Goal: Information Seeking & Learning: Check status

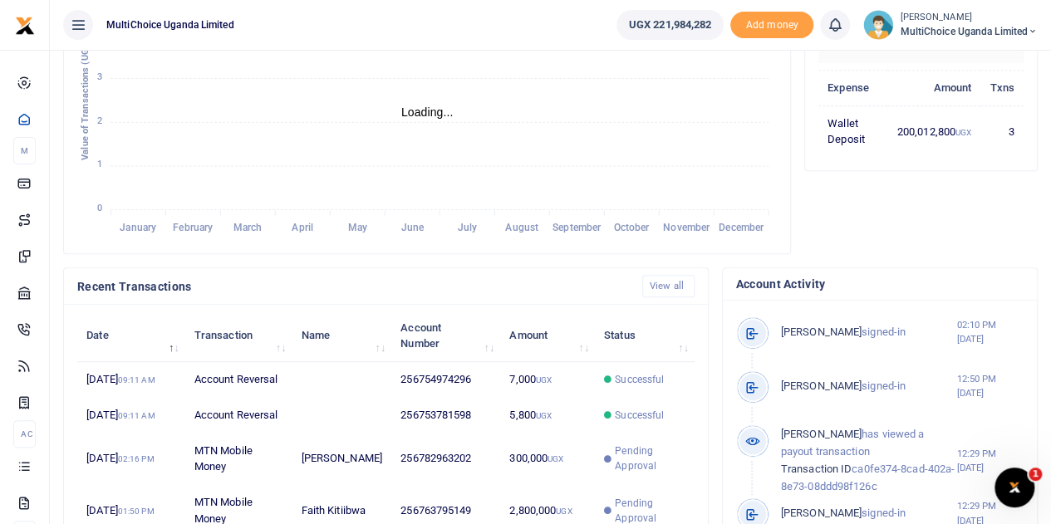
scroll to position [415, 0]
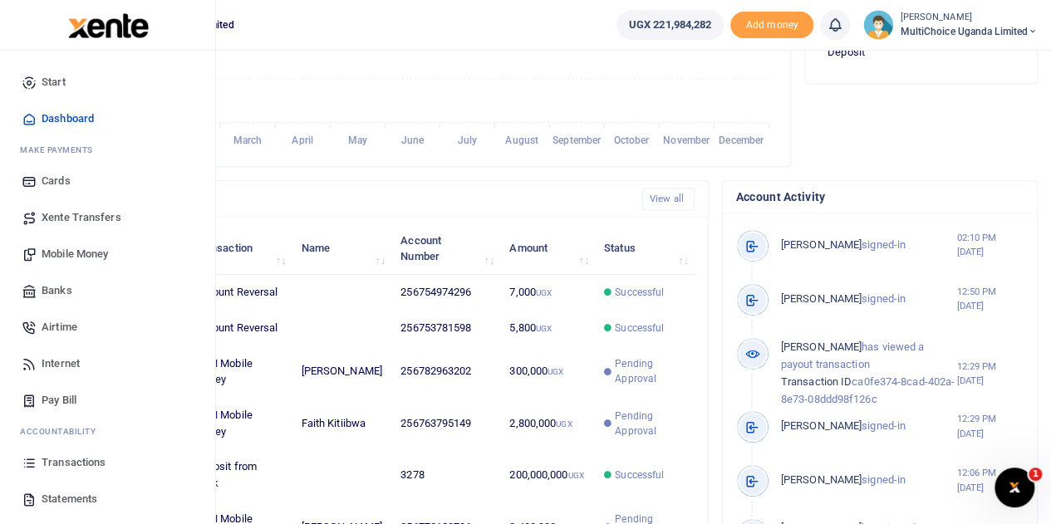
click at [61, 258] on span "Mobile Money" at bounding box center [75, 254] width 66 height 17
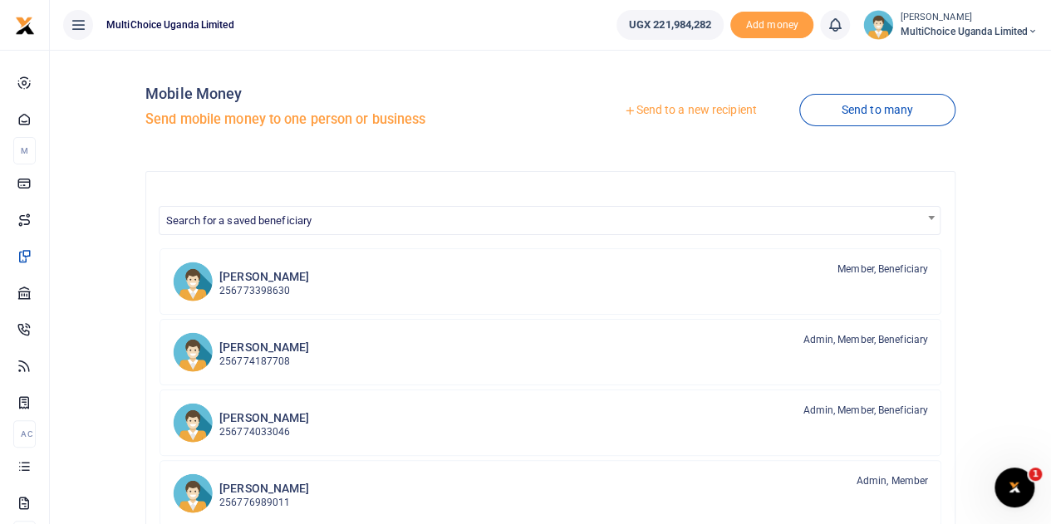
click at [699, 104] on link "Send to a new recipient" at bounding box center [690, 111] width 217 height 30
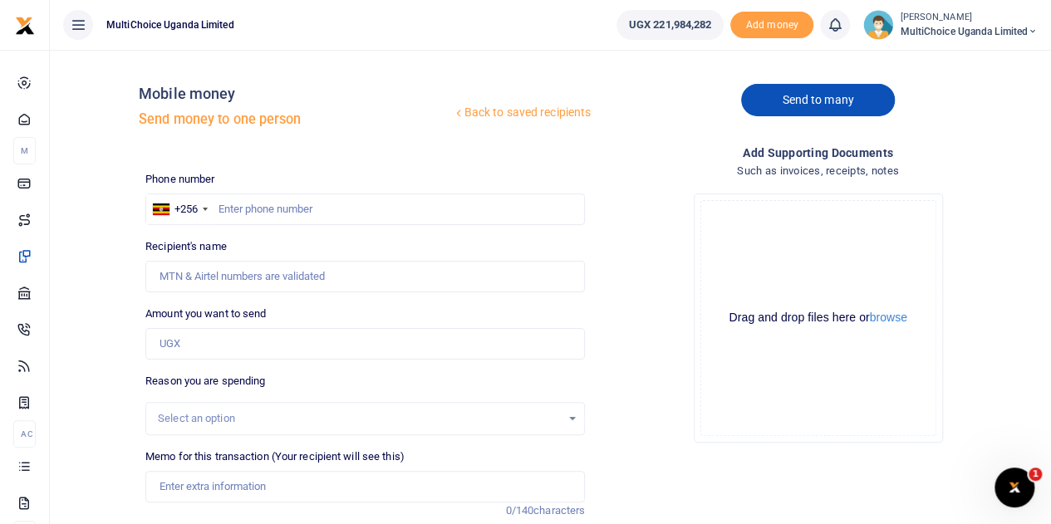
click at [824, 107] on link "Send to many" at bounding box center [817, 100] width 153 height 32
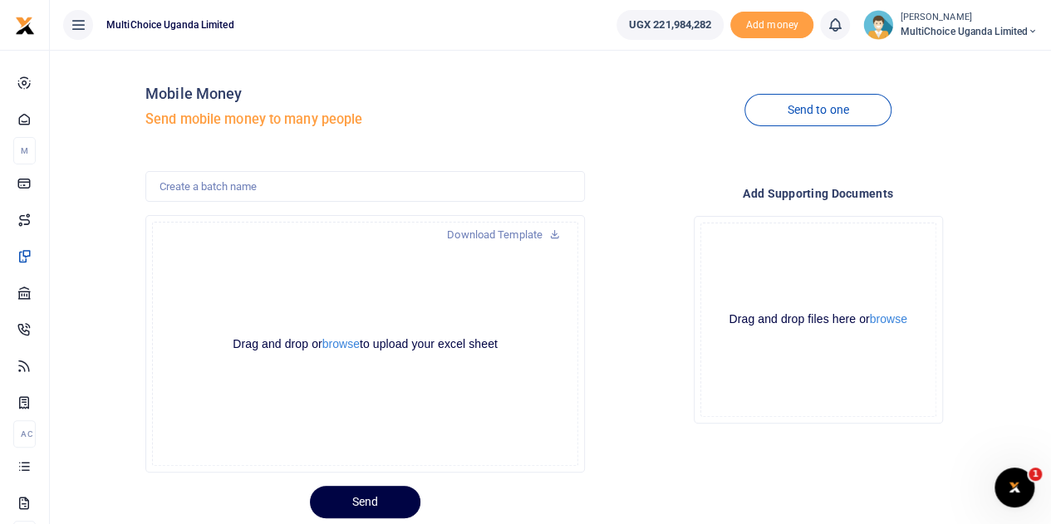
click at [471, 238] on link "Download Template" at bounding box center [504, 235] width 140 height 27
click at [323, 349] on button "browse" at bounding box center [340, 344] width 37 height 12
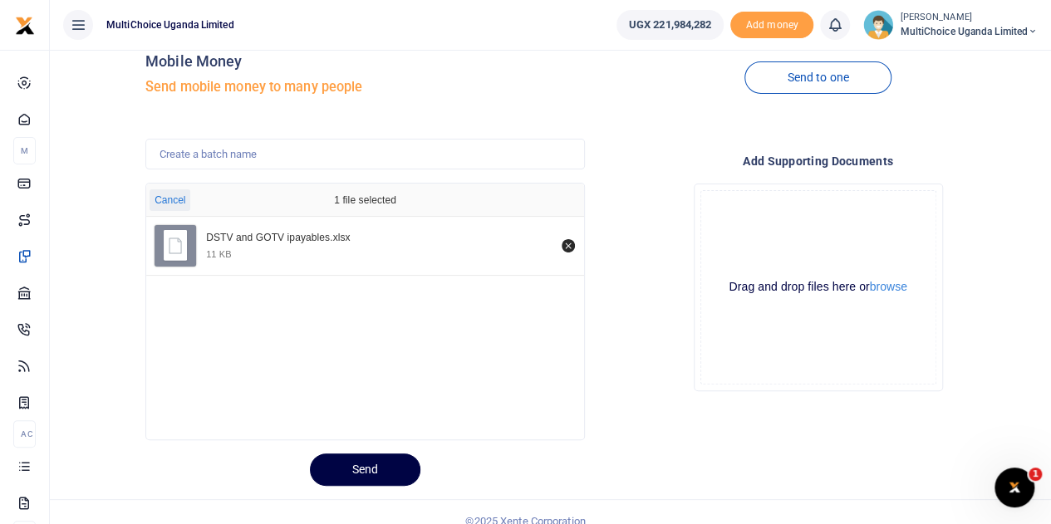
scroll to position [50, 0]
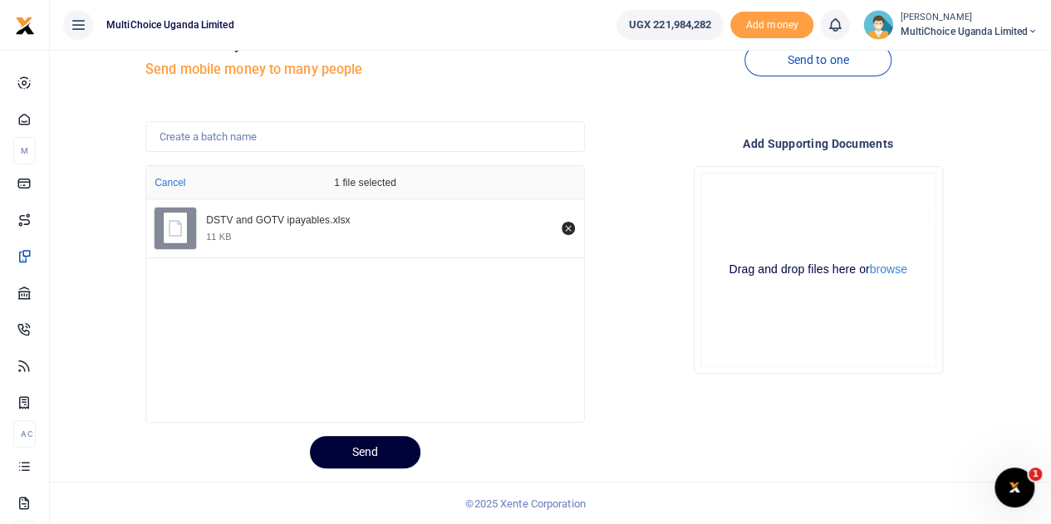
click at [373, 444] on button "Send" at bounding box center [365, 452] width 110 height 32
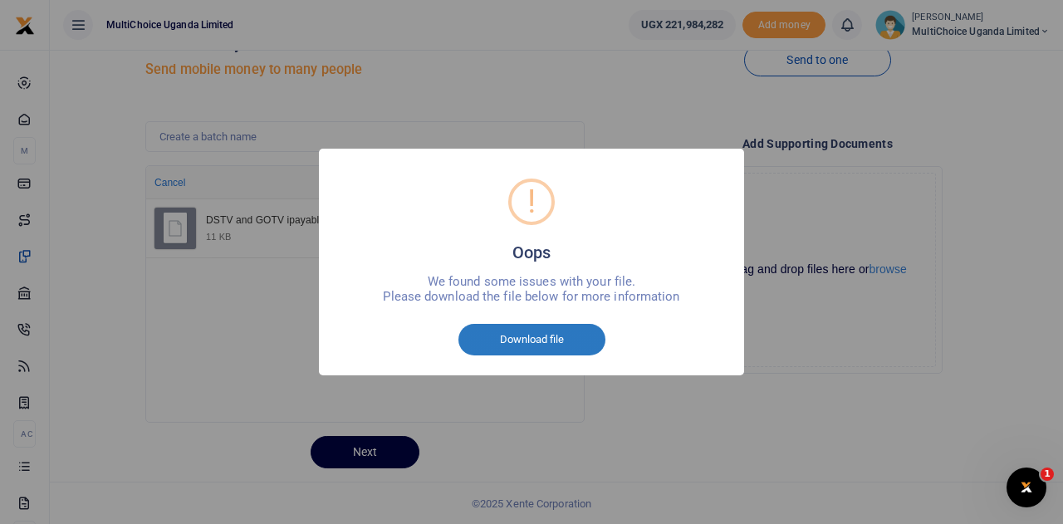
click at [540, 335] on button "Download file" at bounding box center [532, 340] width 147 height 32
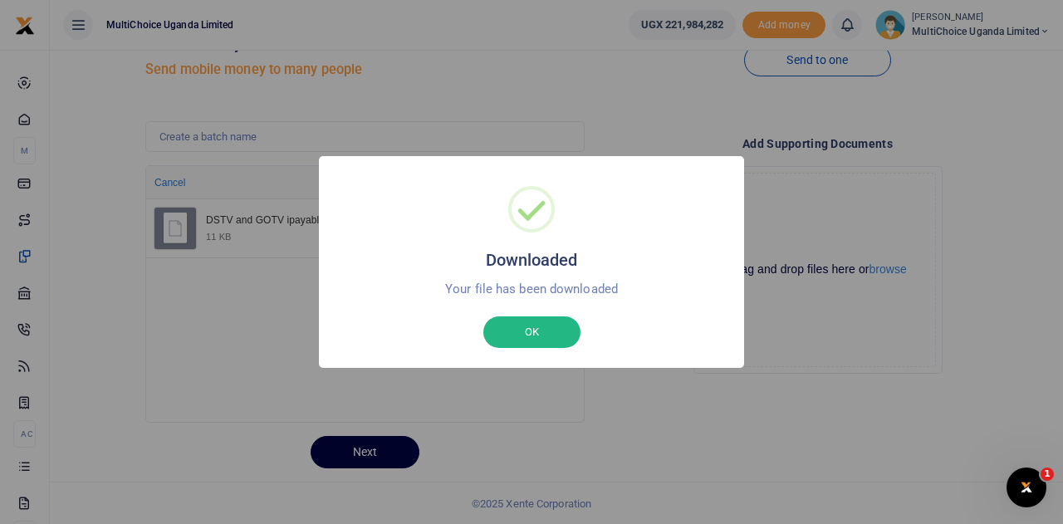
click at [562, 351] on div "Downloaded × Your file has been downloaded OK No Cancel" at bounding box center [531, 262] width 425 height 212
click at [552, 331] on button "OK" at bounding box center [531, 333] width 97 height 32
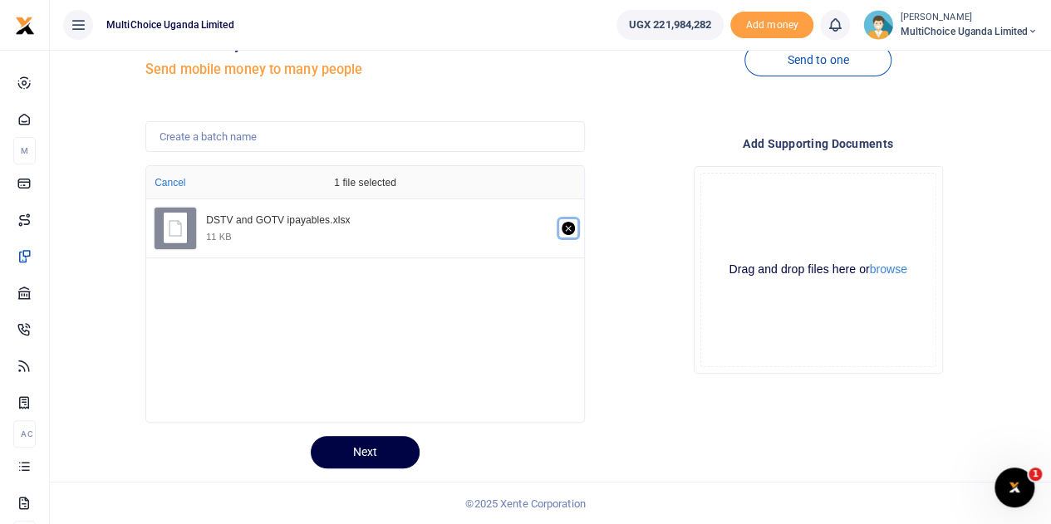
click at [572, 228] on icon "Remove file" at bounding box center [568, 228] width 13 height 13
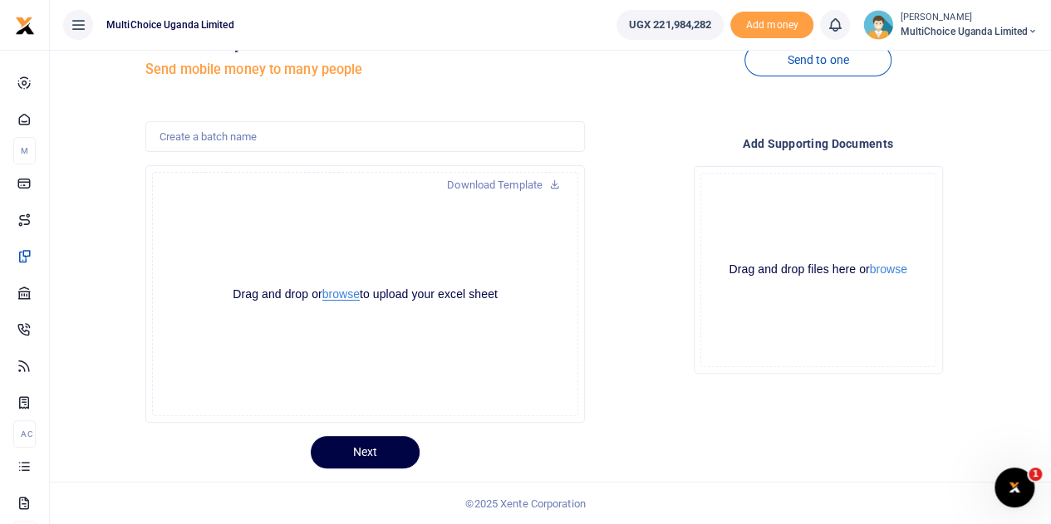
click at [339, 296] on button "browse" at bounding box center [340, 294] width 37 height 12
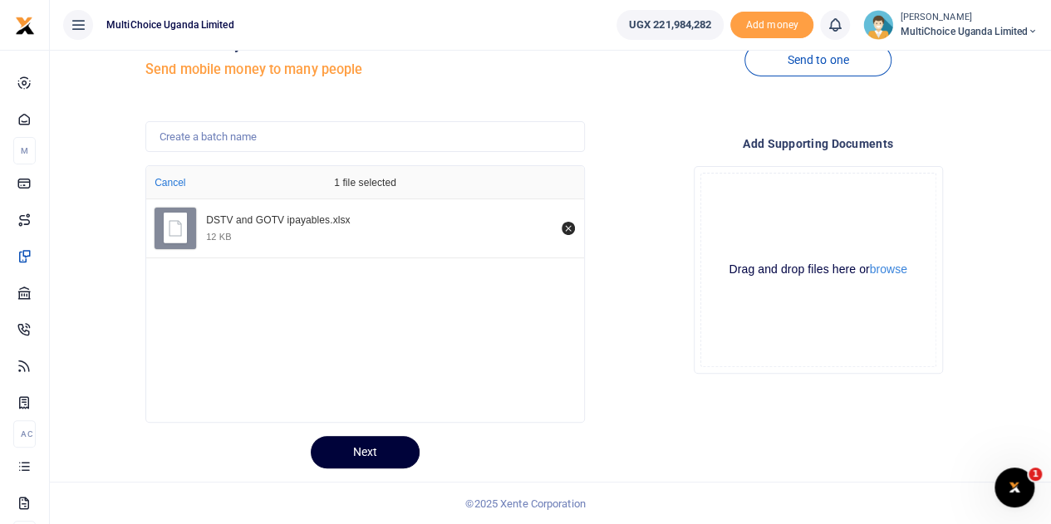
click at [395, 461] on button "Next" at bounding box center [365, 452] width 109 height 32
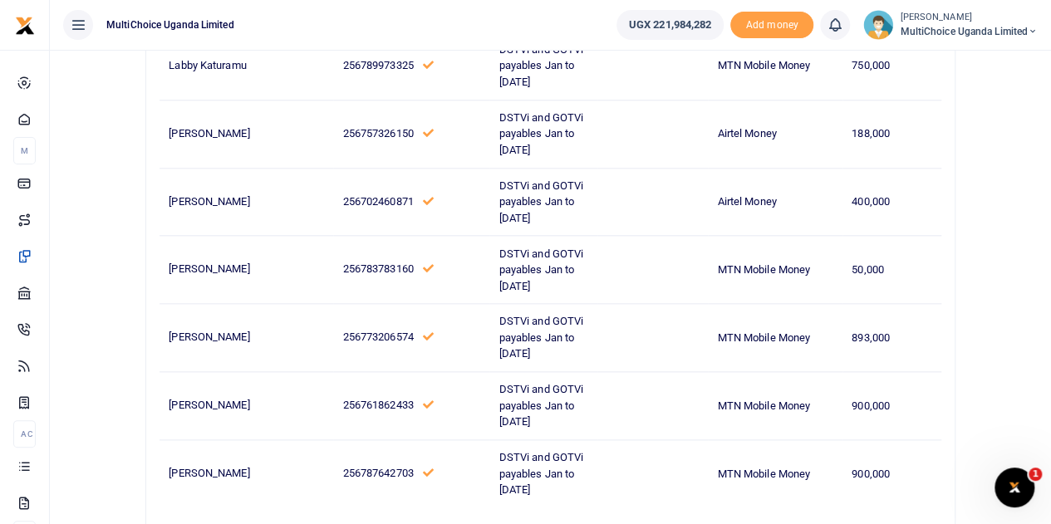
scroll to position [937, 0]
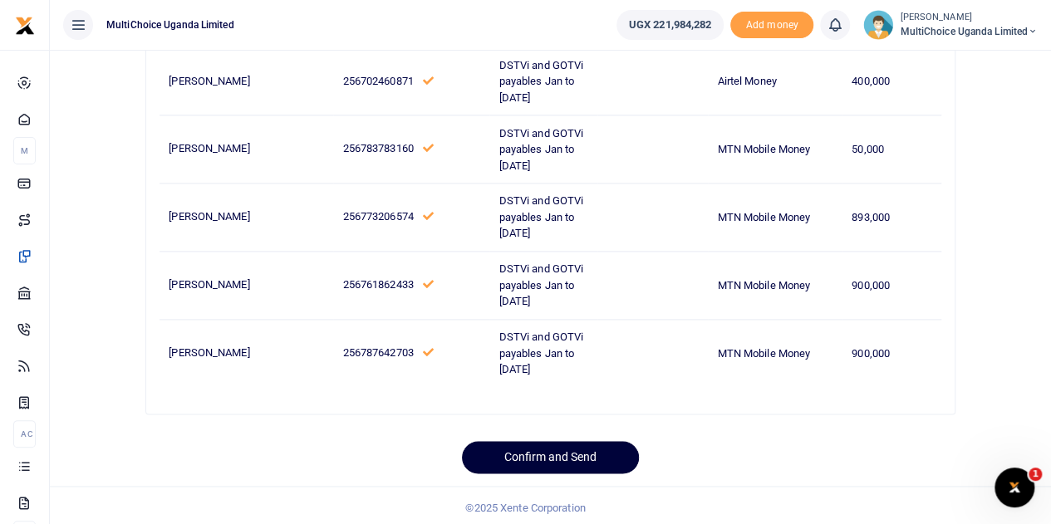
click at [543, 453] on button "Confirm and Send" at bounding box center [550, 457] width 177 height 32
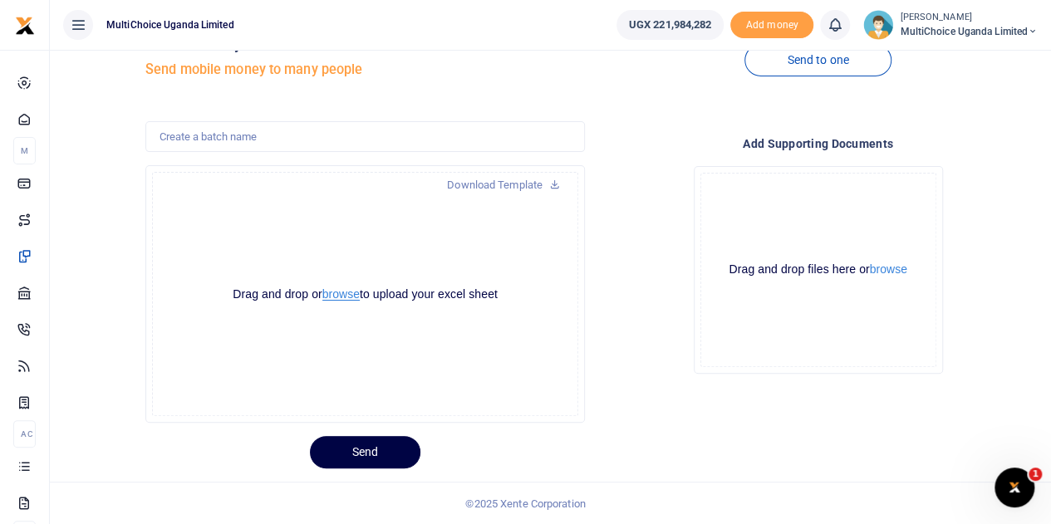
click at [342, 297] on button "browse" at bounding box center [340, 294] width 37 height 12
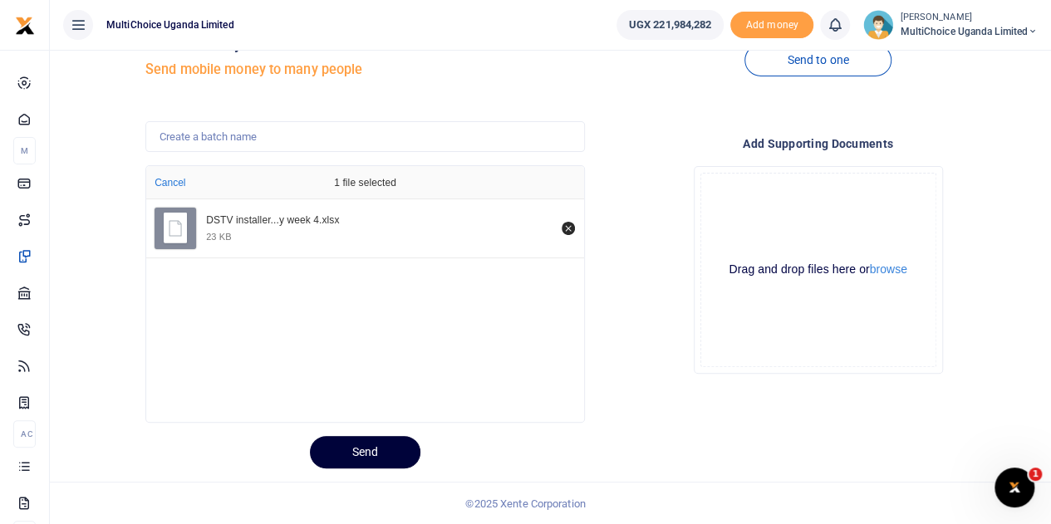
click at [375, 449] on button "Send" at bounding box center [365, 452] width 110 height 32
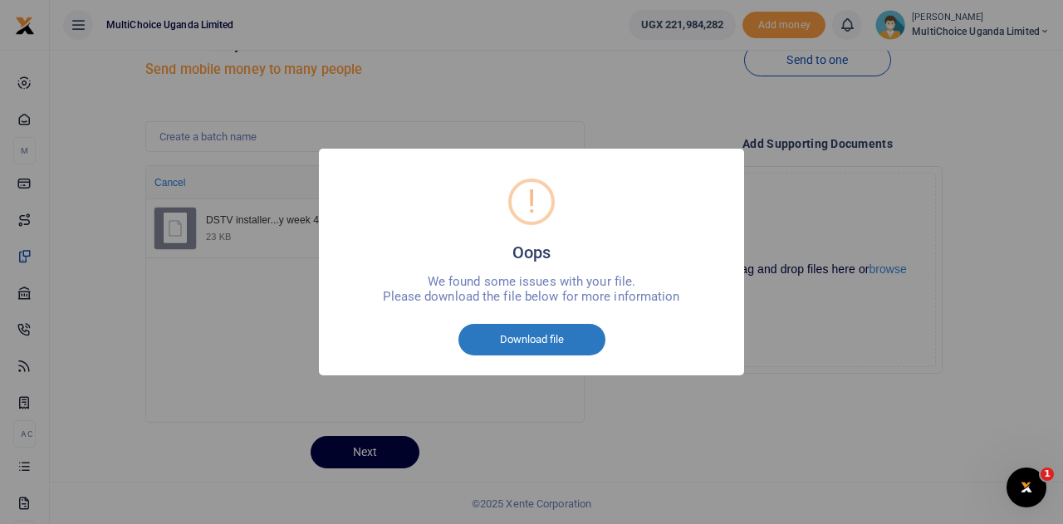
click at [482, 344] on button "Download file" at bounding box center [532, 340] width 147 height 32
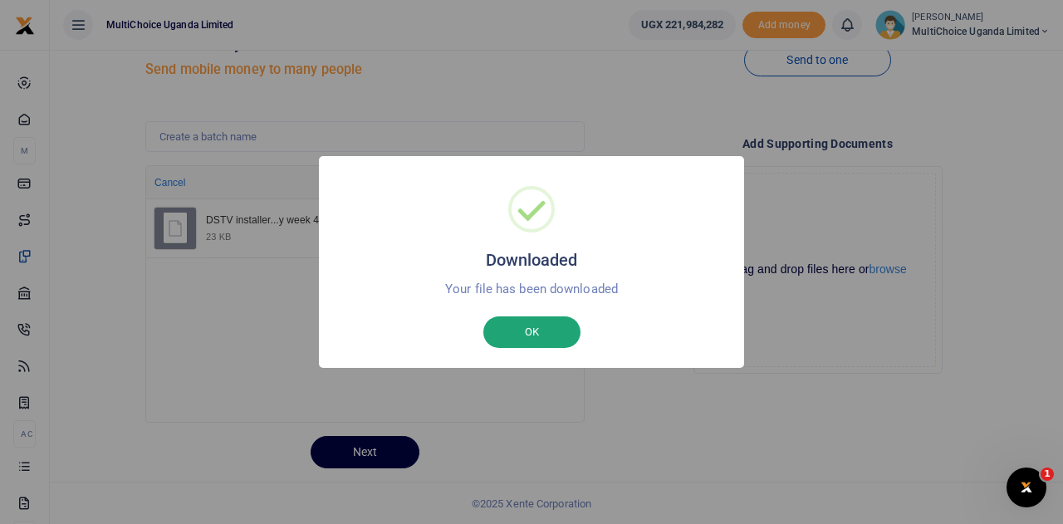
click at [542, 338] on button "OK" at bounding box center [531, 333] width 97 height 32
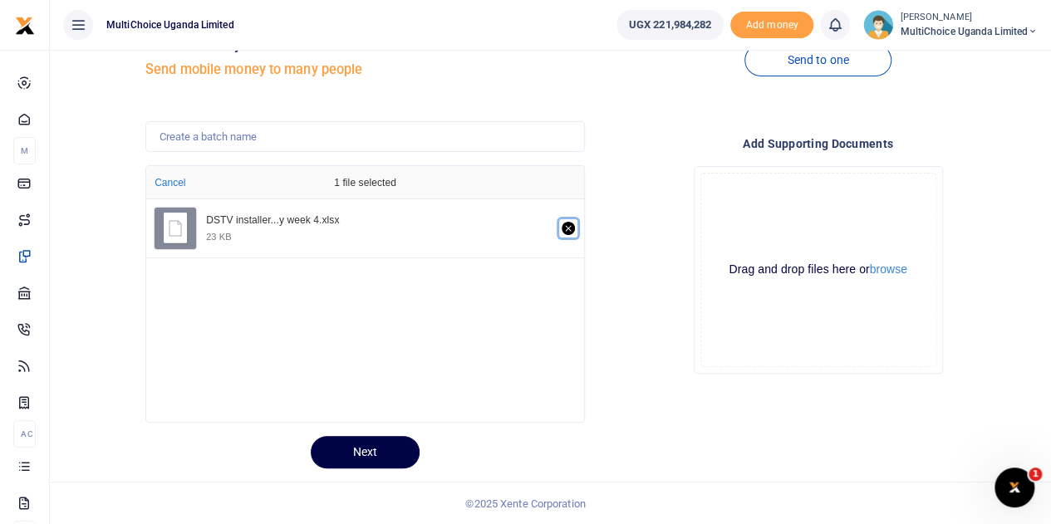
click at [567, 222] on icon "Remove file" at bounding box center [568, 228] width 13 height 13
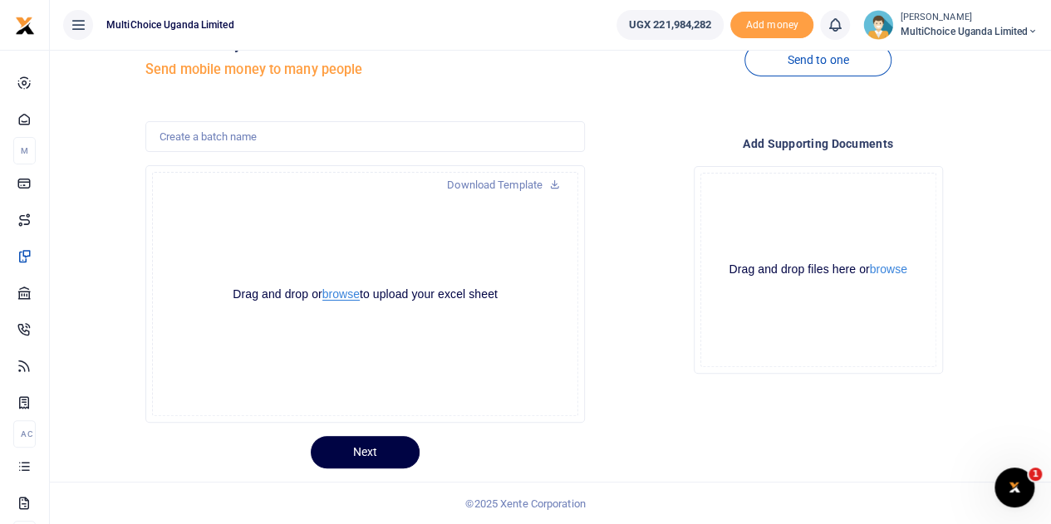
click at [336, 290] on button "browse" at bounding box center [340, 294] width 37 height 12
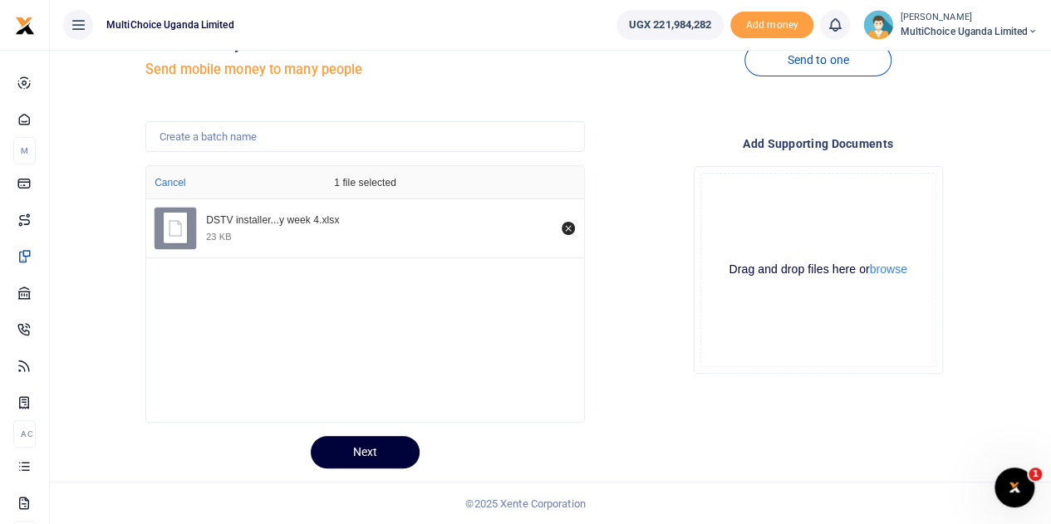
click at [377, 451] on button "Next" at bounding box center [365, 452] width 109 height 32
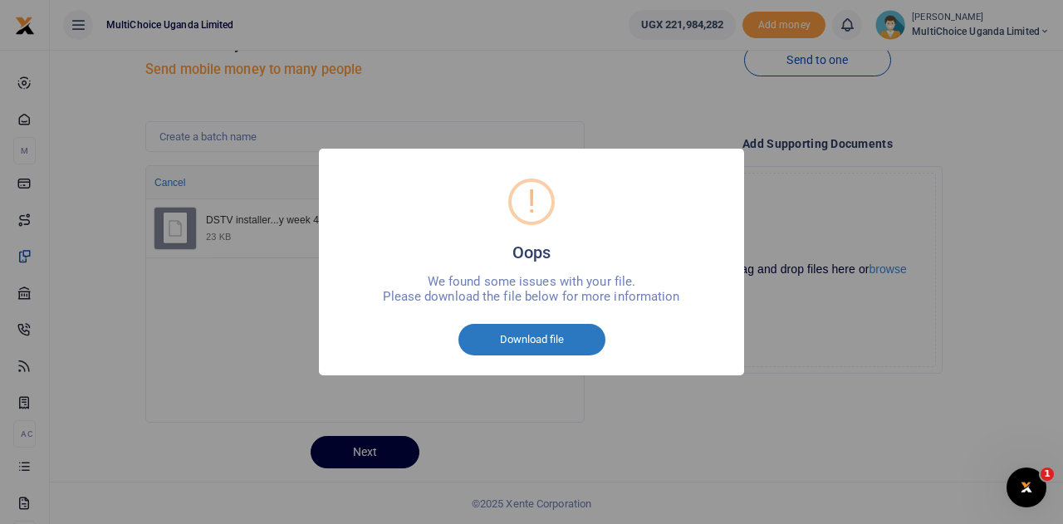
click at [528, 345] on button "Download file" at bounding box center [532, 340] width 147 height 32
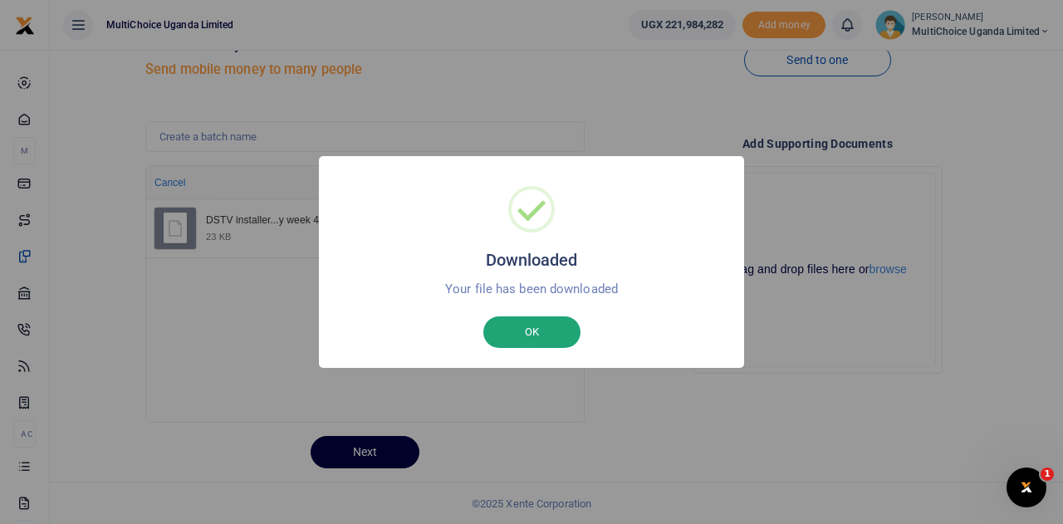
click at [562, 333] on button "OK" at bounding box center [531, 333] width 97 height 32
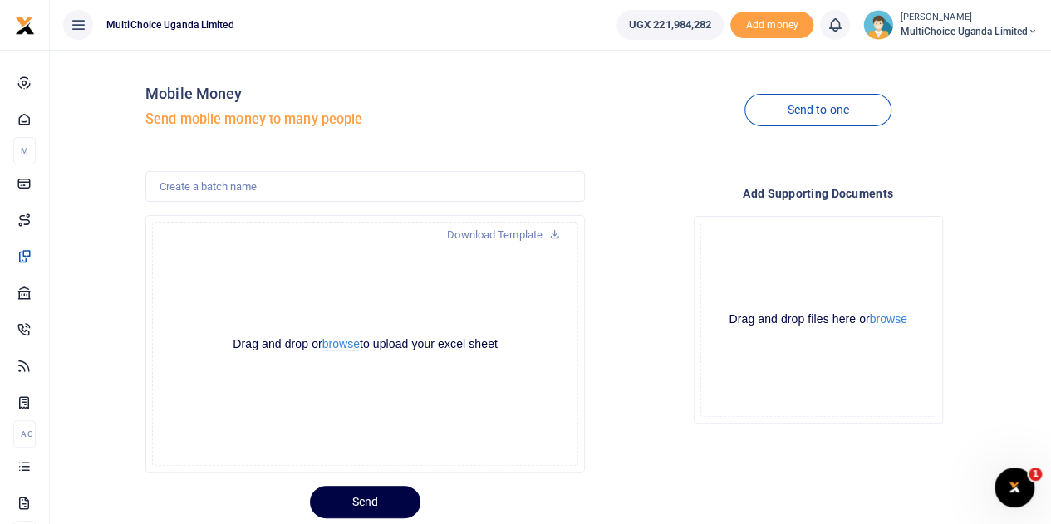
click at [351, 340] on button "browse" at bounding box center [340, 344] width 37 height 12
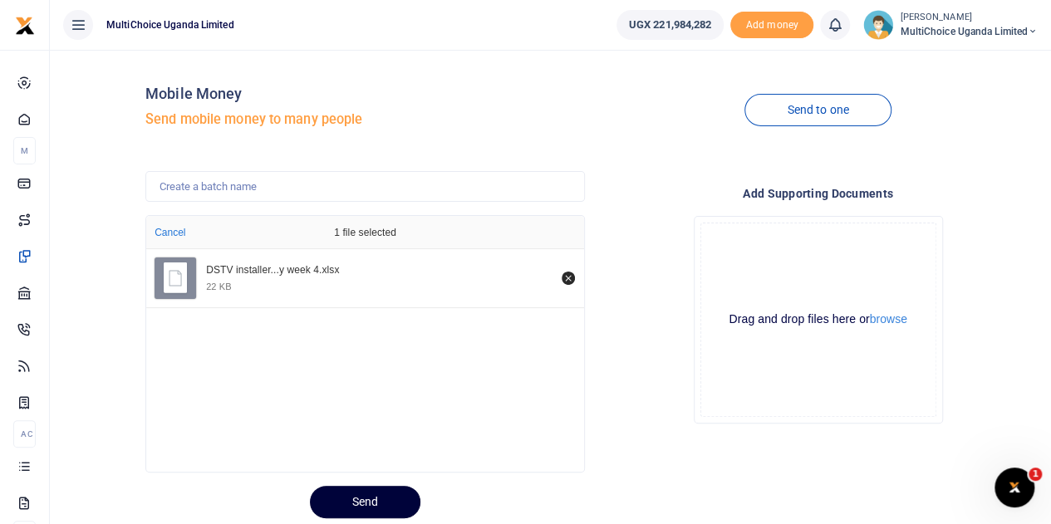
click at [354, 500] on button "Send" at bounding box center [365, 502] width 110 height 32
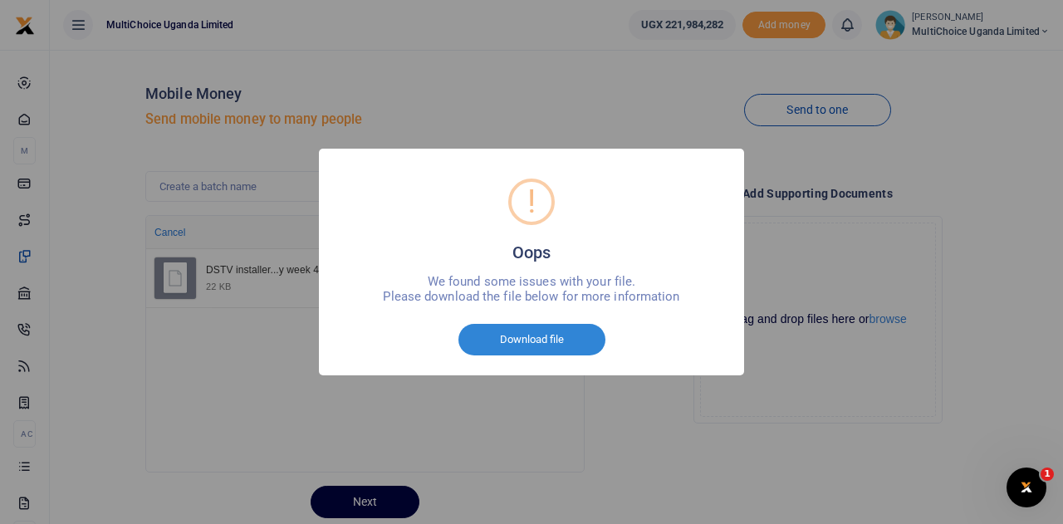
click at [553, 358] on div "Cancel No Download file" at bounding box center [532, 340] width 392 height 38
click at [555, 338] on button "Download file" at bounding box center [532, 340] width 147 height 32
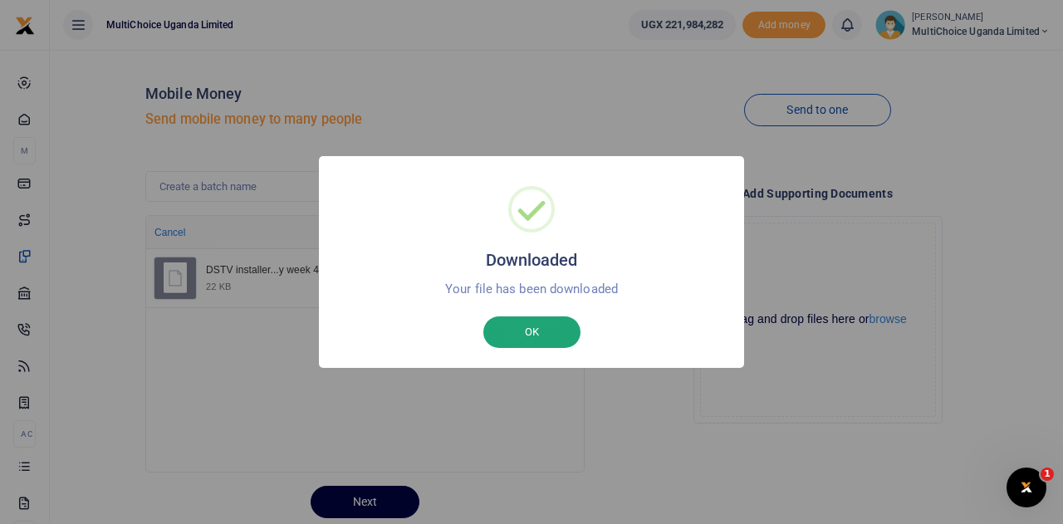
click at [515, 332] on button "OK" at bounding box center [531, 333] width 97 height 32
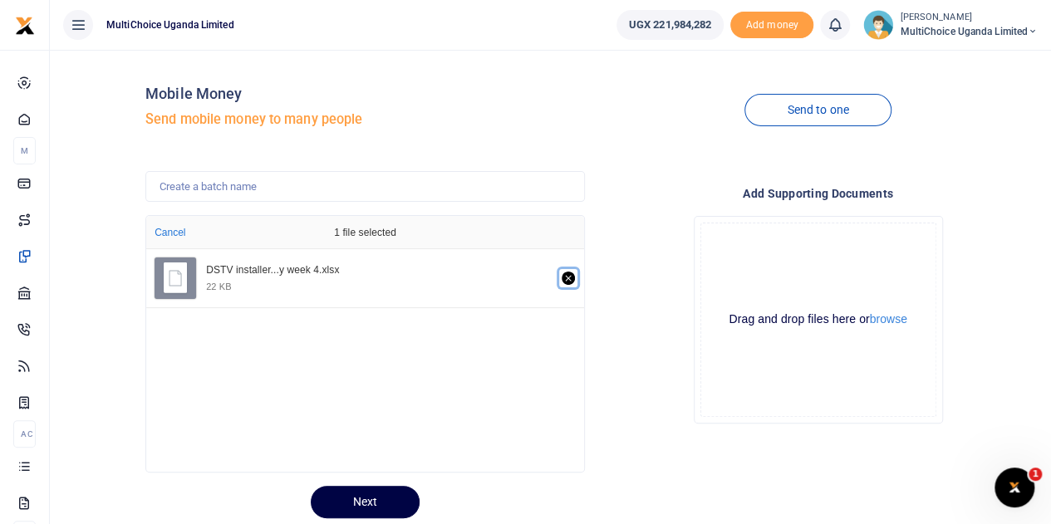
click at [575, 280] on button "Remove file" at bounding box center [568, 278] width 18 height 18
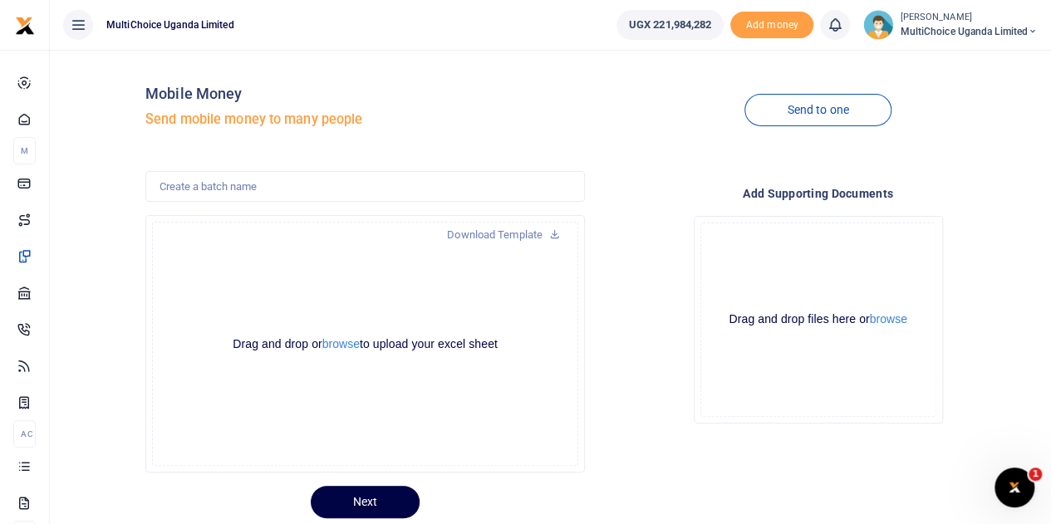
click at [342, 352] on div "Drag and drop or browse to upload your excel sheet Powered by Uppy" at bounding box center [365, 344] width 426 height 244
click at [346, 343] on button "browse" at bounding box center [340, 344] width 37 height 12
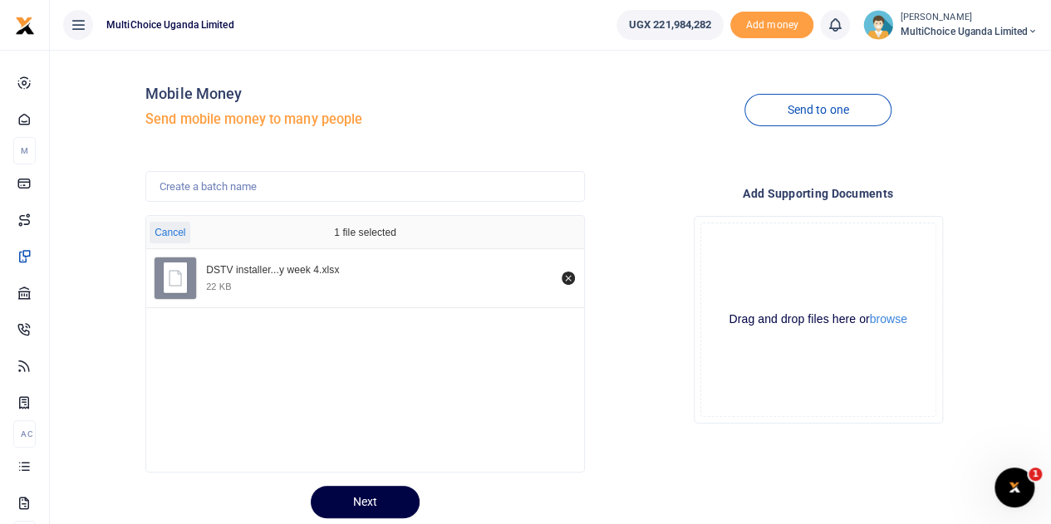
scroll to position [50, 0]
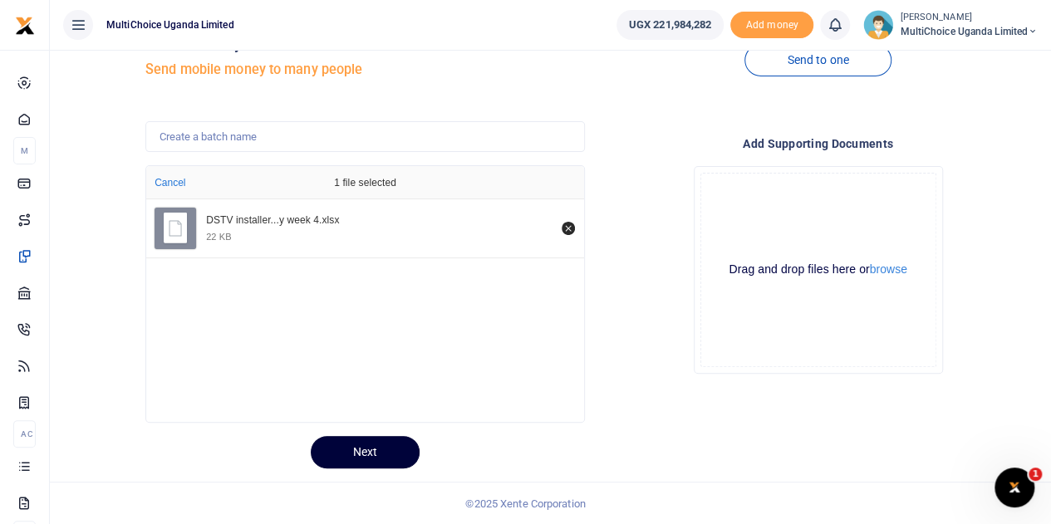
click at [358, 444] on button "Next" at bounding box center [365, 452] width 109 height 32
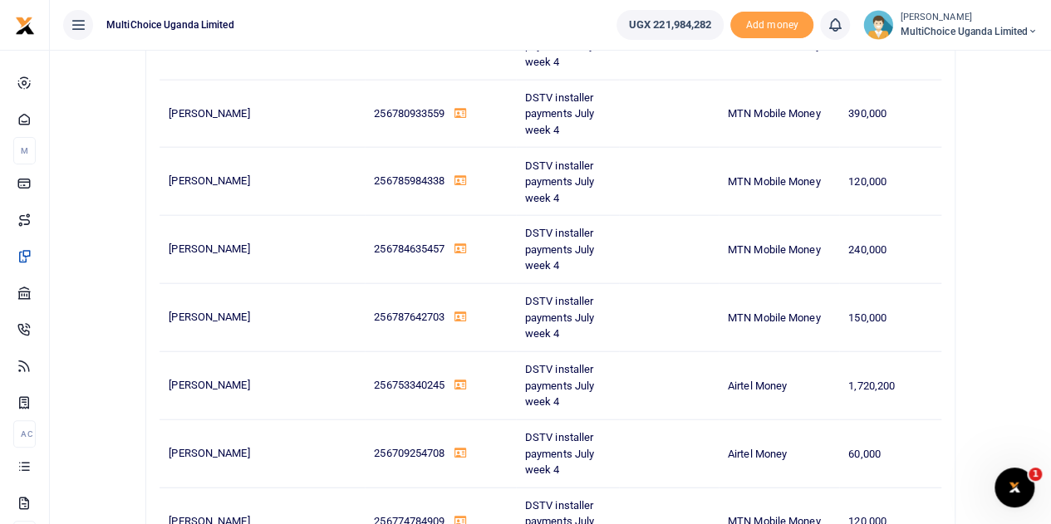
scroll to position [20857, 0]
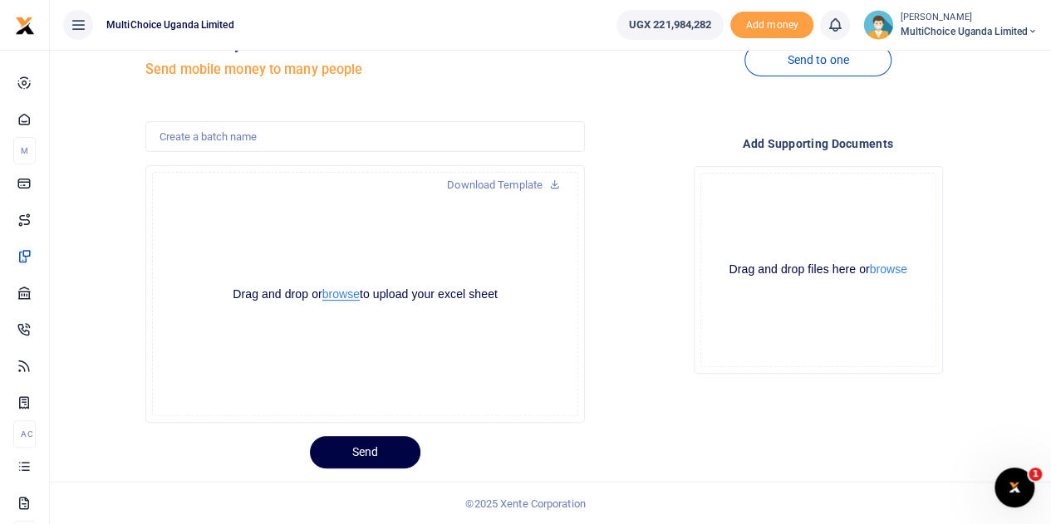
click at [348, 300] on button "browse" at bounding box center [340, 294] width 37 height 12
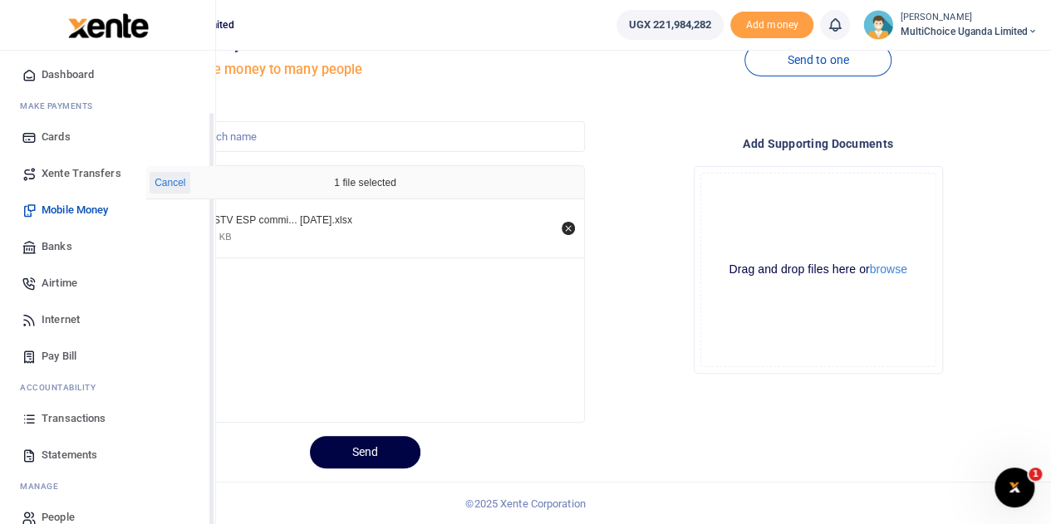
scroll to position [68, 0]
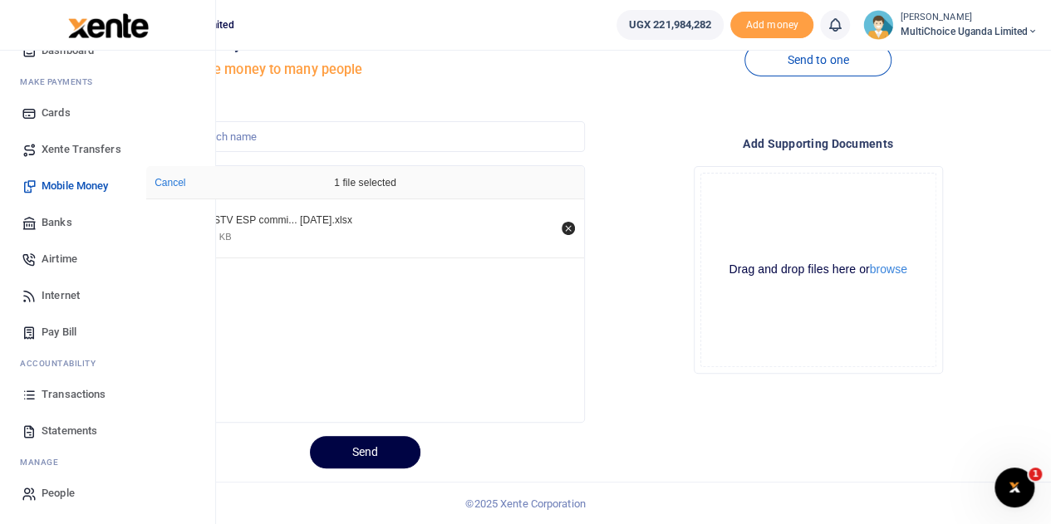
click at [56, 396] on span "Transactions" at bounding box center [74, 394] width 64 height 17
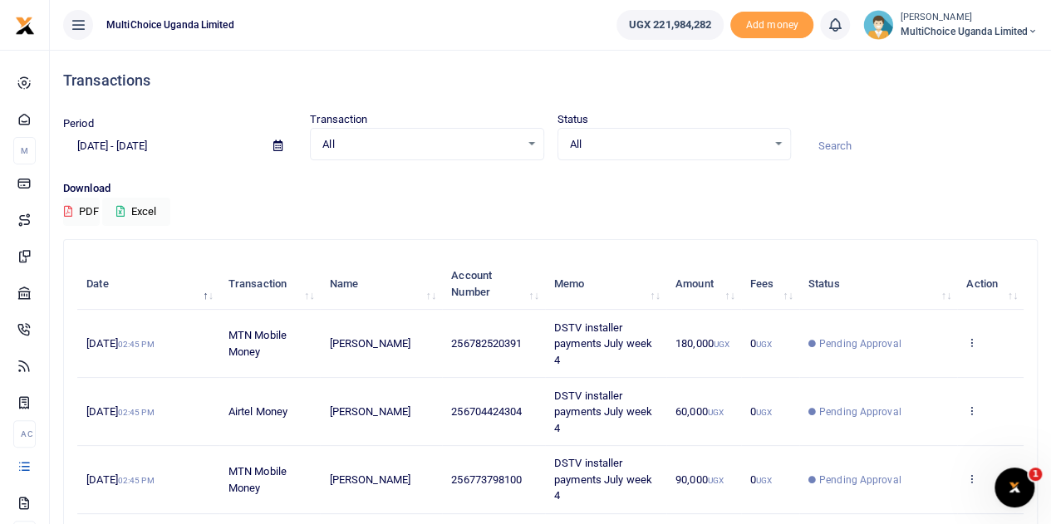
scroll to position [83, 0]
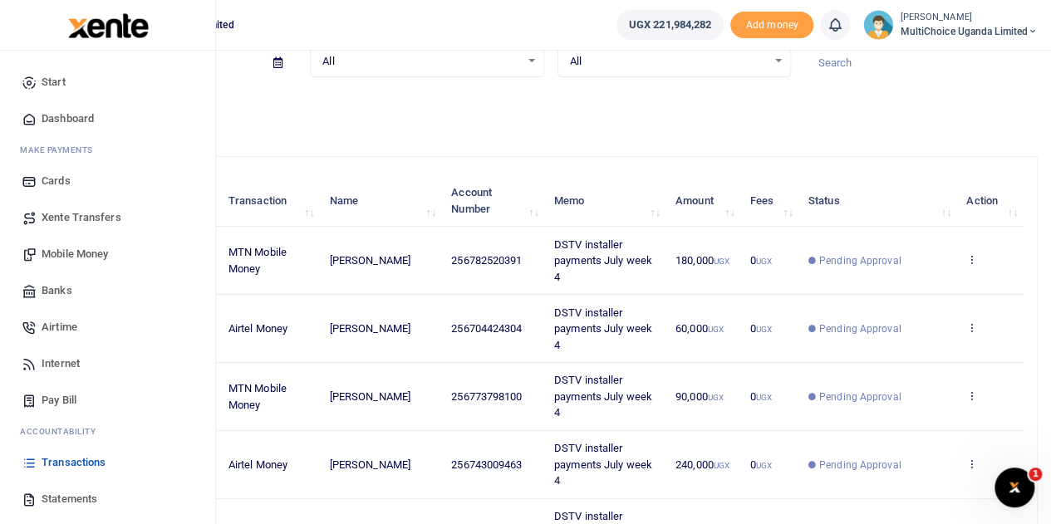
click at [67, 250] on span "Mobile Money" at bounding box center [75, 254] width 66 height 17
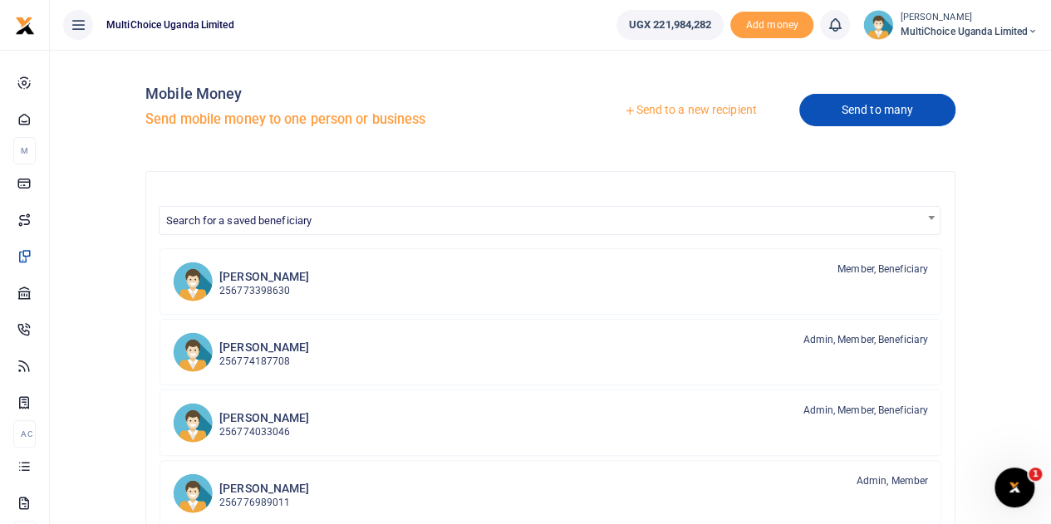
click at [915, 109] on link "Send to many" at bounding box center [877, 110] width 156 height 32
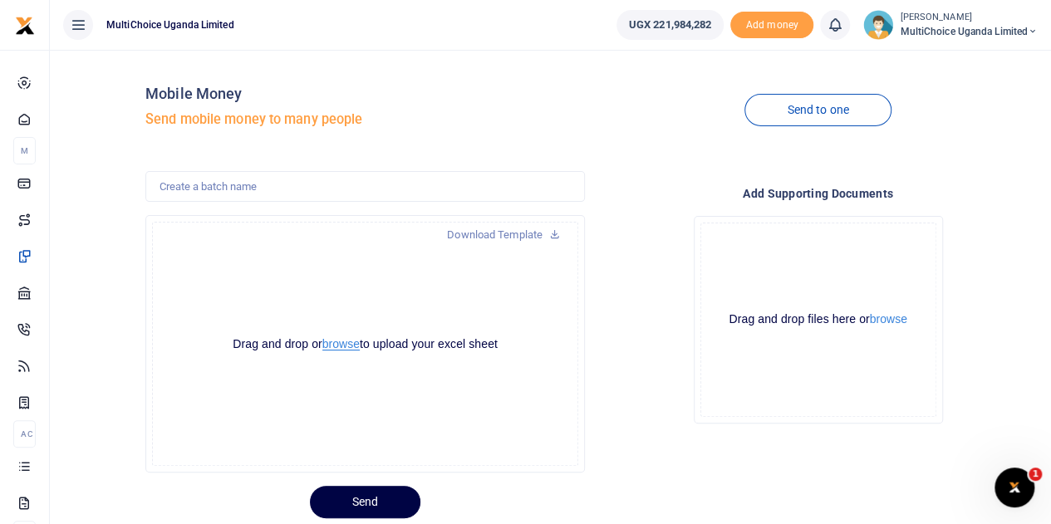
click at [343, 342] on button "browse" at bounding box center [340, 344] width 37 height 12
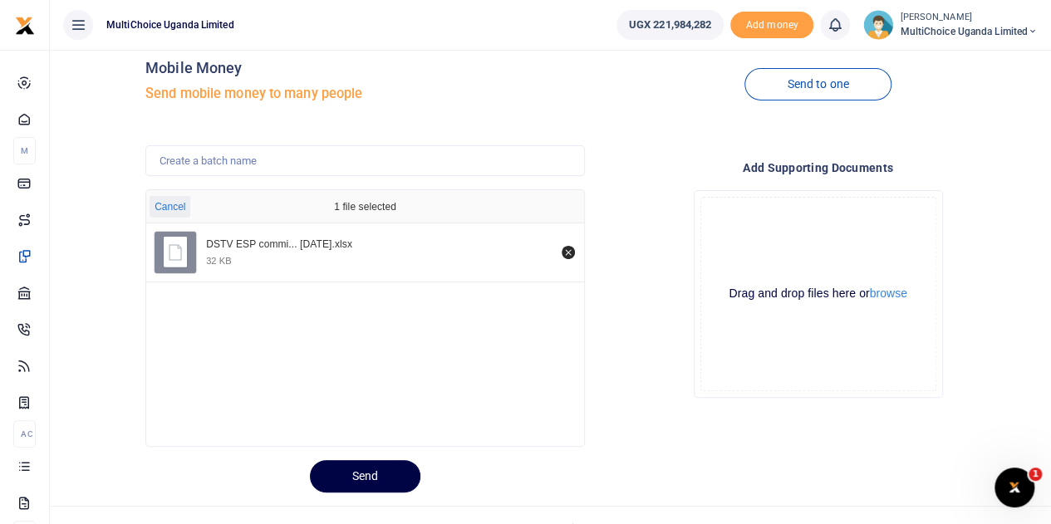
scroll to position [50, 0]
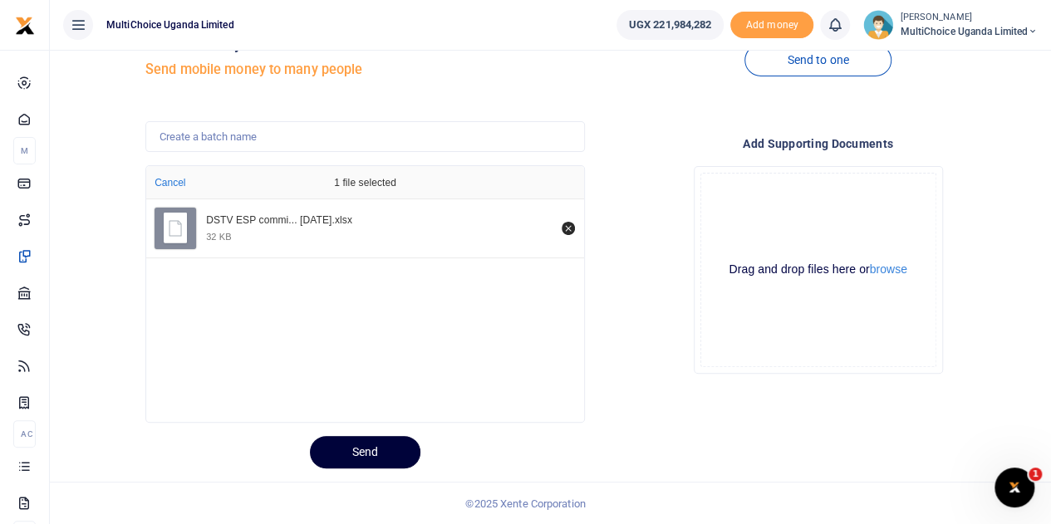
click at [332, 457] on button "Send" at bounding box center [365, 452] width 110 height 32
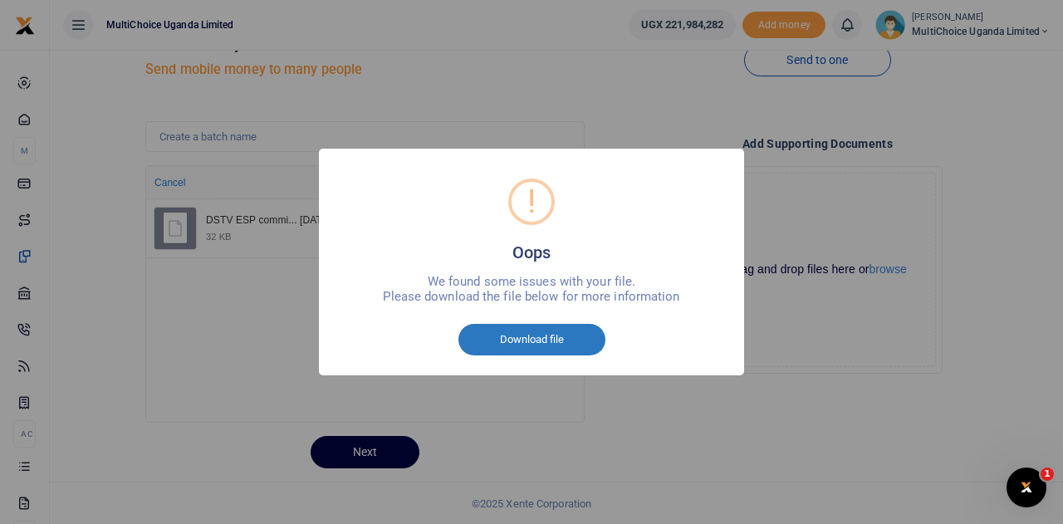
click at [523, 335] on button "Download file" at bounding box center [532, 340] width 147 height 32
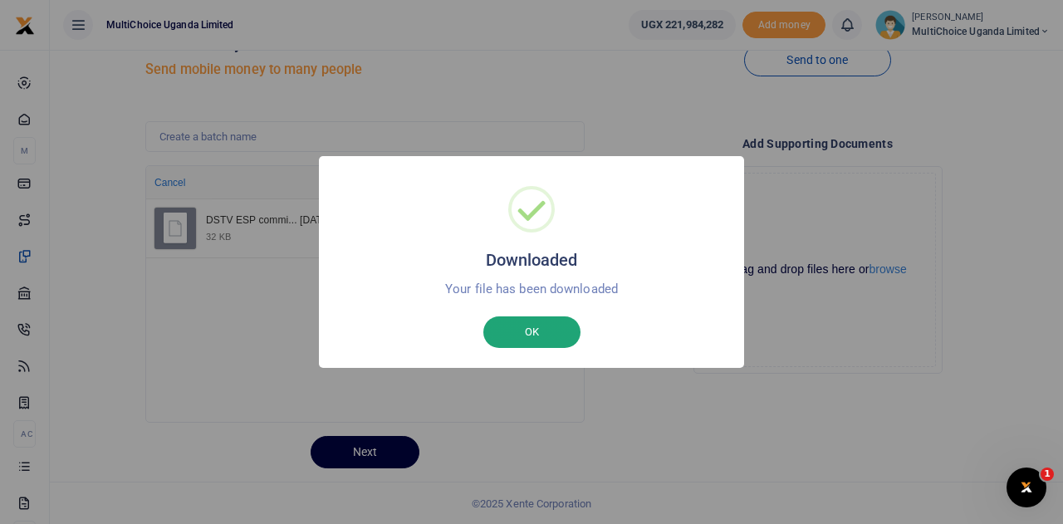
click at [565, 338] on button "OK" at bounding box center [531, 333] width 97 height 32
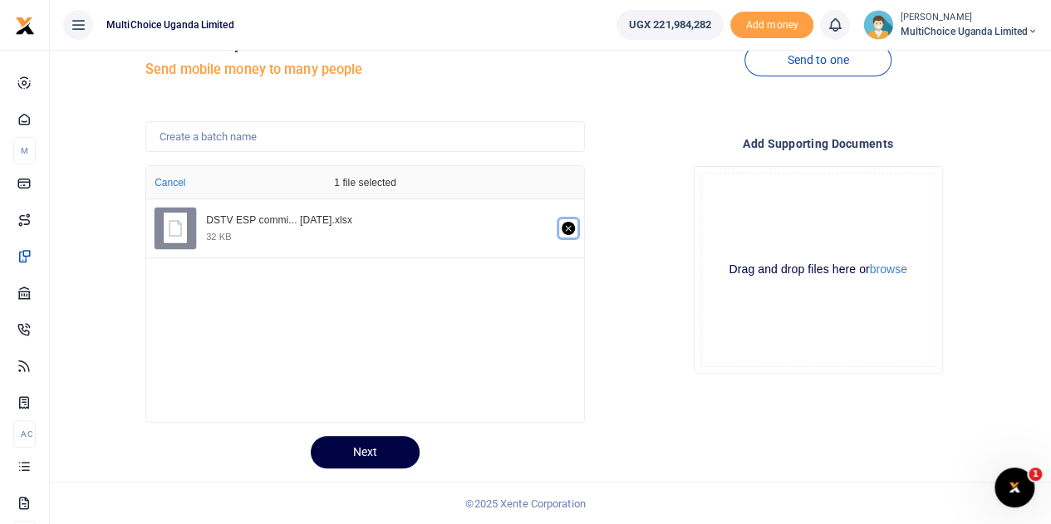
click at [572, 232] on icon "Remove file" at bounding box center [568, 228] width 13 height 13
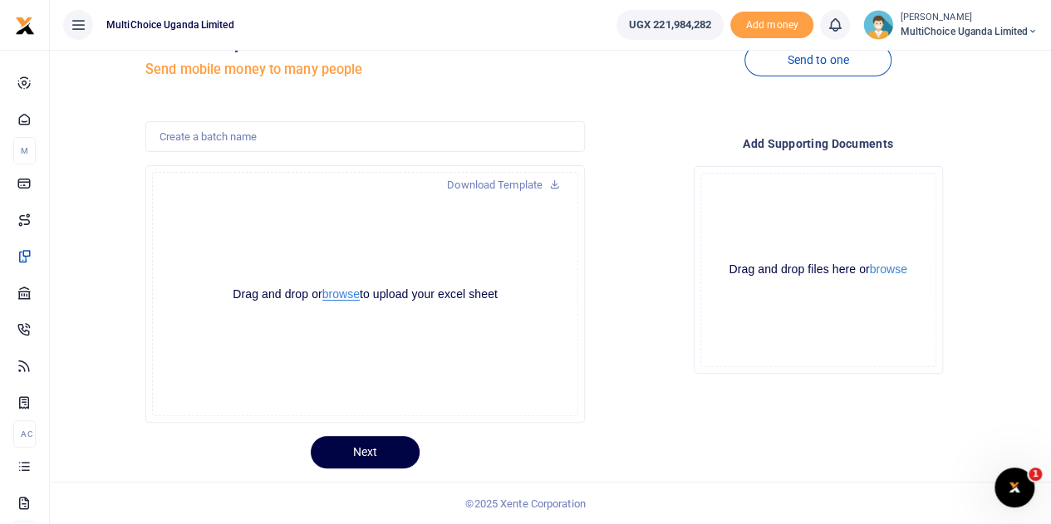
click at [354, 297] on button "browse" at bounding box center [340, 294] width 37 height 12
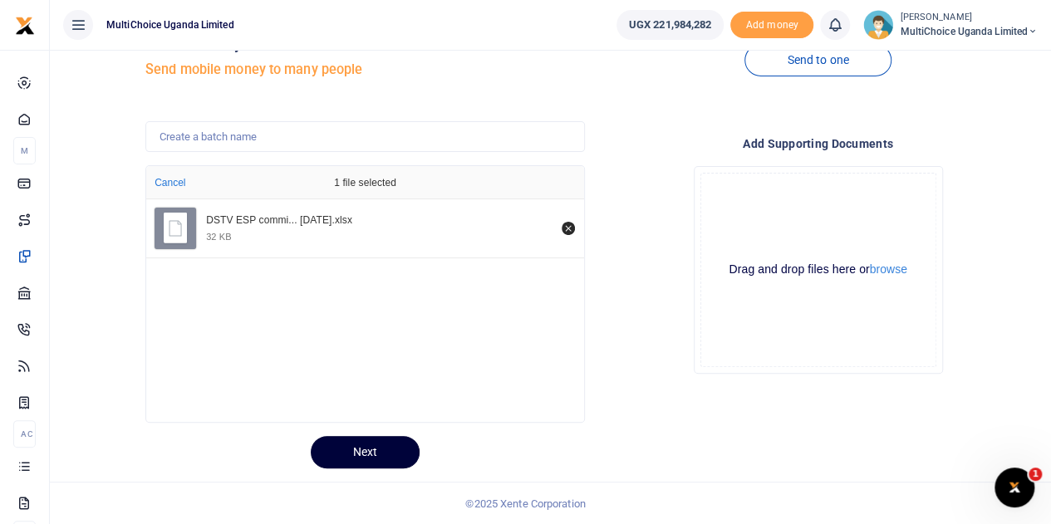
click at [385, 454] on button "Next" at bounding box center [365, 452] width 109 height 32
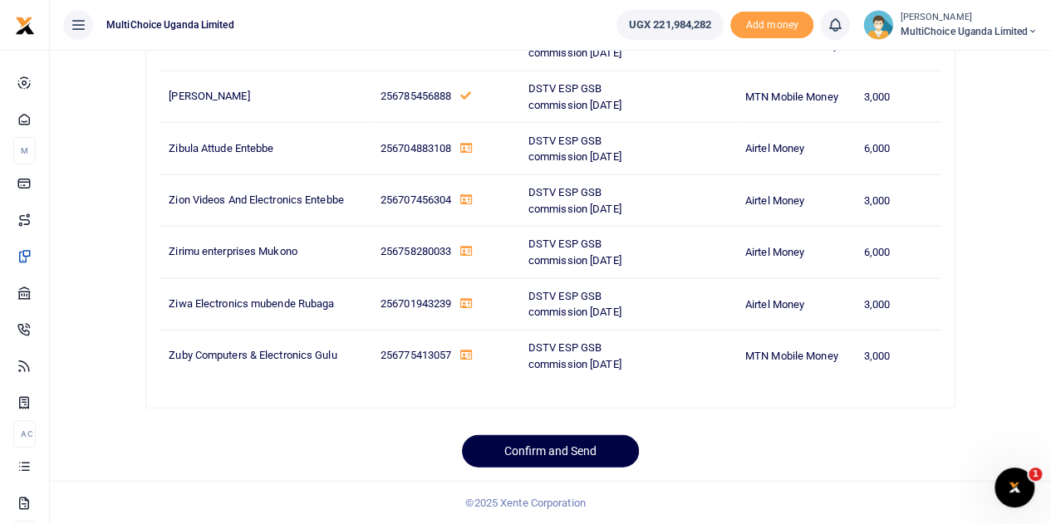
scroll to position [27366, 0]
click at [583, 453] on button "Confirm and Send" at bounding box center [550, 451] width 177 height 32
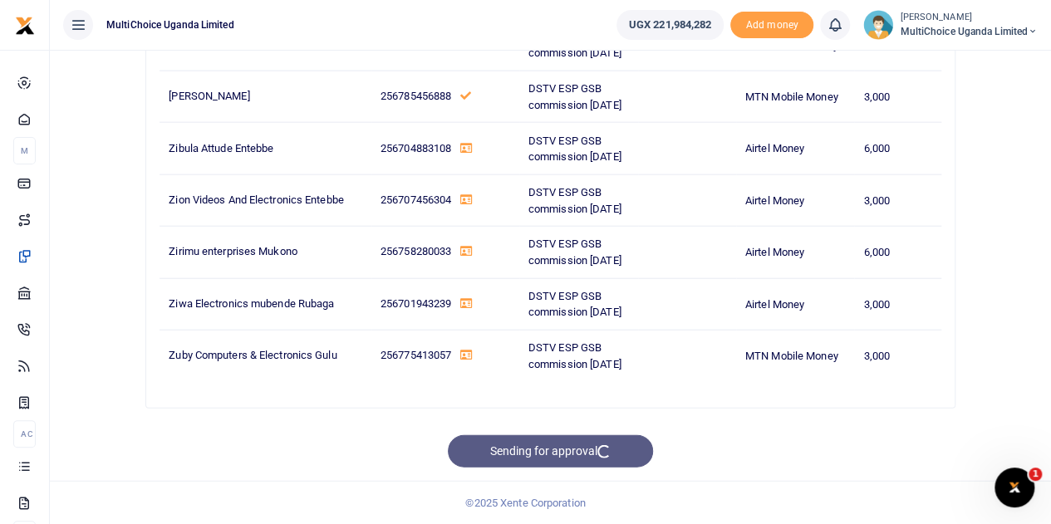
scroll to position [27286, 0]
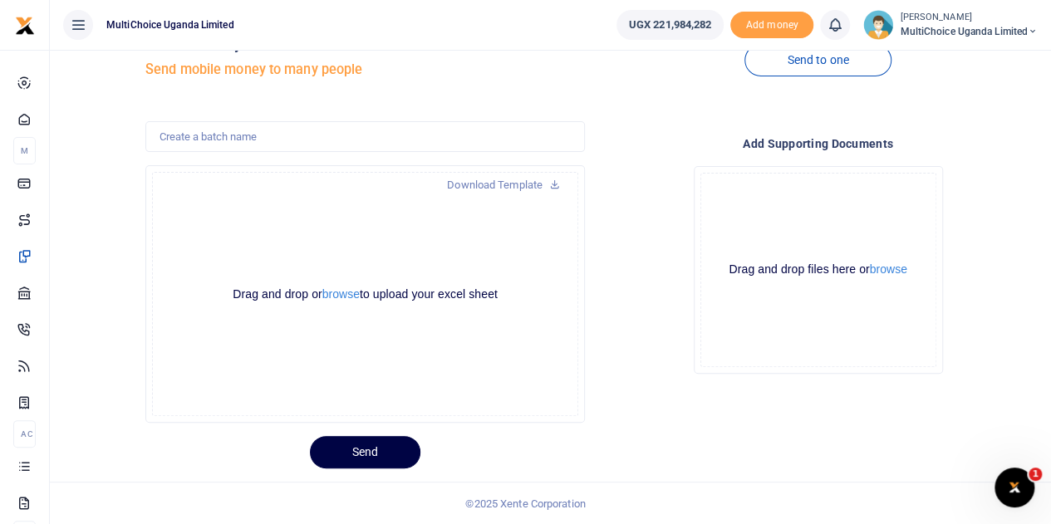
click at [967, 37] on span "MultiChoice Uganda Limited" at bounding box center [969, 31] width 138 height 15
click at [967, 53] on link "Switch accounts" at bounding box center [973, 60] width 131 height 23
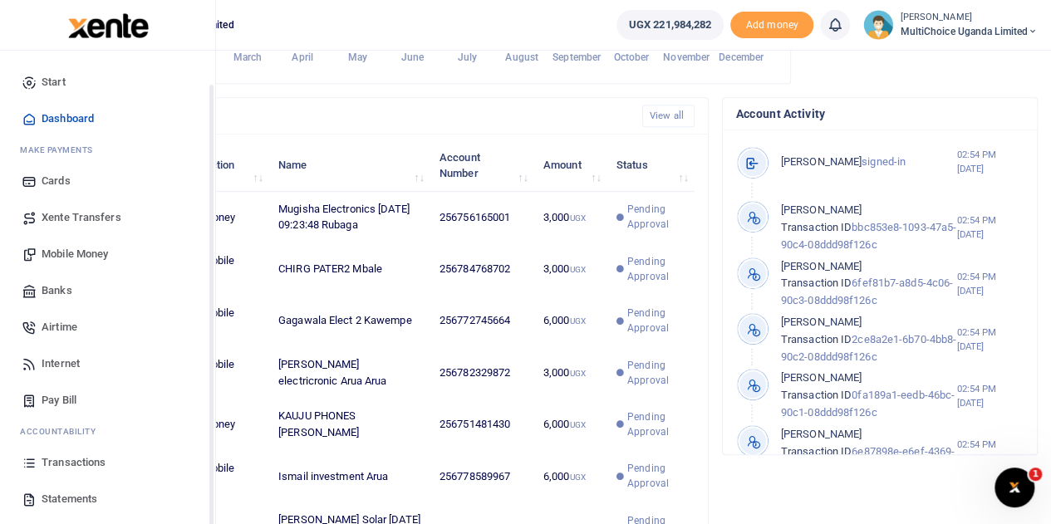
scroll to position [68, 0]
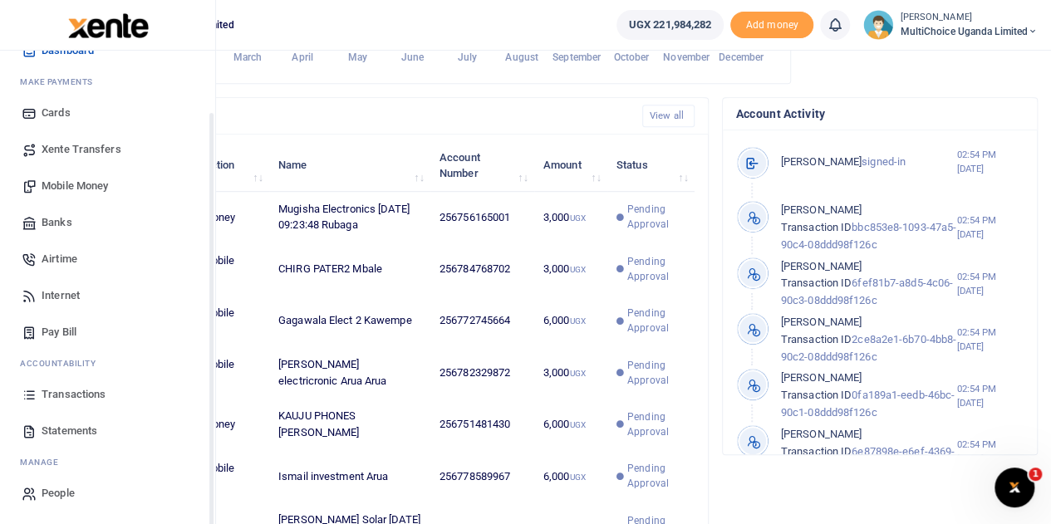
click at [57, 396] on span "Transactions" at bounding box center [74, 394] width 64 height 17
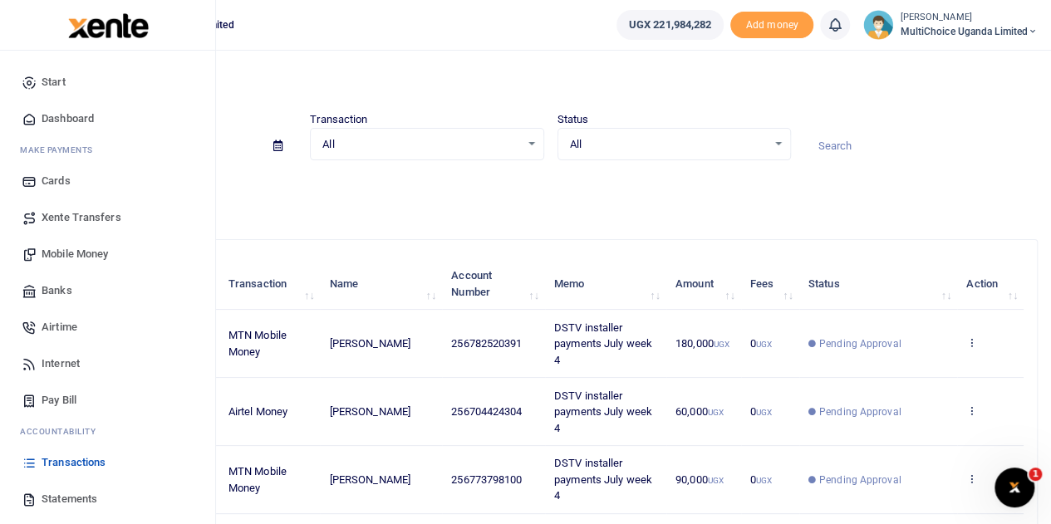
click at [92, 461] on span "Transactions" at bounding box center [74, 462] width 64 height 17
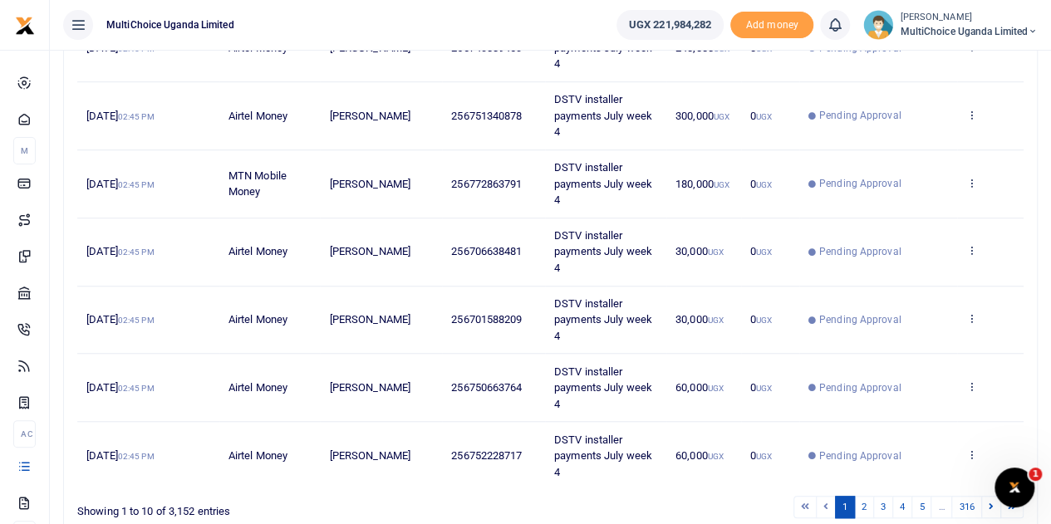
scroll to position [575, 0]
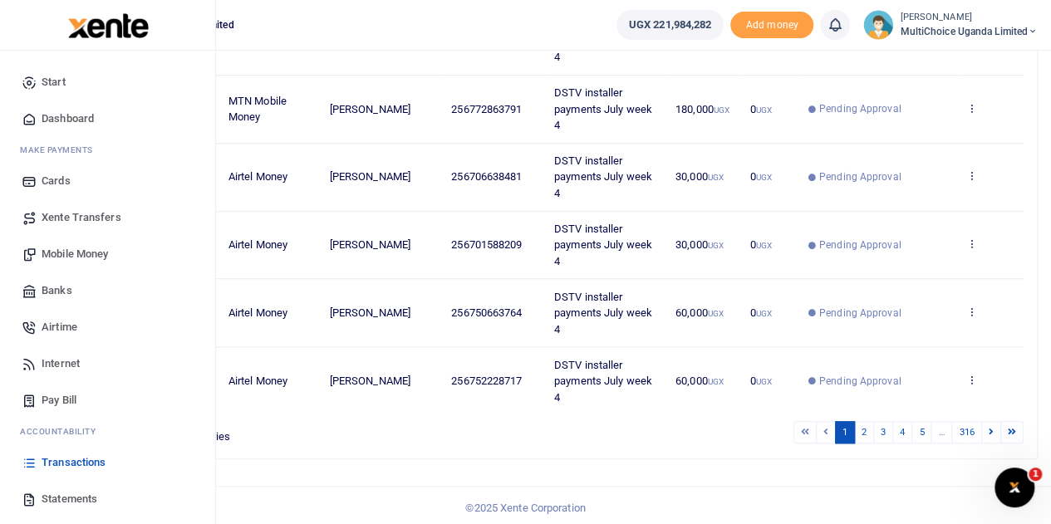
click at [69, 468] on span "Transactions" at bounding box center [74, 462] width 64 height 17
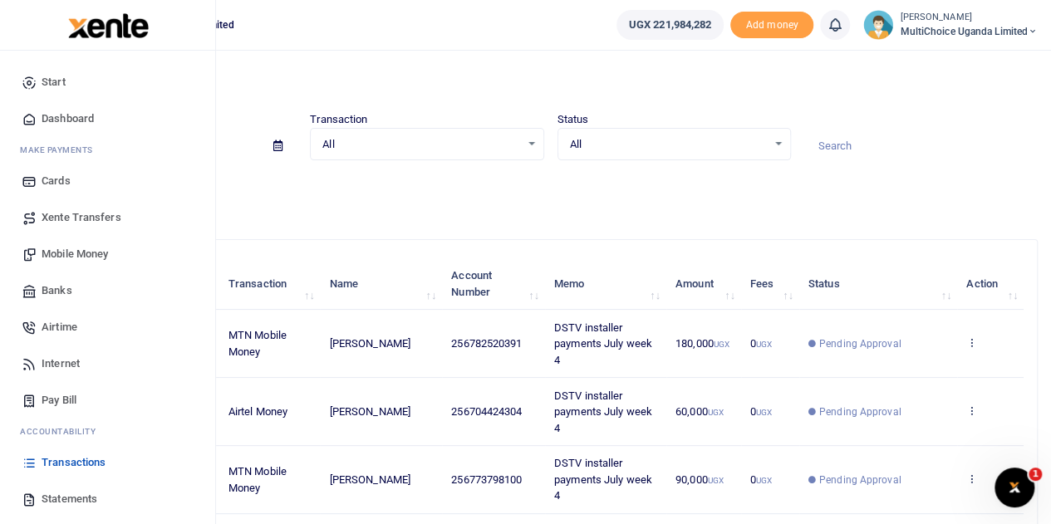
click at [64, 456] on span "Transactions" at bounding box center [74, 462] width 64 height 17
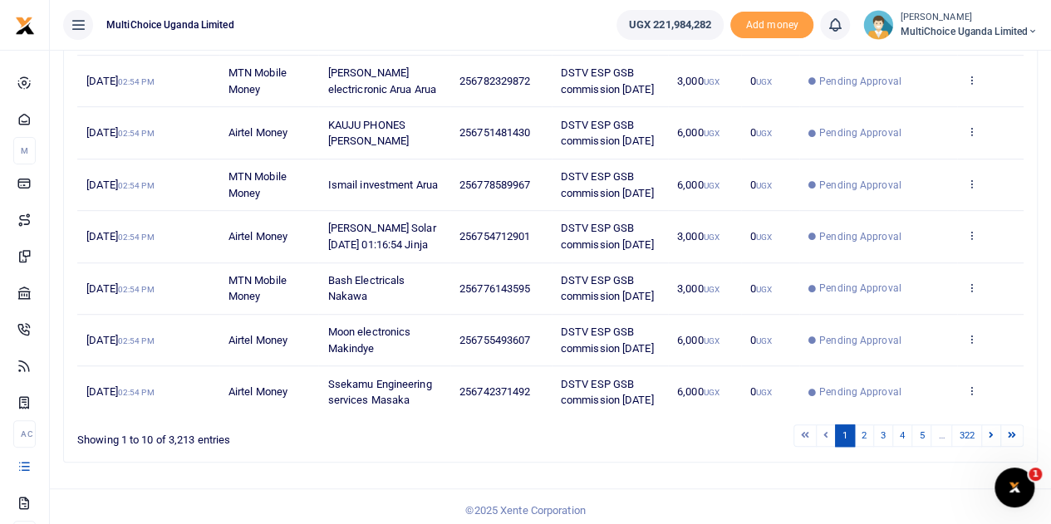
scroll to position [445, 0]
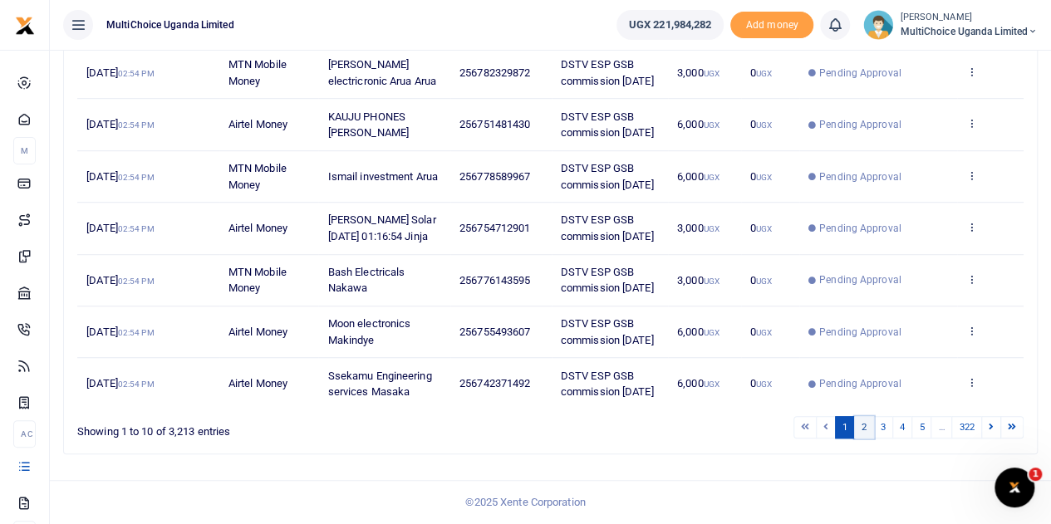
click at [868, 426] on link "2" at bounding box center [864, 427] width 20 height 22
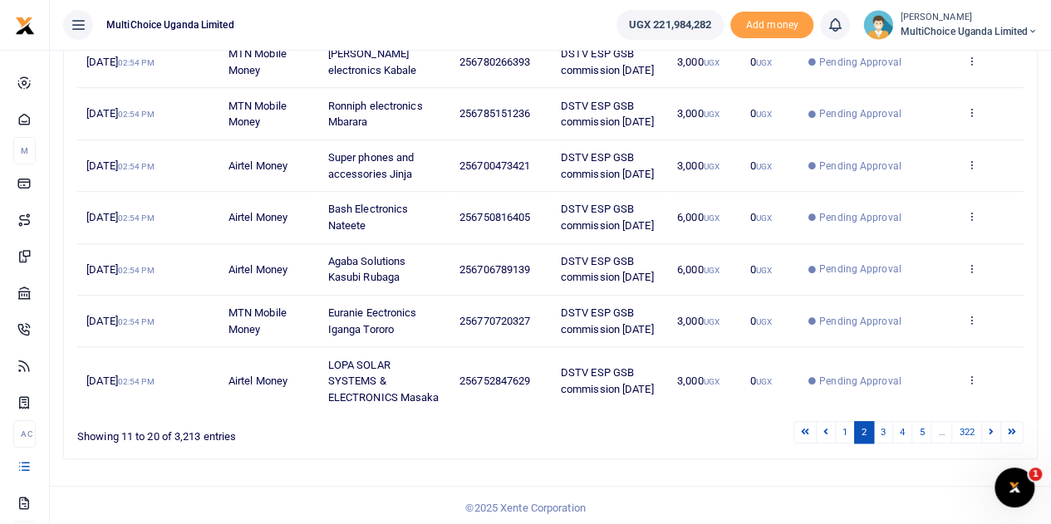
click at [884, 415] on td "Pending Approval" at bounding box center [878, 380] width 158 height 67
click at [994, 436] on icon at bounding box center [991, 431] width 5 height 9
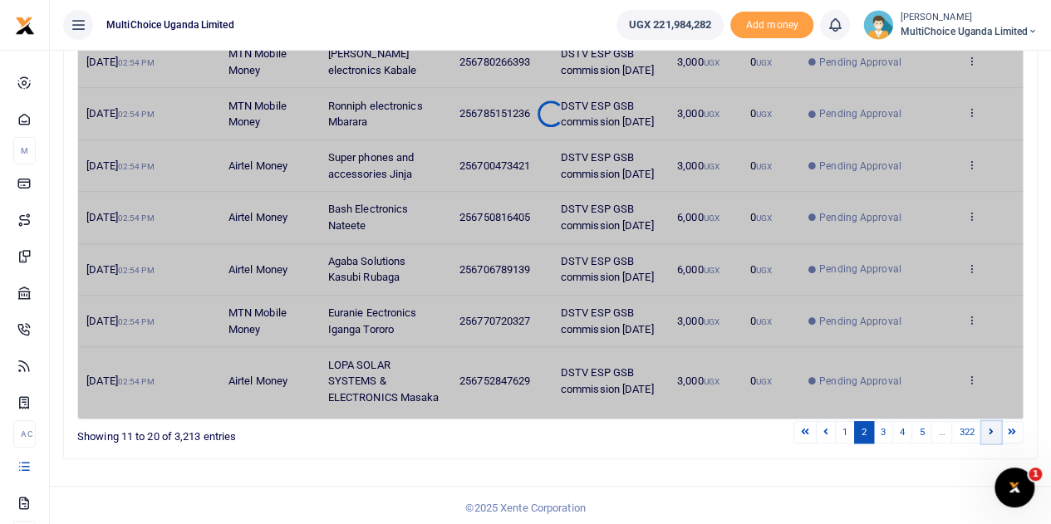
click at [994, 436] on icon at bounding box center [991, 431] width 5 height 9
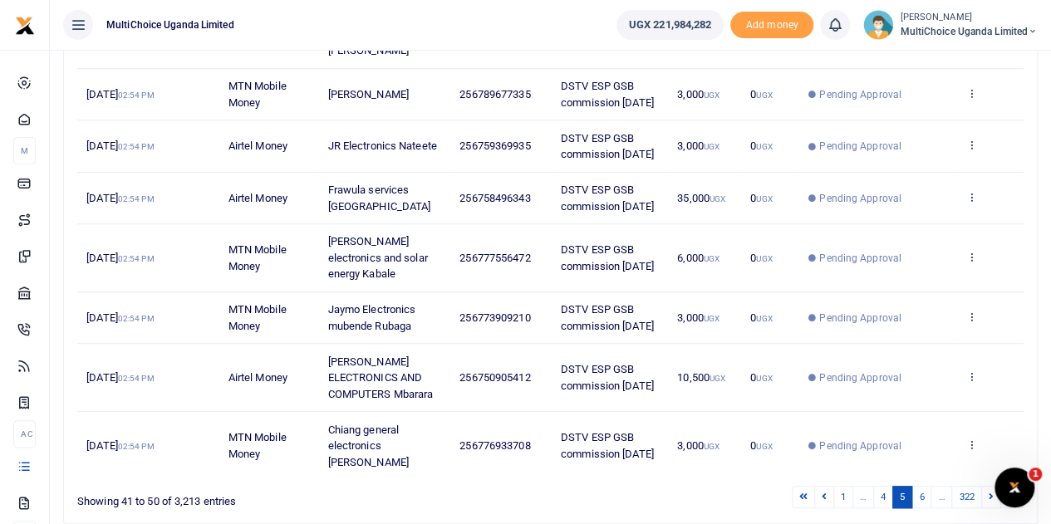
click at [994, 492] on icon at bounding box center [991, 496] width 5 height 9
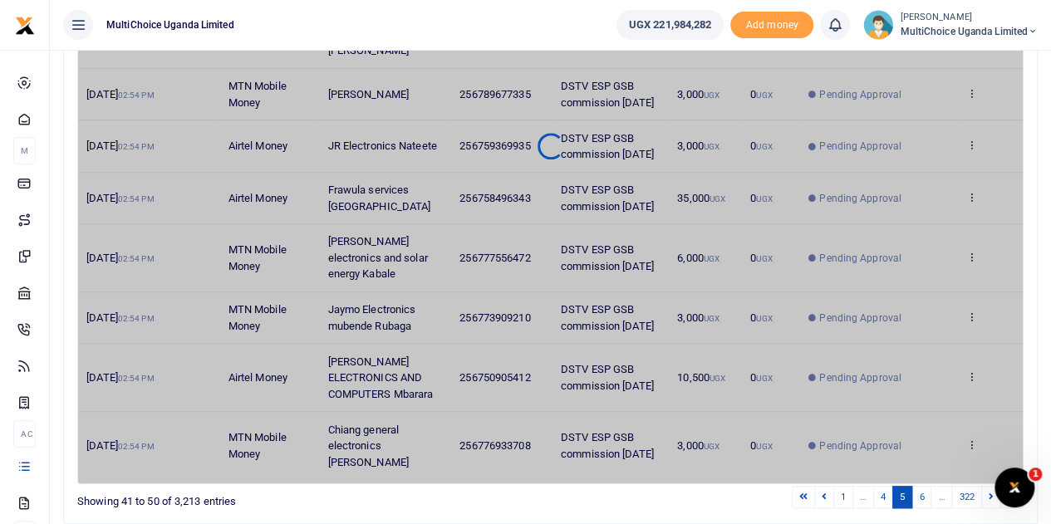
click at [994, 492] on icon at bounding box center [991, 496] width 5 height 9
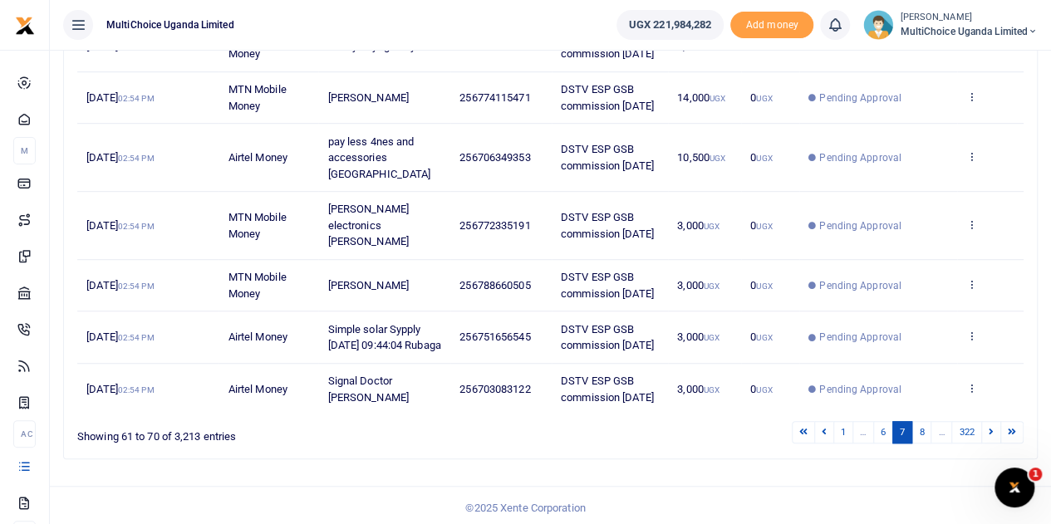
scroll to position [429, 0]
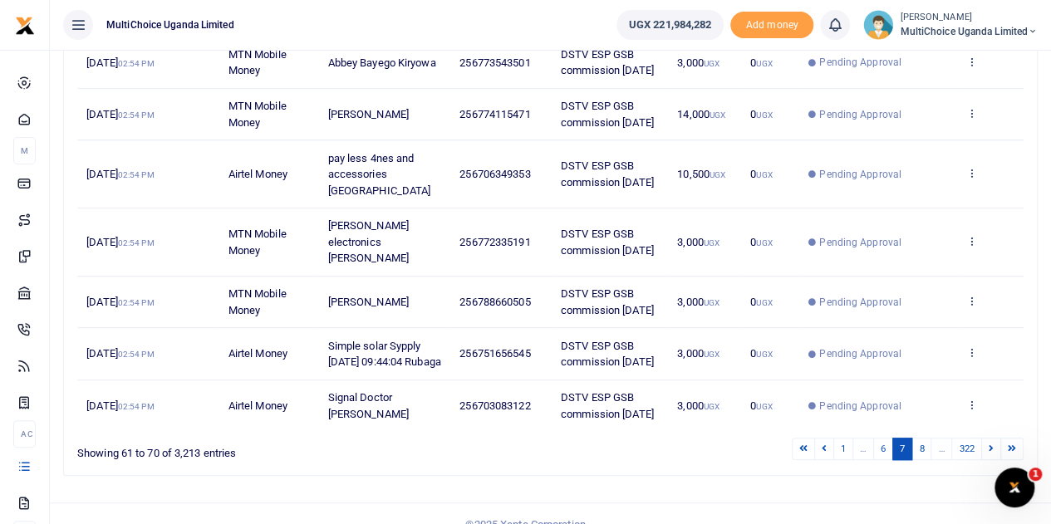
click at [994, 460] on div "Search: Date Transaction Name Account Number Memo Amount Fees Status Action 14t…" at bounding box center [550, 150] width 988 height 679
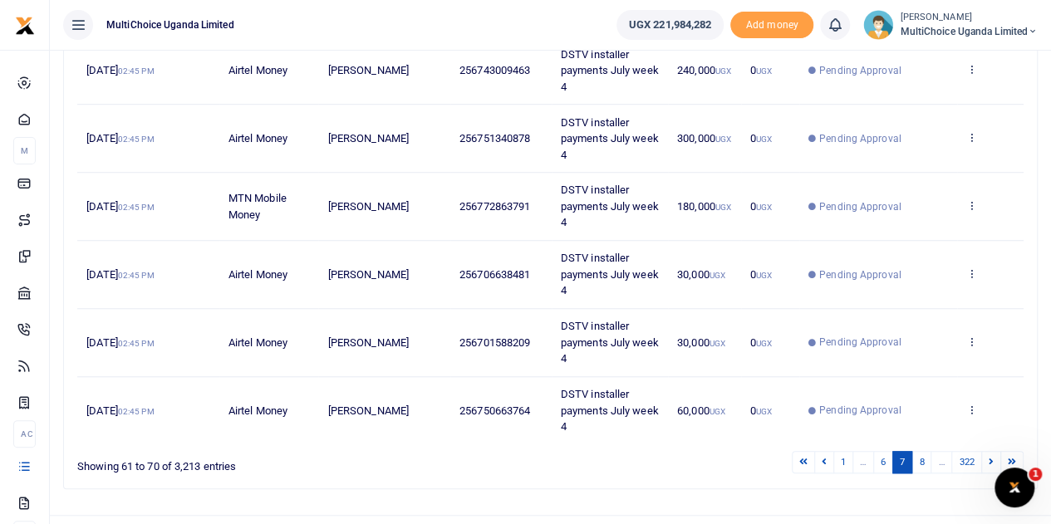
scroll to position [575, 0]
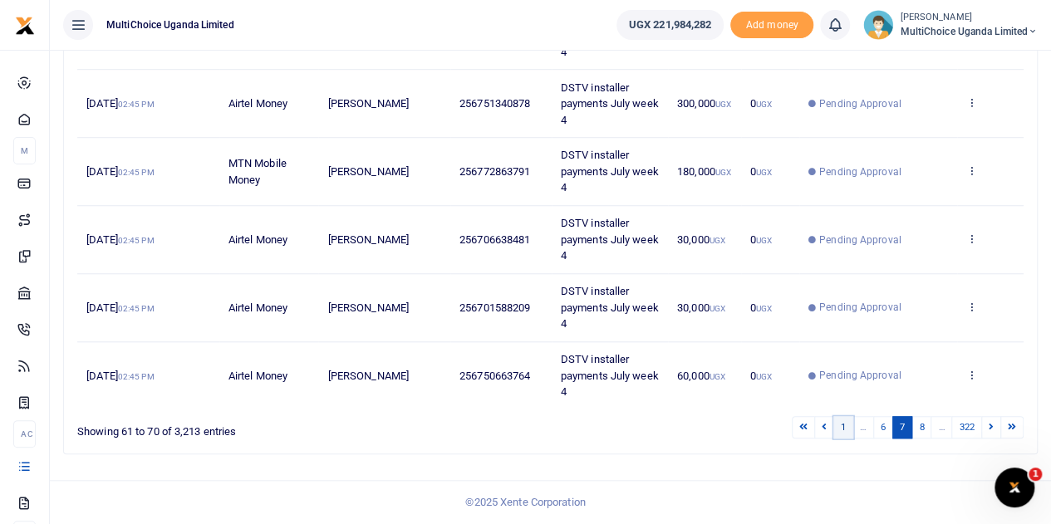
click at [845, 429] on link "1" at bounding box center [843, 427] width 20 height 22
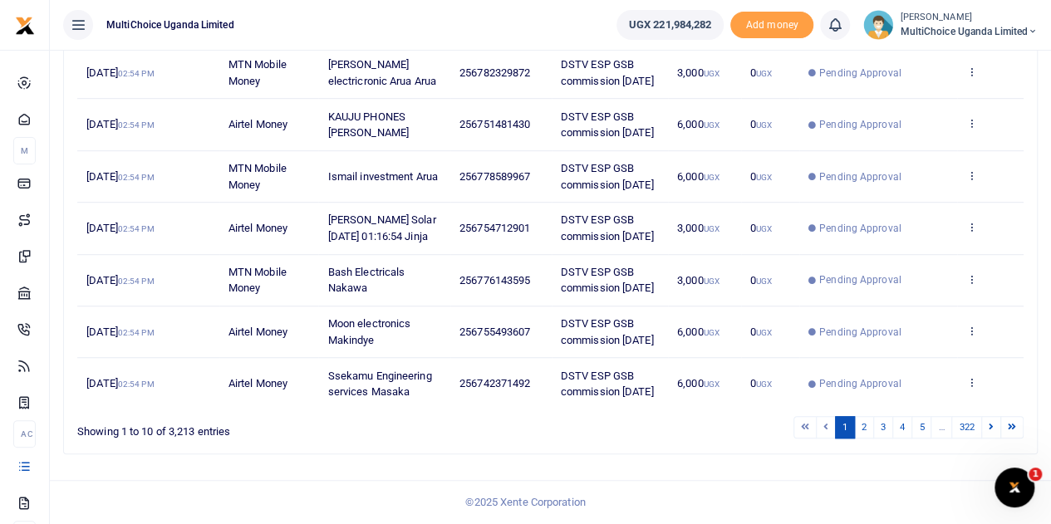
scroll to position [445, 0]
click at [994, 427] on icon at bounding box center [991, 426] width 5 height 9
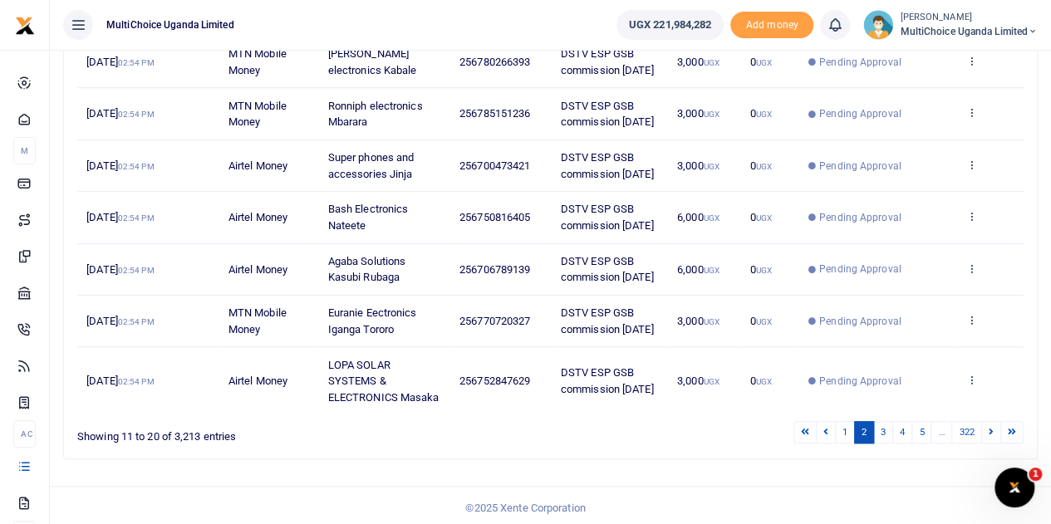
click at [994, 415] on td "View details Send again" at bounding box center [990, 380] width 66 height 67
click at [989, 444] on link at bounding box center [991, 432] width 20 height 22
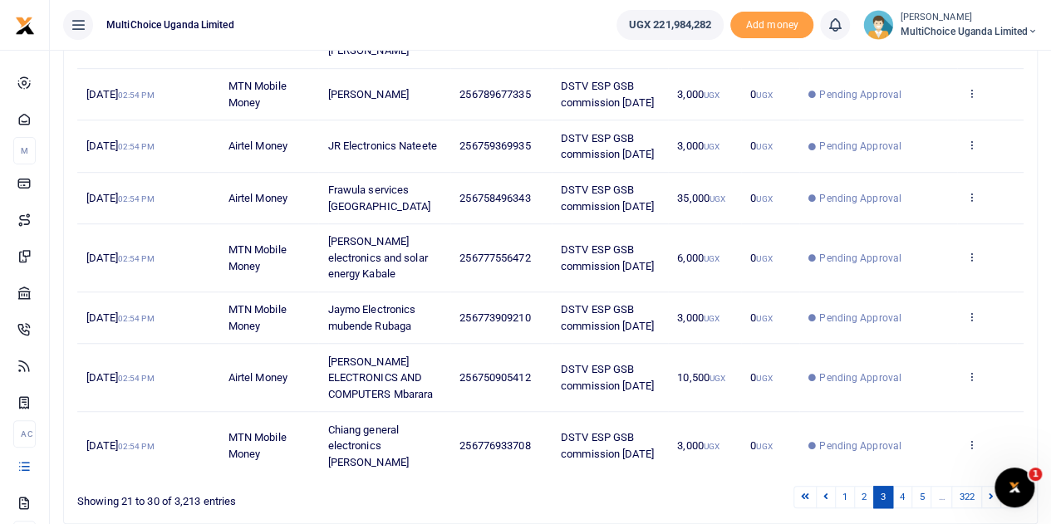
click at [989, 486] on link at bounding box center [991, 497] width 20 height 22
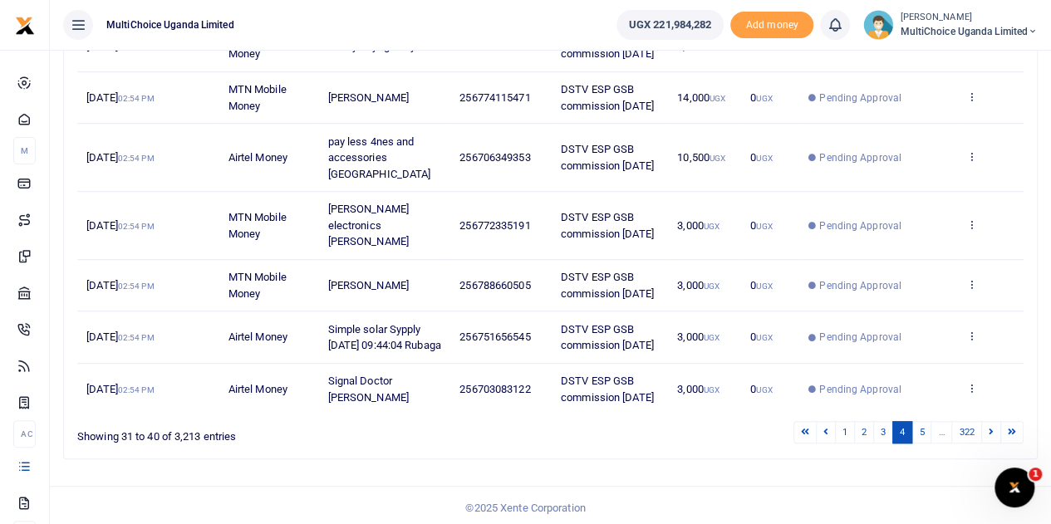
scroll to position [429, 0]
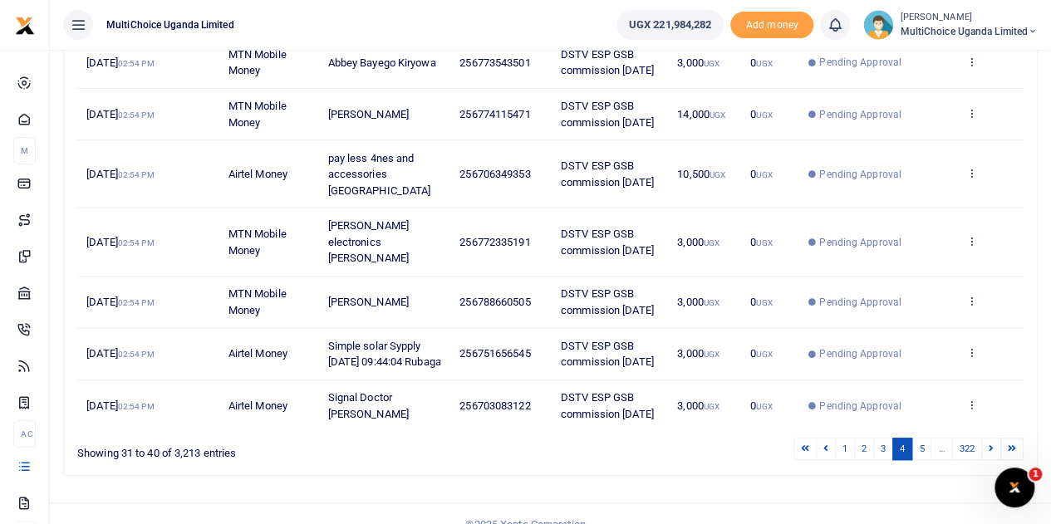
click at [989, 459] on div "Search: Date Transaction Name Account Number Memo Amount Fees Status Action 14t…" at bounding box center [550, 150] width 988 height 679
click at [989, 444] on icon at bounding box center [991, 448] width 5 height 9
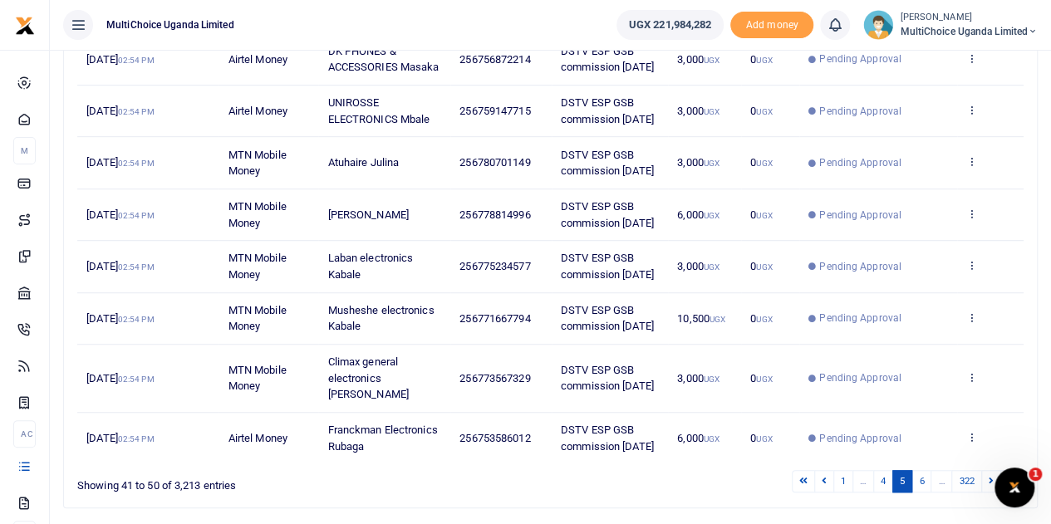
click at [989, 476] on icon at bounding box center [991, 480] width 5 height 9
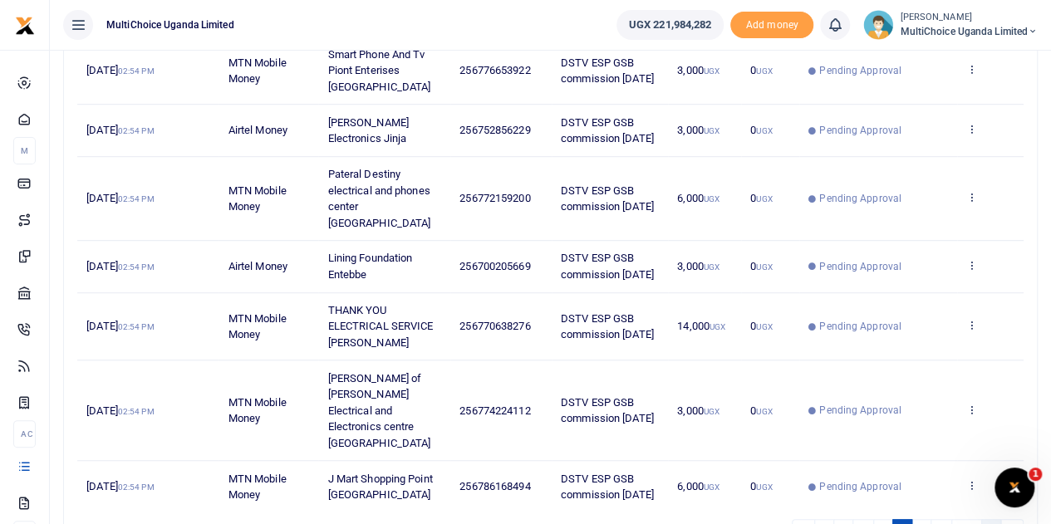
click at [989, 519] on link at bounding box center [991, 530] width 20 height 22
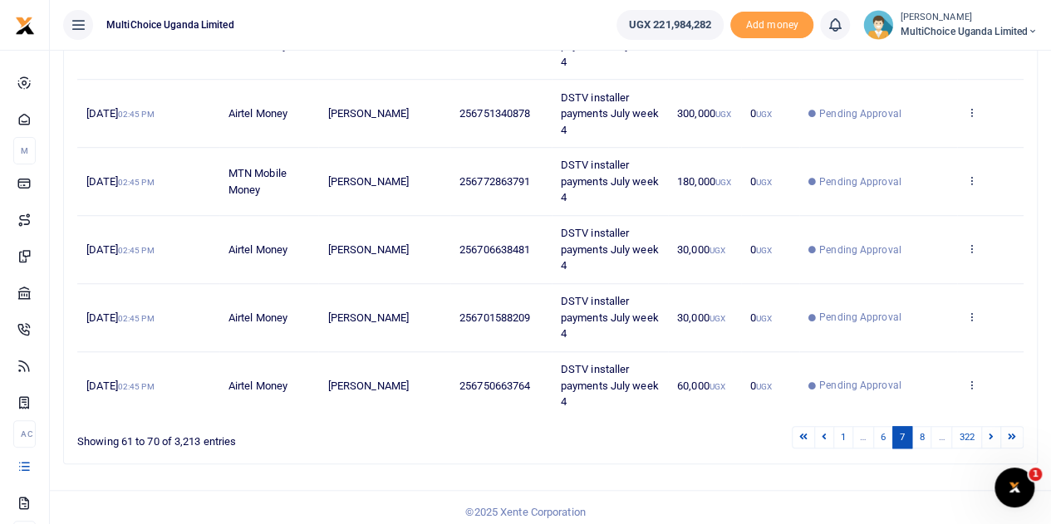
scroll to position [575, 0]
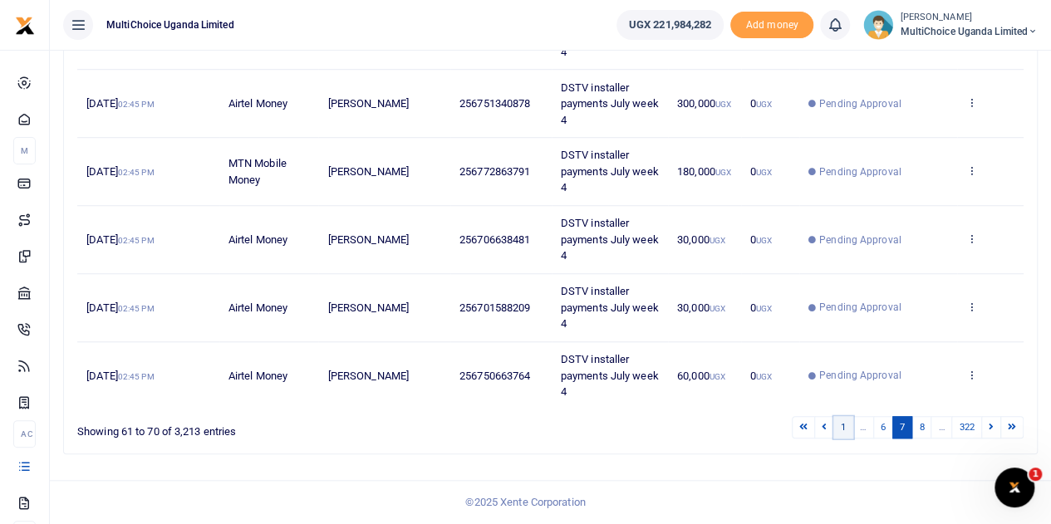
click at [843, 429] on link "1" at bounding box center [843, 427] width 20 height 22
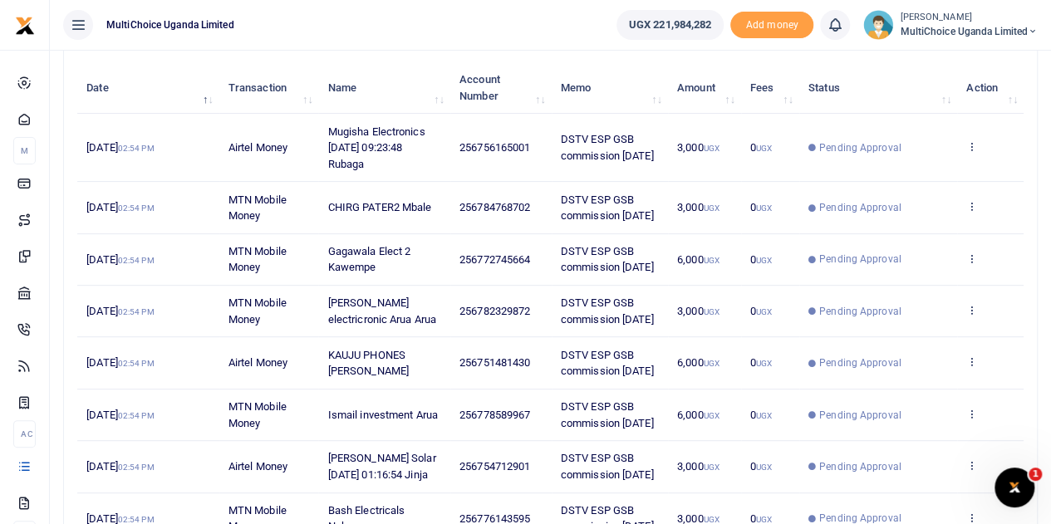
scroll to position [445, 0]
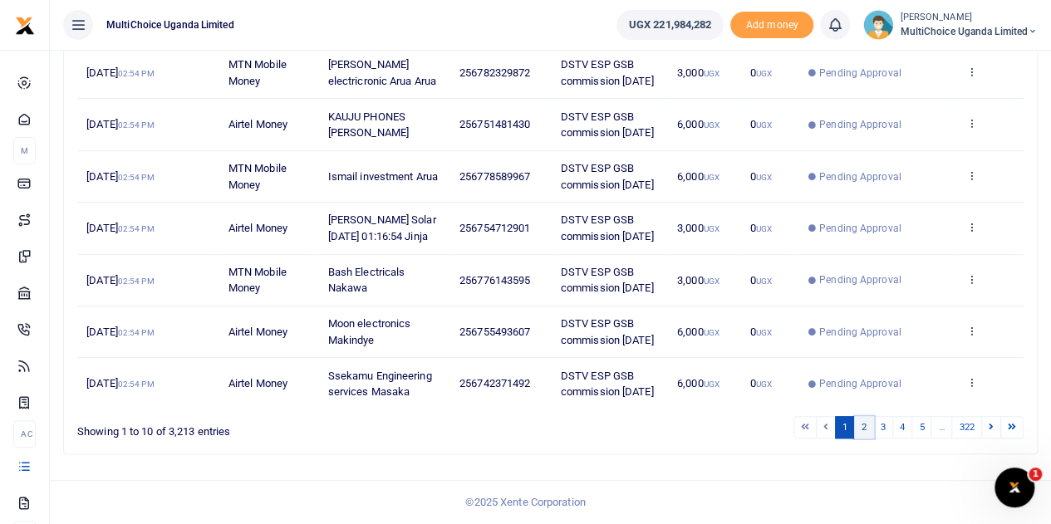
click at [874, 432] on link "2" at bounding box center [864, 427] width 20 height 22
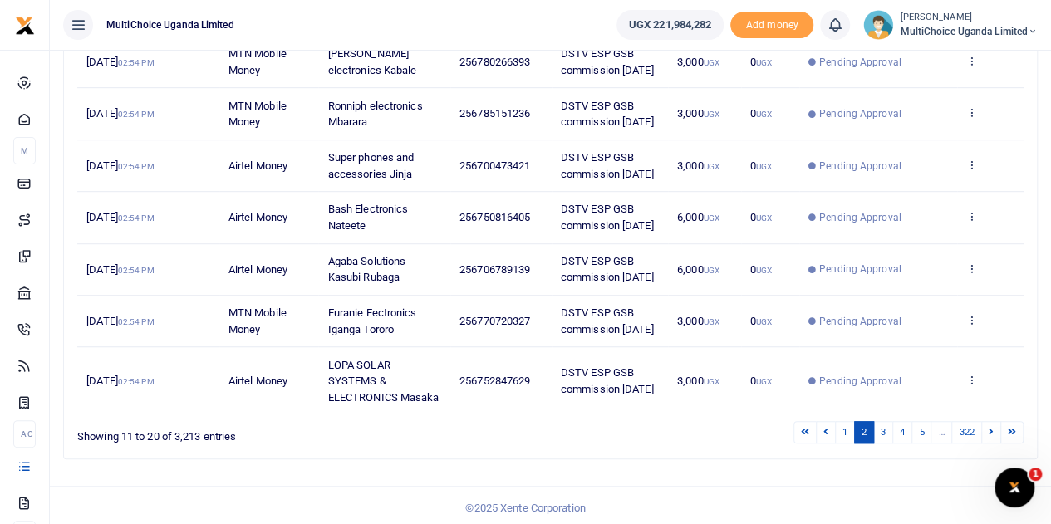
click at [881, 415] on td "Pending Approval" at bounding box center [878, 380] width 158 height 67
click at [891, 444] on link "3" at bounding box center [883, 432] width 20 height 22
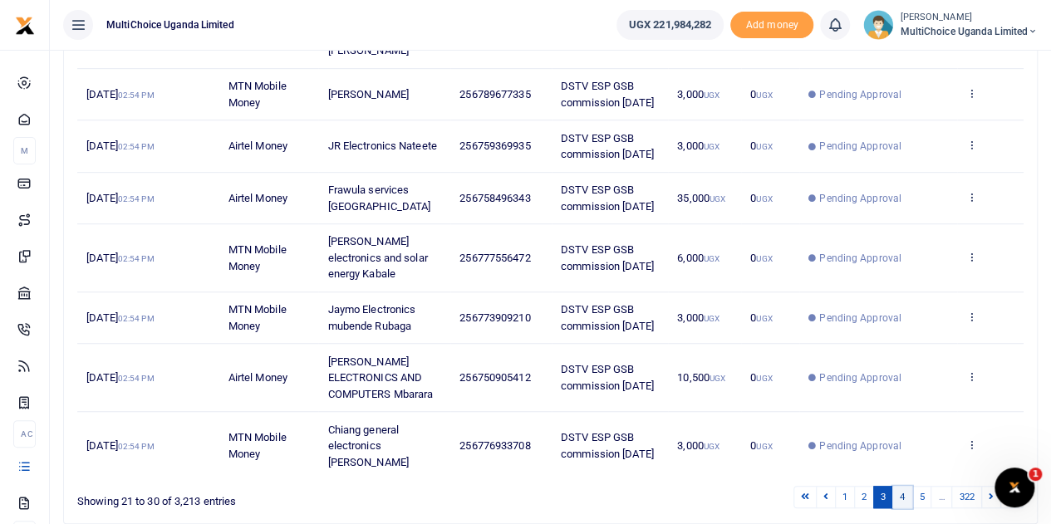
click at [901, 486] on link "4" at bounding box center [902, 497] width 20 height 22
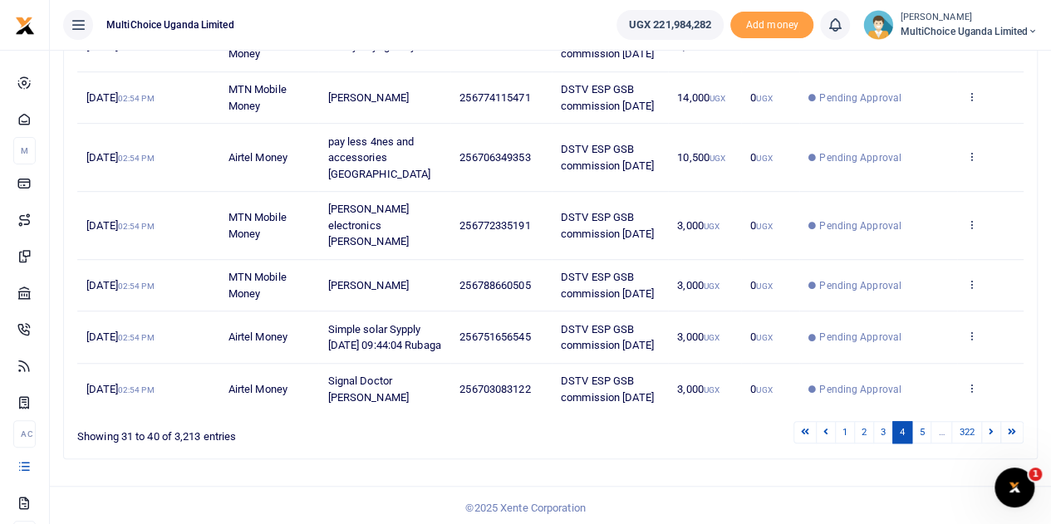
scroll to position [429, 0]
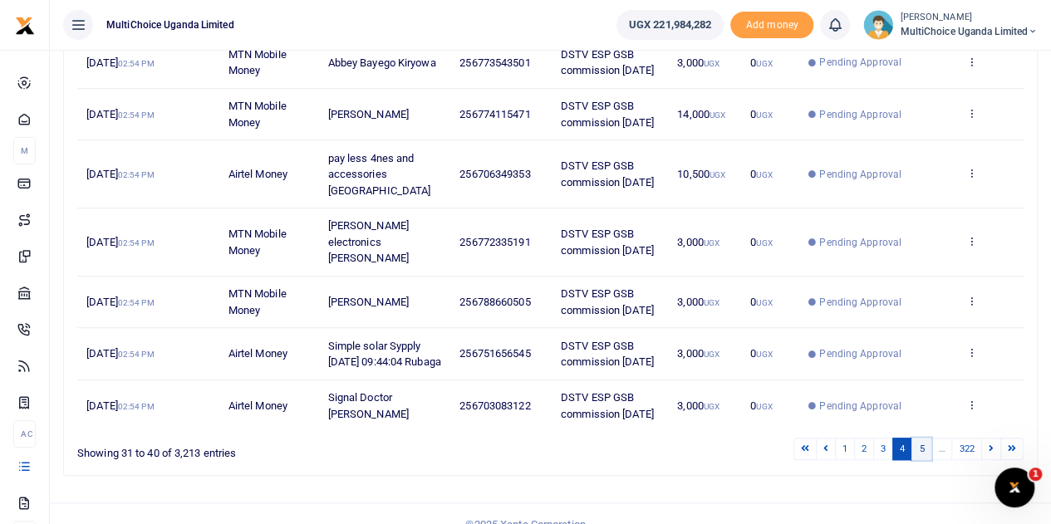
click at [920, 438] on link "5" at bounding box center [921, 449] width 20 height 22
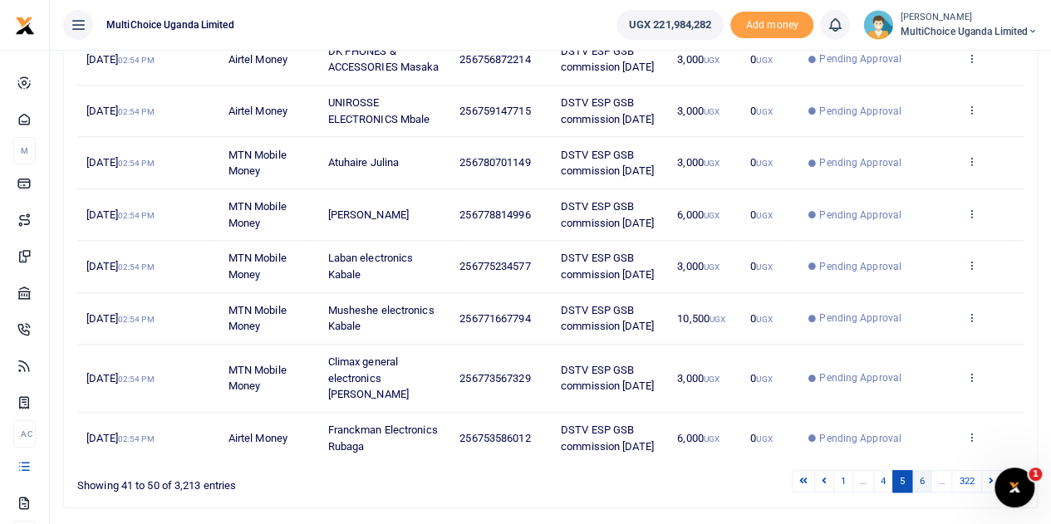
click at [925, 470] on link "6" at bounding box center [921, 481] width 20 height 22
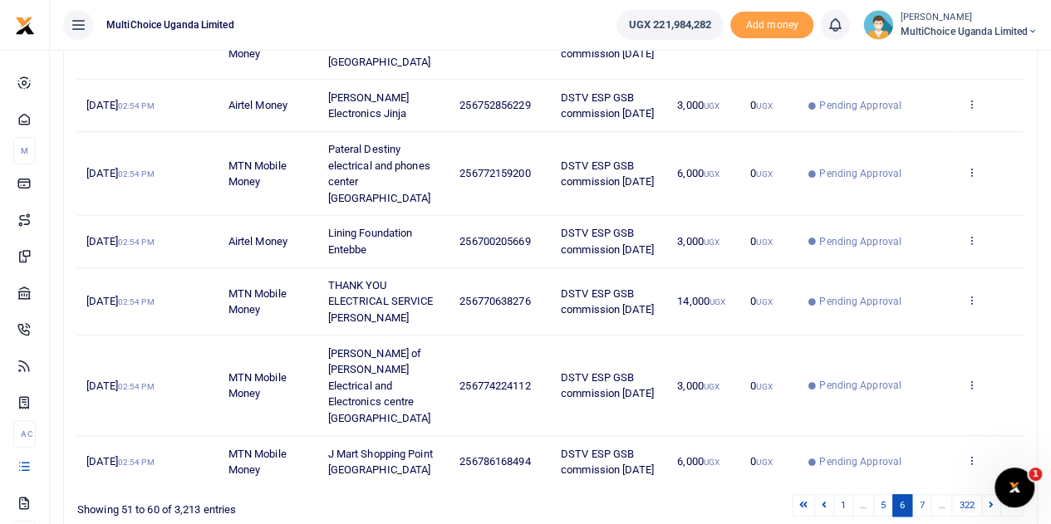
scroll to position [493, 0]
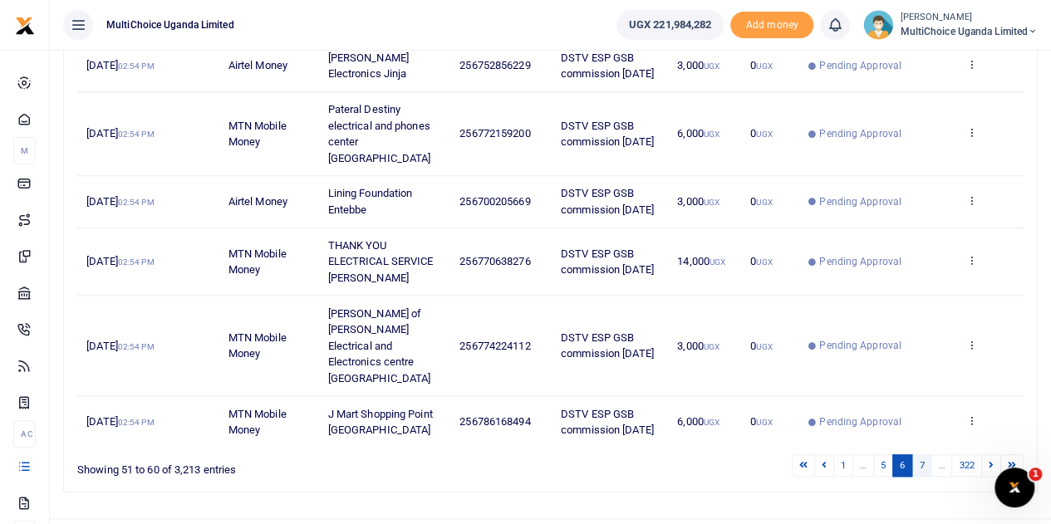
click at [921, 454] on link "7" at bounding box center [921, 465] width 20 height 22
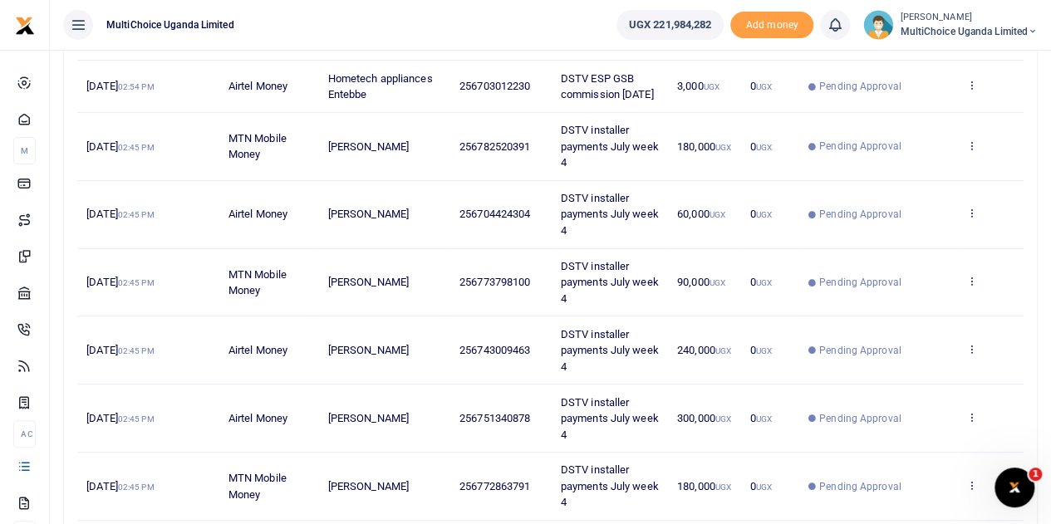
scroll to position [575, 0]
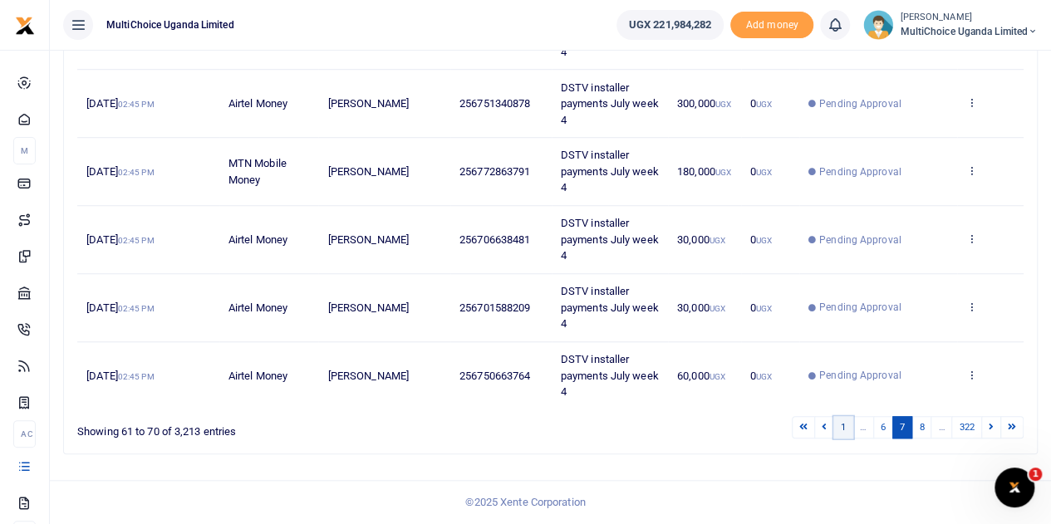
click at [848, 429] on link "1" at bounding box center [843, 427] width 20 height 22
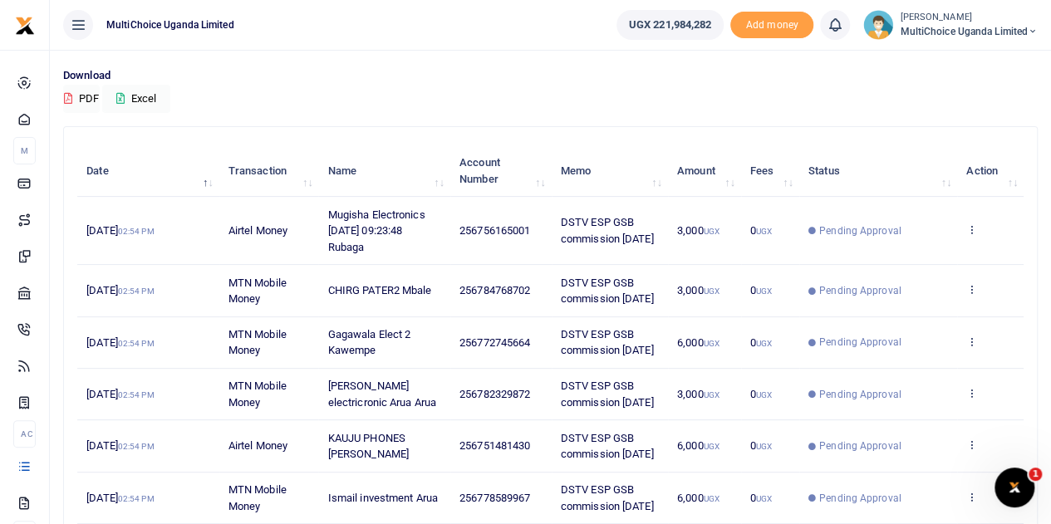
scroll to position [30, 0]
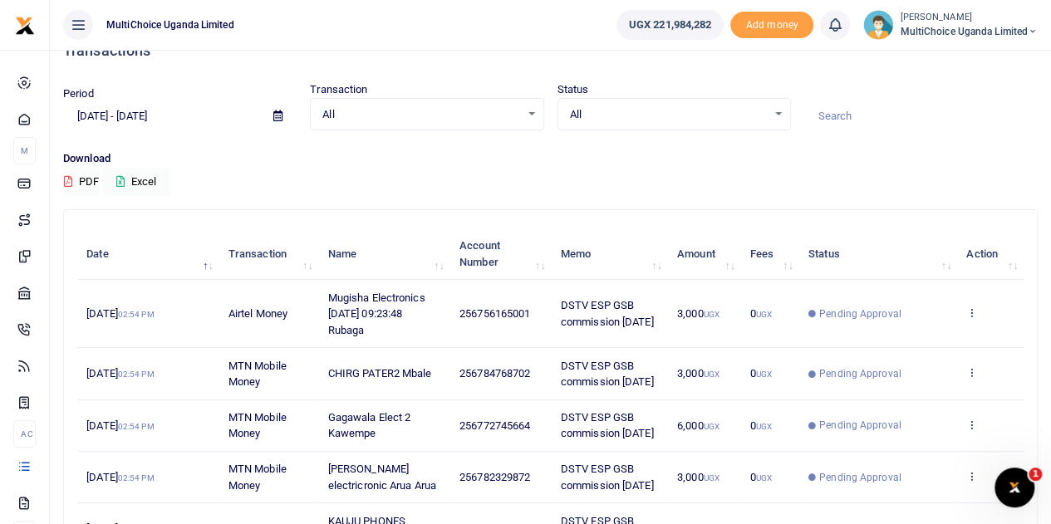
click at [945, 37] on span "MultiChoice Uganda Limited" at bounding box center [969, 31] width 138 height 15
click at [964, 66] on link "Switch accounts" at bounding box center [973, 60] width 131 height 23
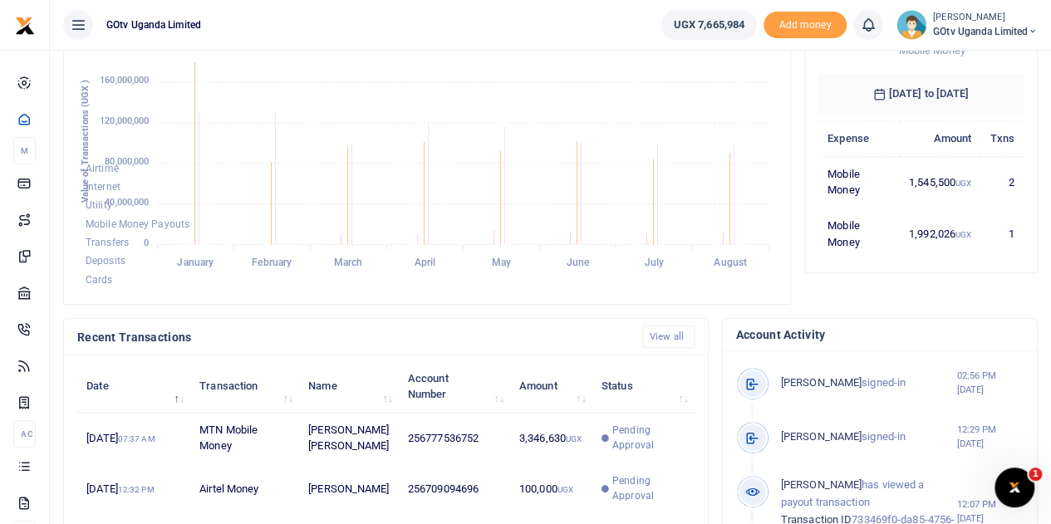
scroll to position [238, 0]
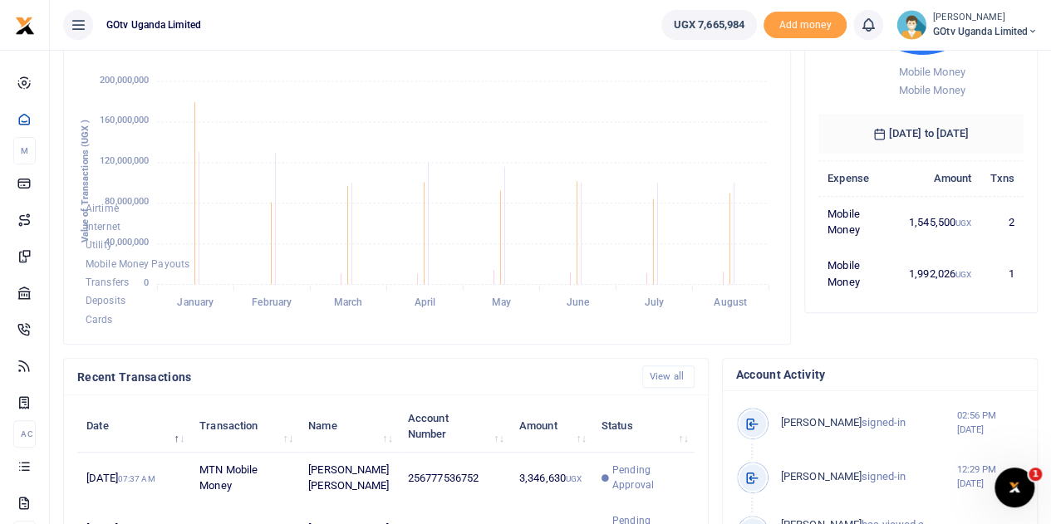
click at [994, 28] on span "GOtv Uganda Limited" at bounding box center [985, 31] width 105 height 15
click at [973, 60] on link "Switch accounts" at bounding box center [975, 60] width 131 height 23
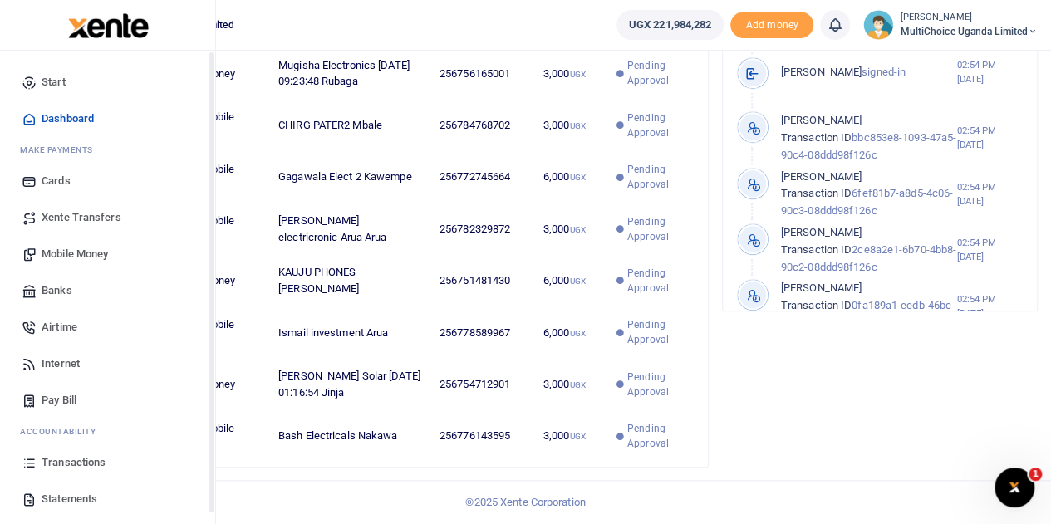
click at [72, 466] on span "Transactions" at bounding box center [74, 462] width 64 height 17
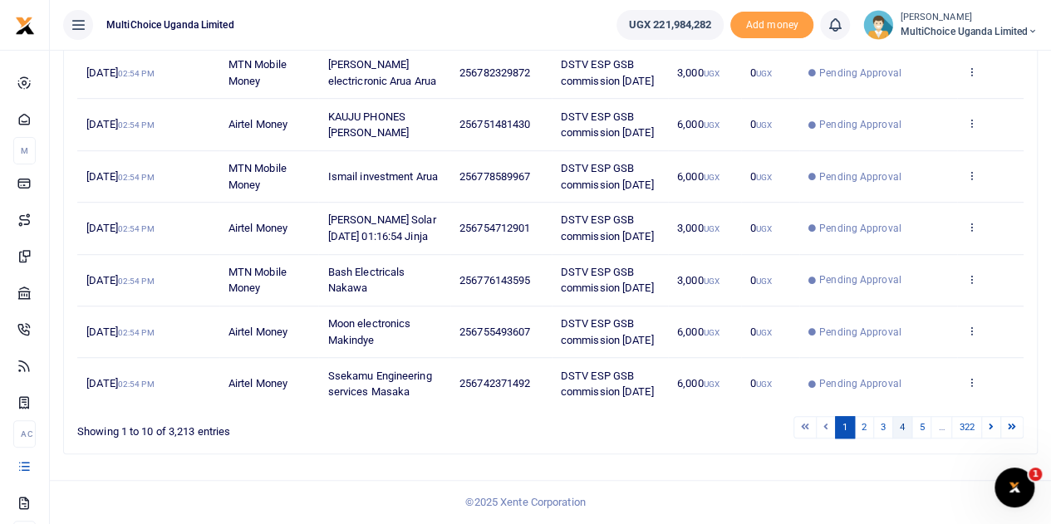
scroll to position [445, 0]
click at [536, 459] on div "Search: Date Transaction Name Account Number Memo Amount Fees Status Action 14t…" at bounding box center [550, 136] width 988 height 663
click at [925, 426] on link "5" at bounding box center [921, 427] width 20 height 22
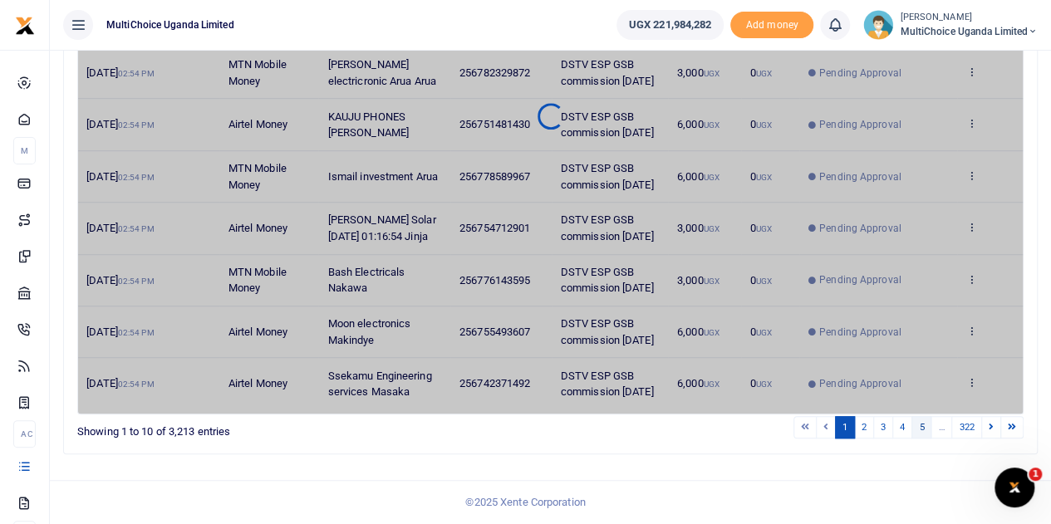
scroll to position [429, 0]
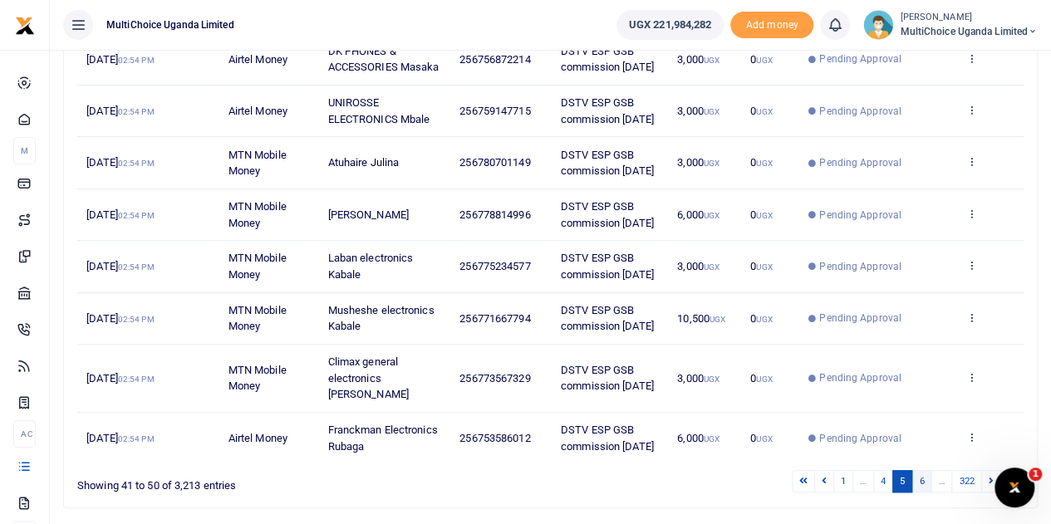
click at [926, 470] on link "6" at bounding box center [921, 481] width 20 height 22
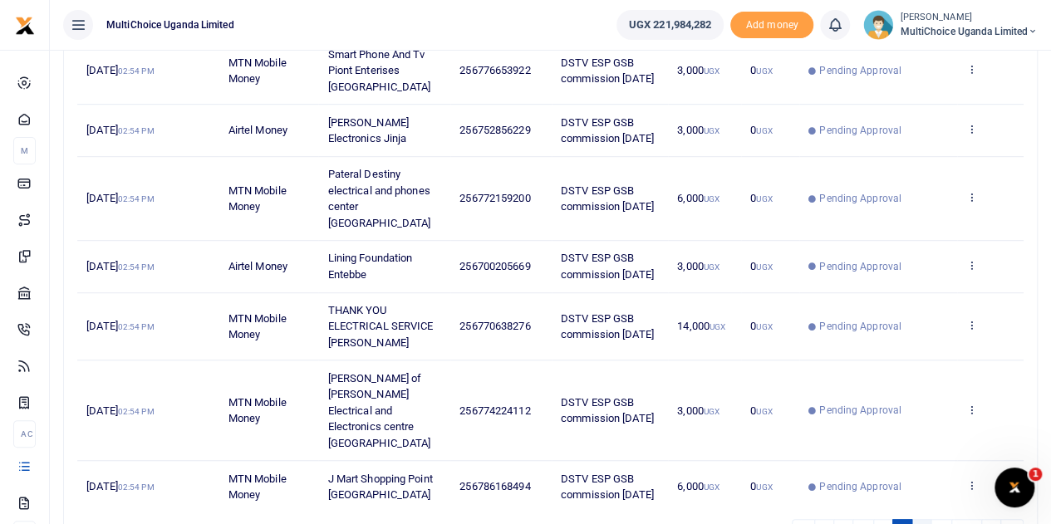
click at [922, 519] on link "7" at bounding box center [921, 530] width 20 height 22
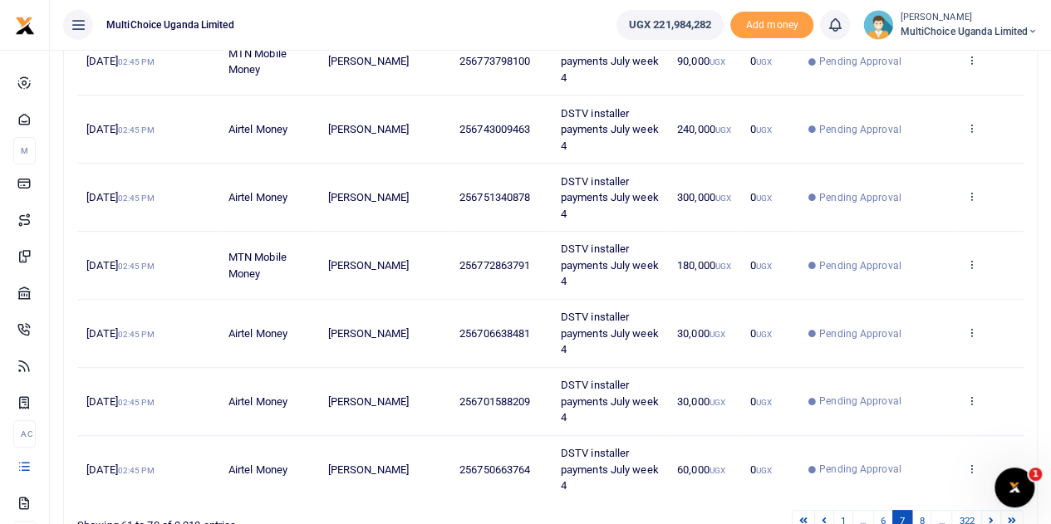
scroll to position [575, 0]
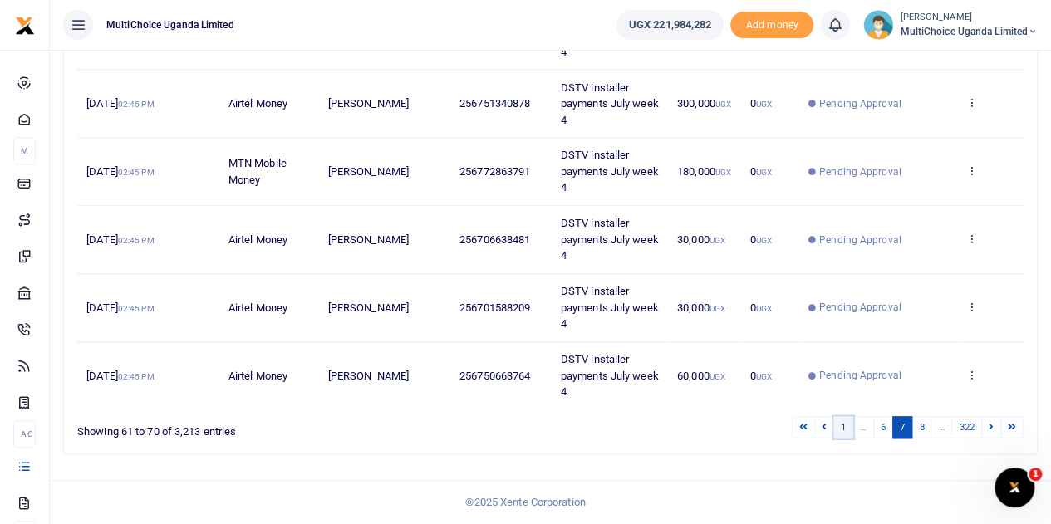
click at [843, 429] on link "1" at bounding box center [843, 427] width 20 height 22
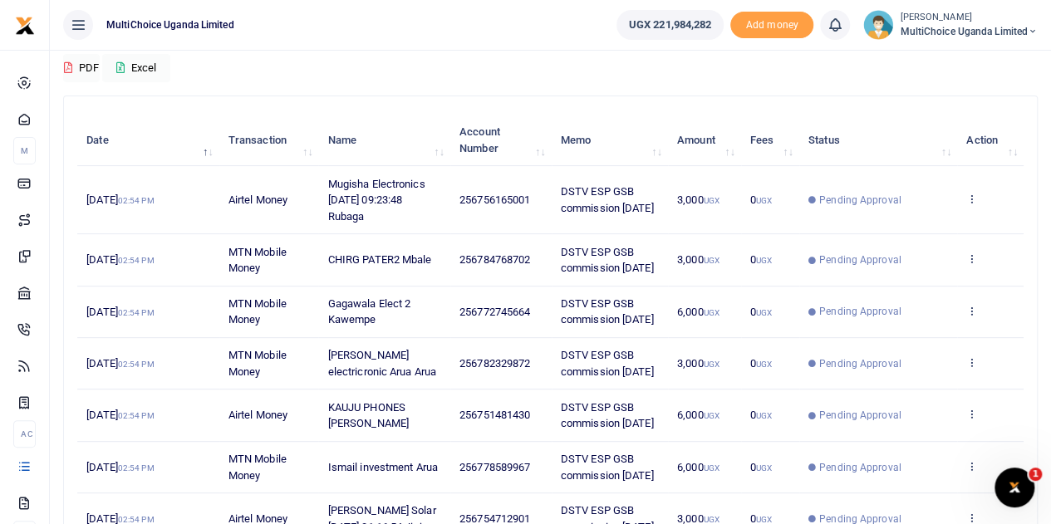
scroll to position [0, 0]
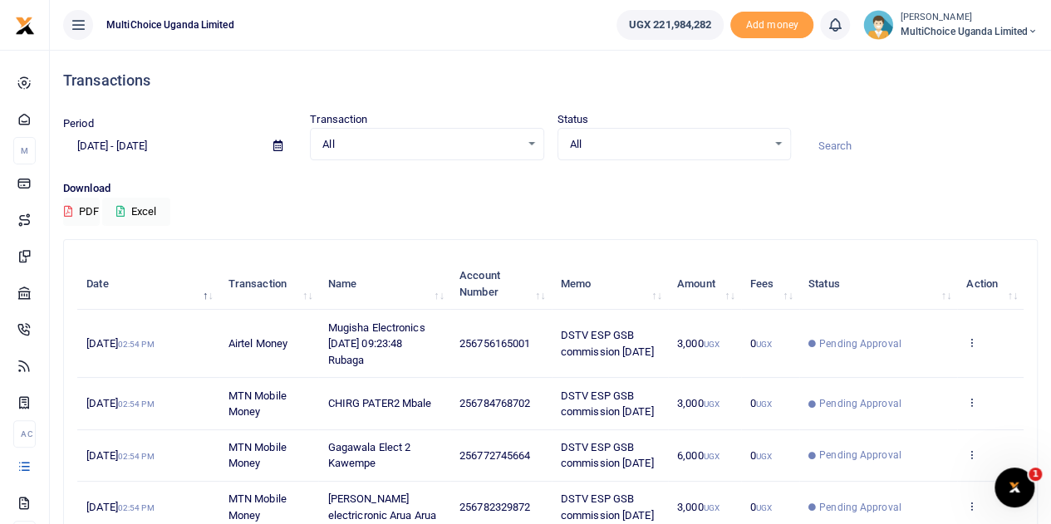
click at [972, 32] on span "MultiChoice Uganda Limited" at bounding box center [969, 31] width 138 height 15
click at [970, 63] on link "Switch accounts" at bounding box center [973, 60] width 131 height 23
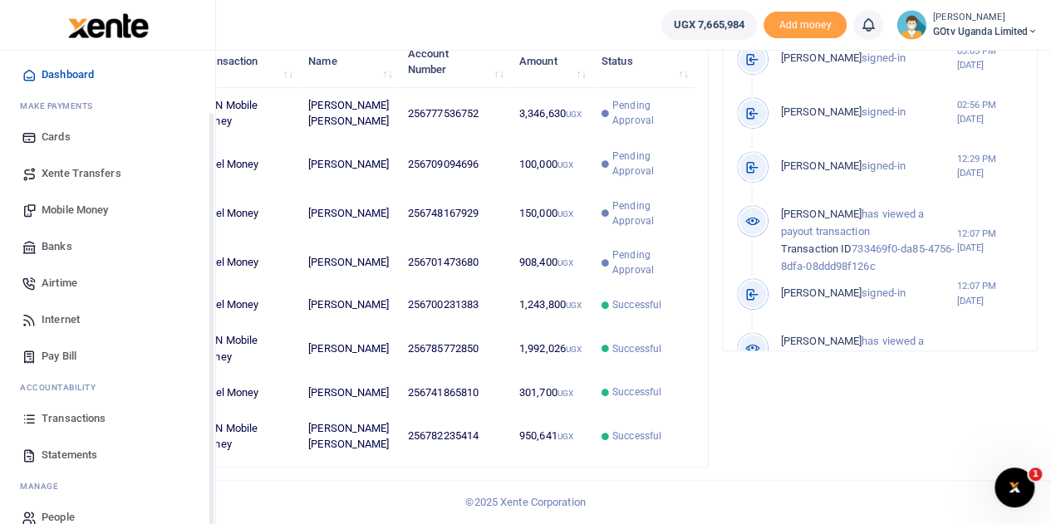
scroll to position [68, 0]
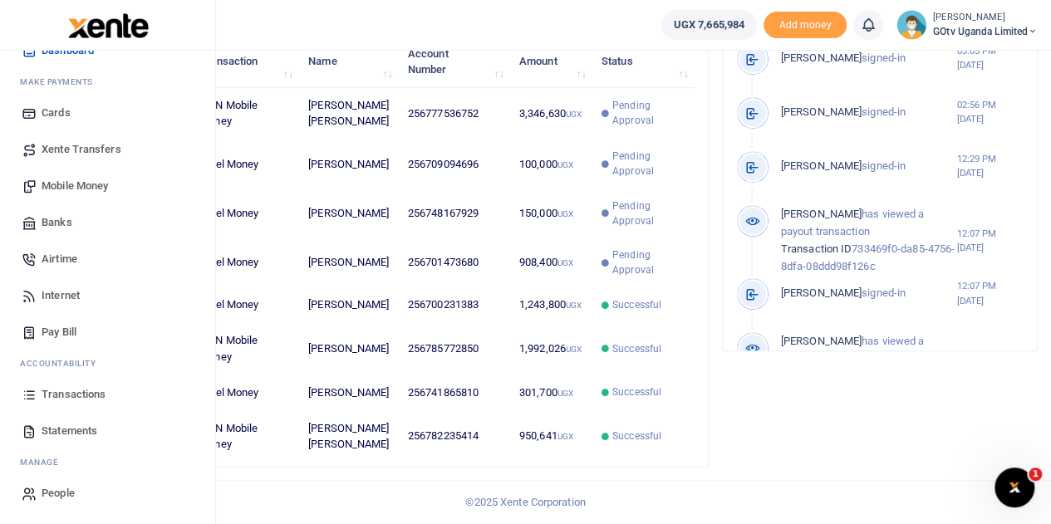
click at [88, 396] on span "Transactions" at bounding box center [74, 394] width 64 height 17
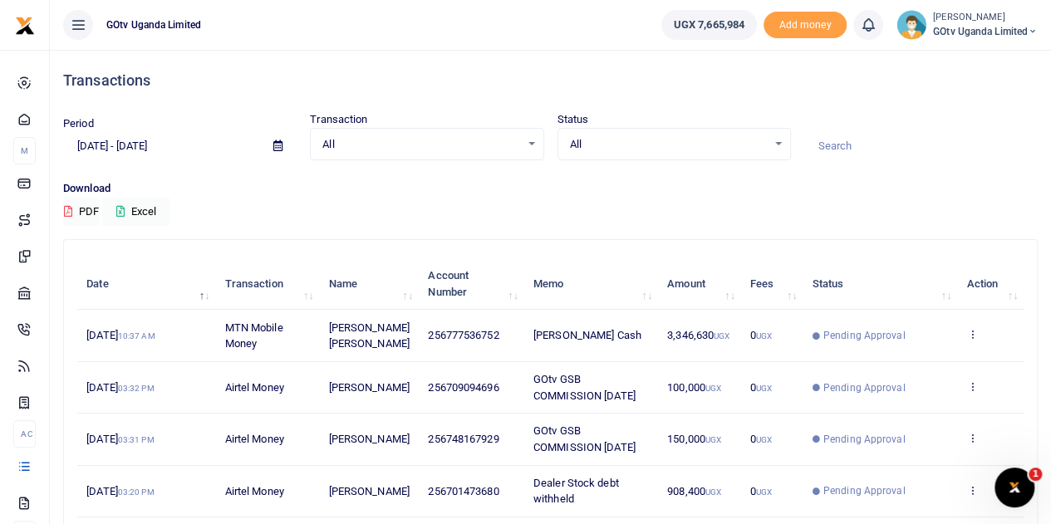
scroll to position [166, 0]
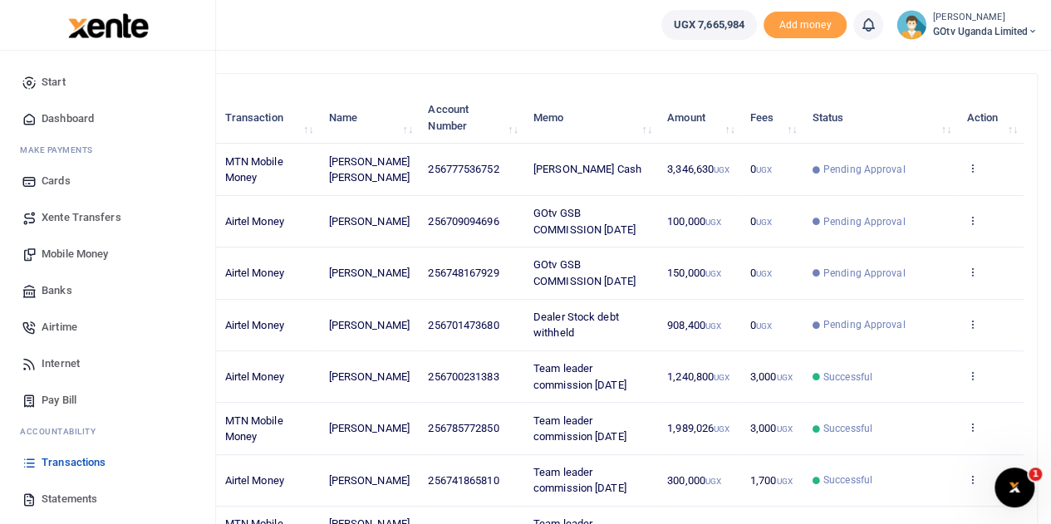
click at [88, 258] on span "Mobile Money" at bounding box center [75, 254] width 66 height 17
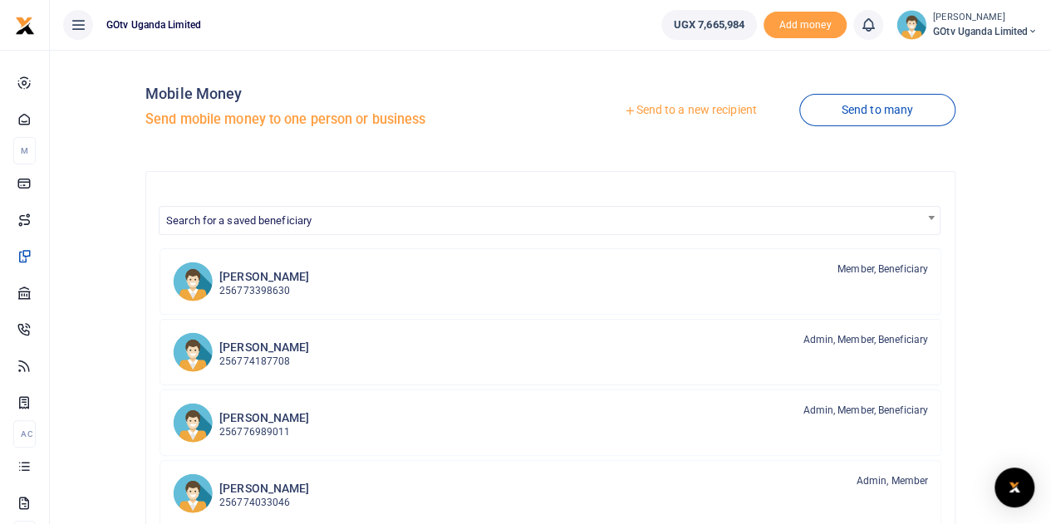
click at [902, 109] on div at bounding box center [525, 262] width 1051 height 524
click at [861, 110] on link "Send to many" at bounding box center [877, 110] width 156 height 32
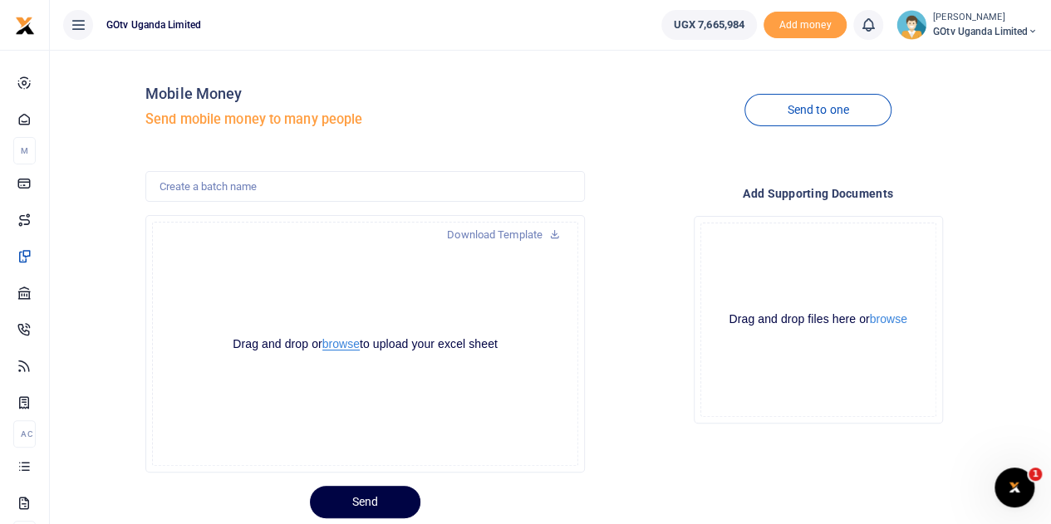
click at [333, 346] on button "browse" at bounding box center [340, 344] width 37 height 12
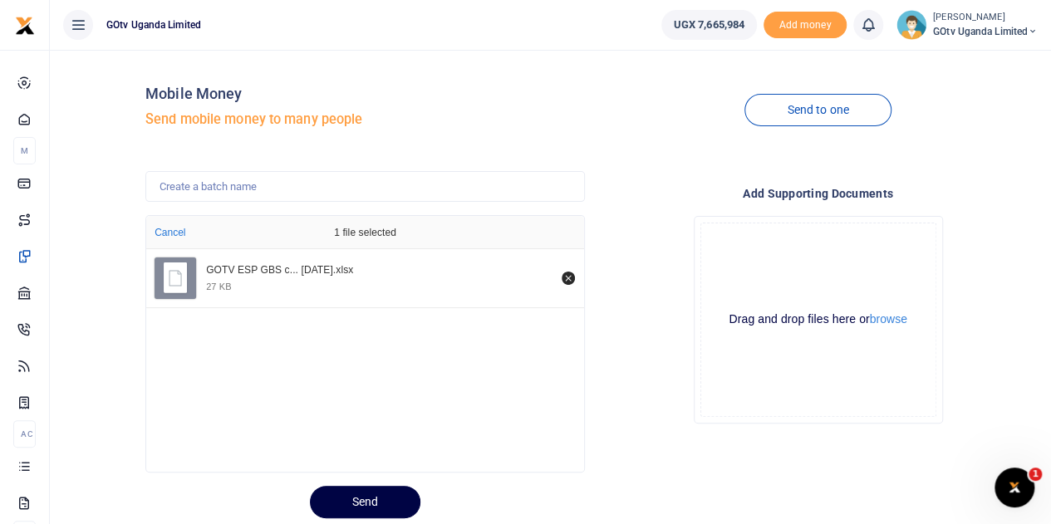
click at [384, 509] on div at bounding box center [390, 514] width 20 height 20
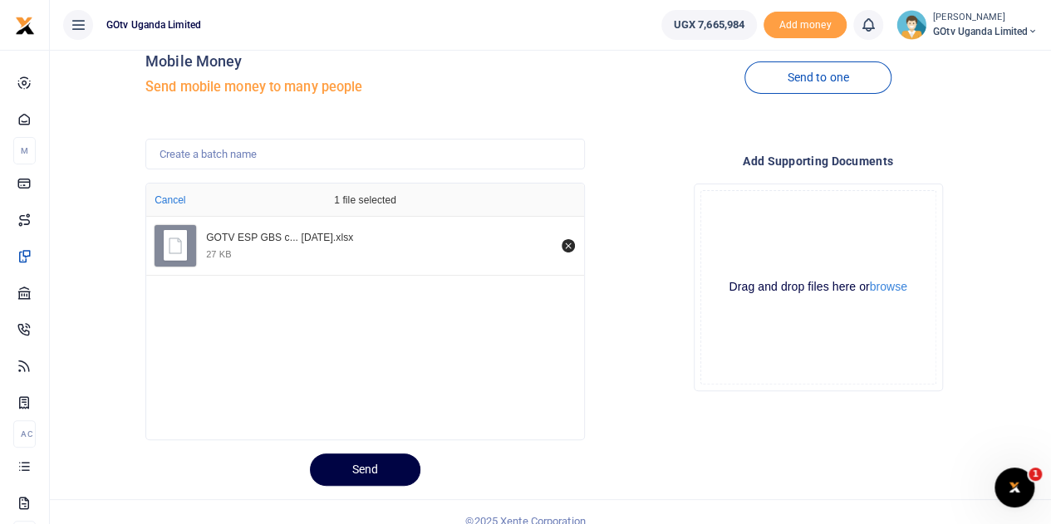
scroll to position [50, 0]
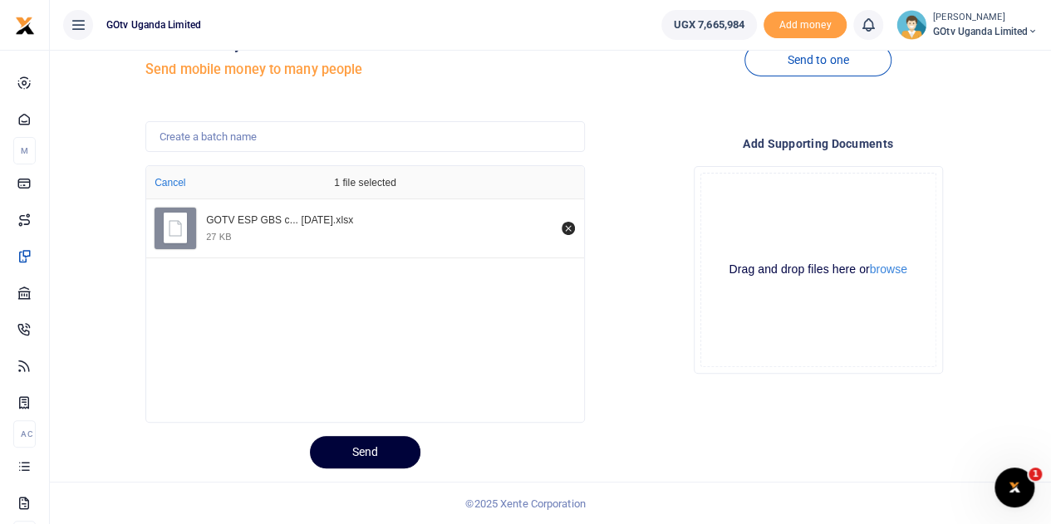
click at [366, 449] on button "Send" at bounding box center [365, 452] width 110 height 32
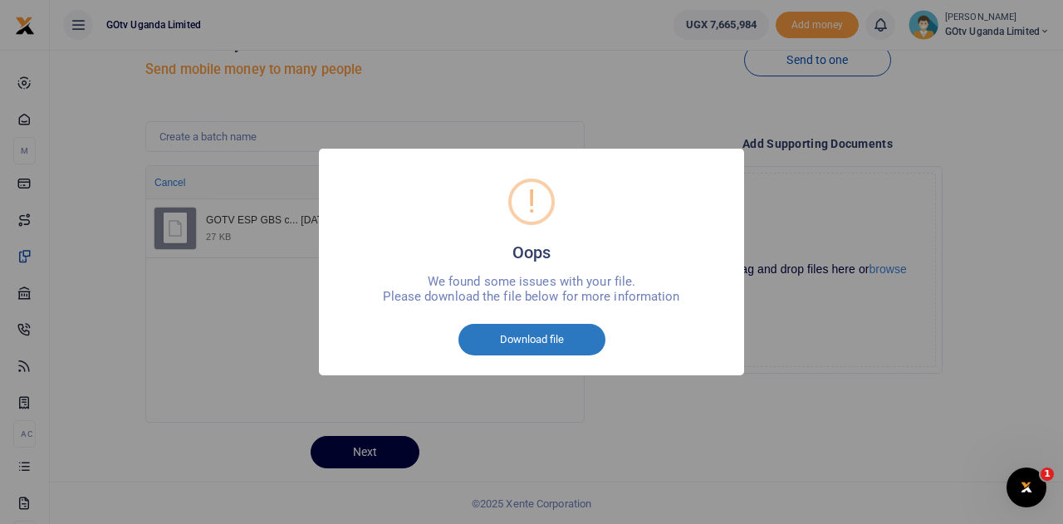
click at [527, 341] on button "Download file" at bounding box center [532, 340] width 147 height 32
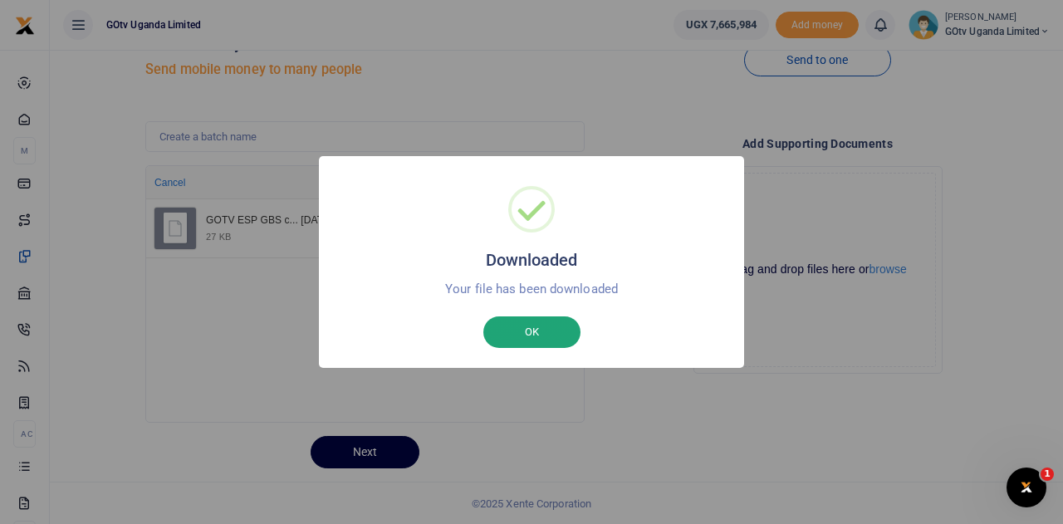
click at [565, 342] on button "OK" at bounding box center [531, 333] width 97 height 32
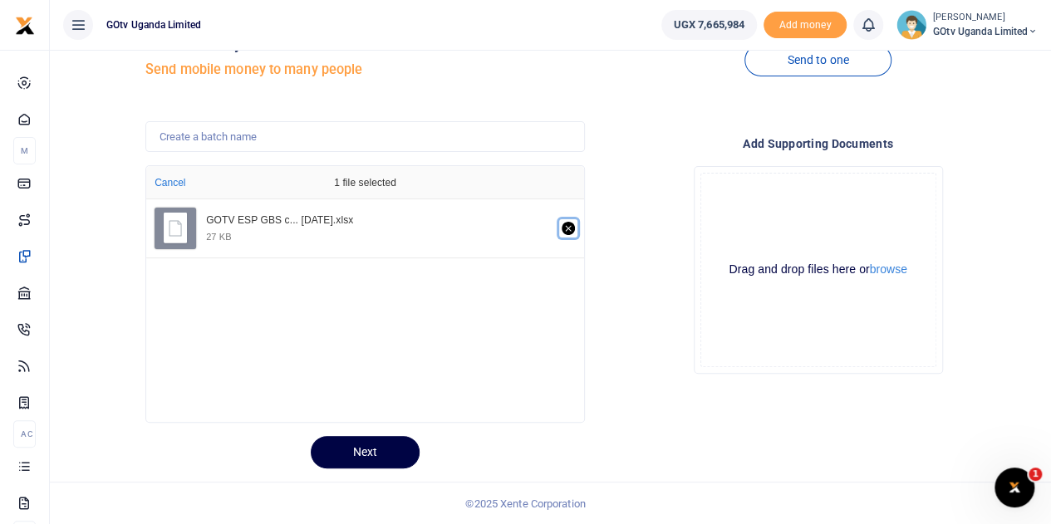
click at [567, 226] on icon "Remove file" at bounding box center [568, 228] width 13 height 13
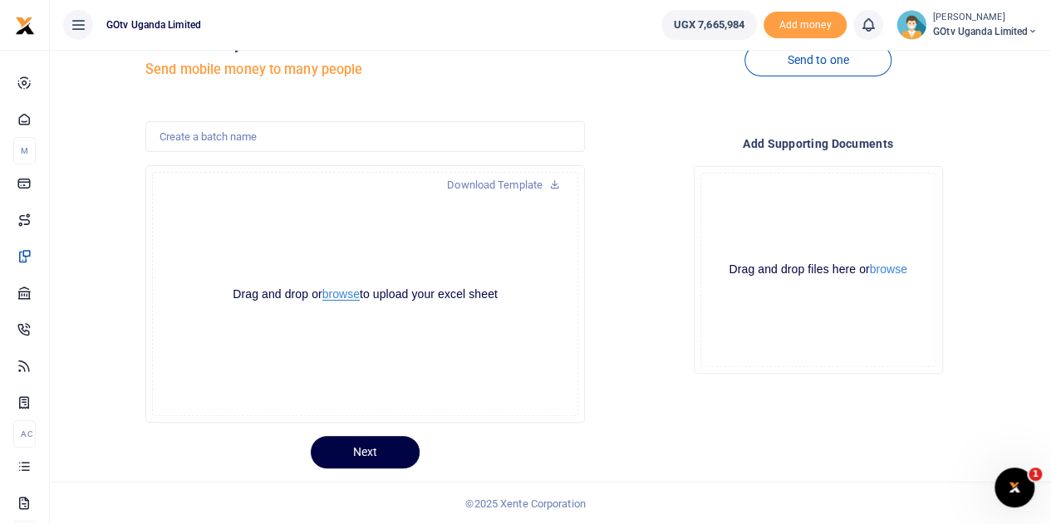
click at [339, 301] on button "browse" at bounding box center [340, 294] width 37 height 12
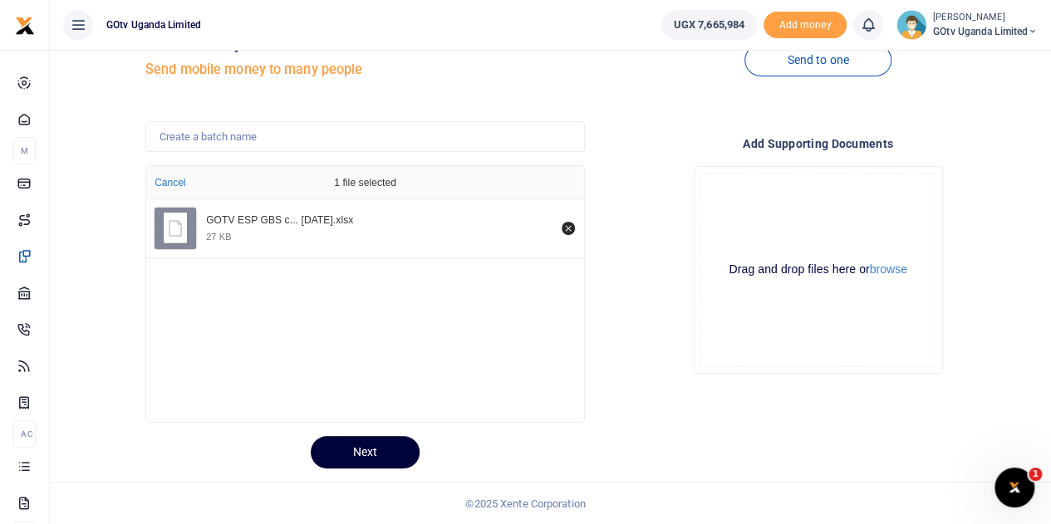
click at [377, 454] on button "Next" at bounding box center [365, 452] width 109 height 32
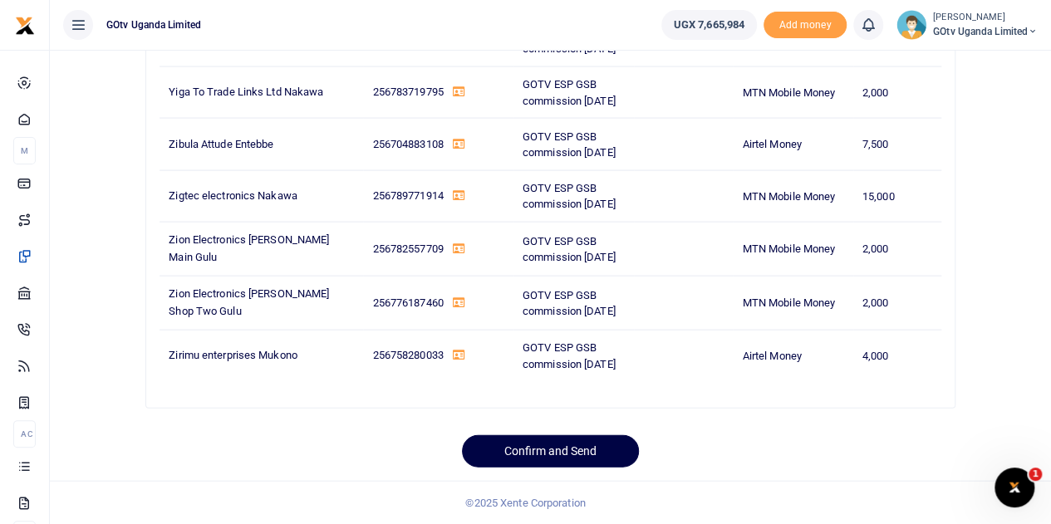
scroll to position [20654, 0]
click at [542, 450] on button "Confirm and Send" at bounding box center [550, 451] width 177 height 32
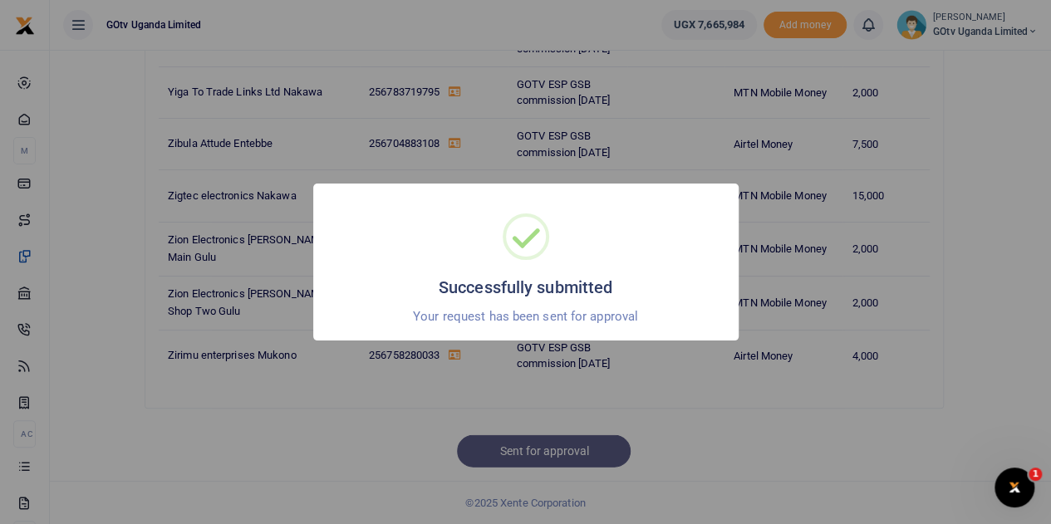
scroll to position [20613, 0]
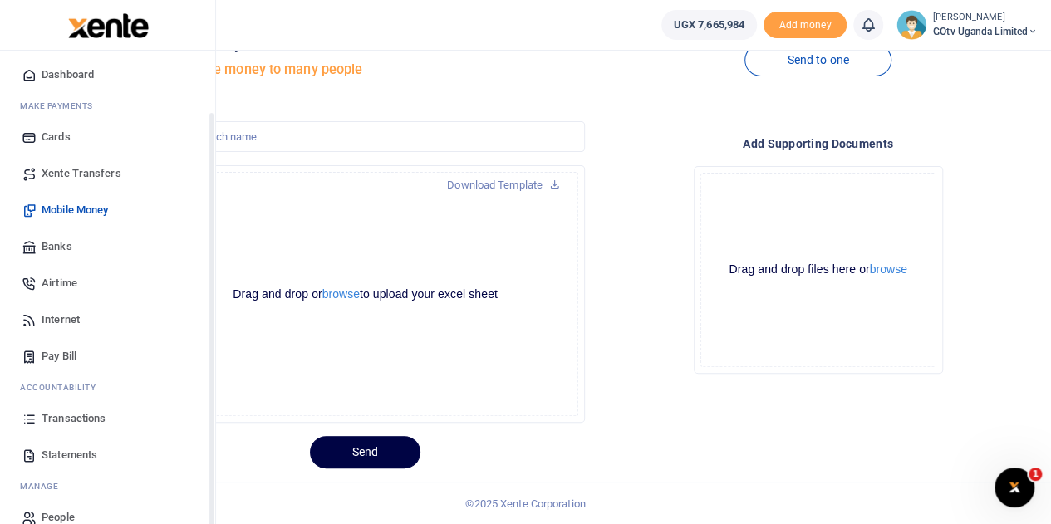
scroll to position [68, 0]
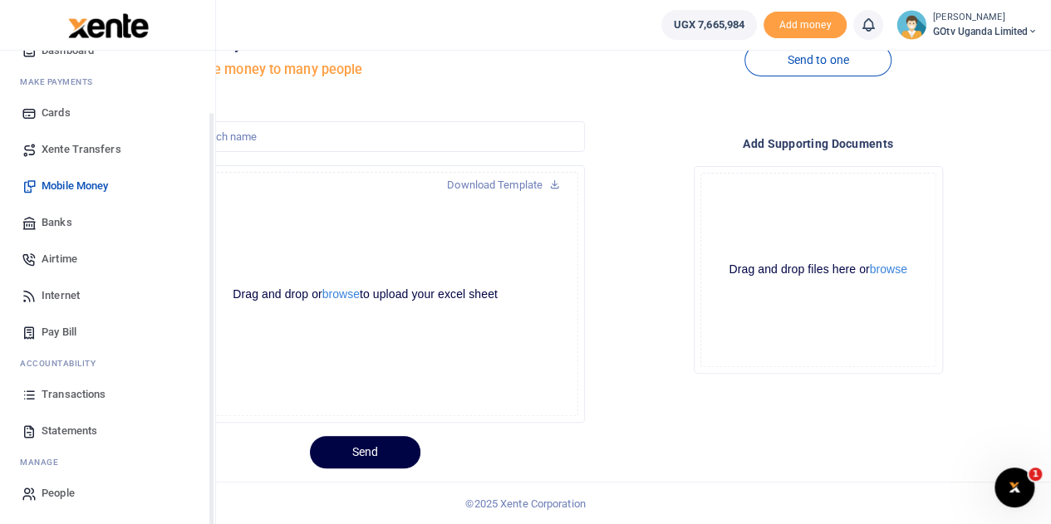
click at [66, 395] on span "Transactions" at bounding box center [74, 394] width 64 height 17
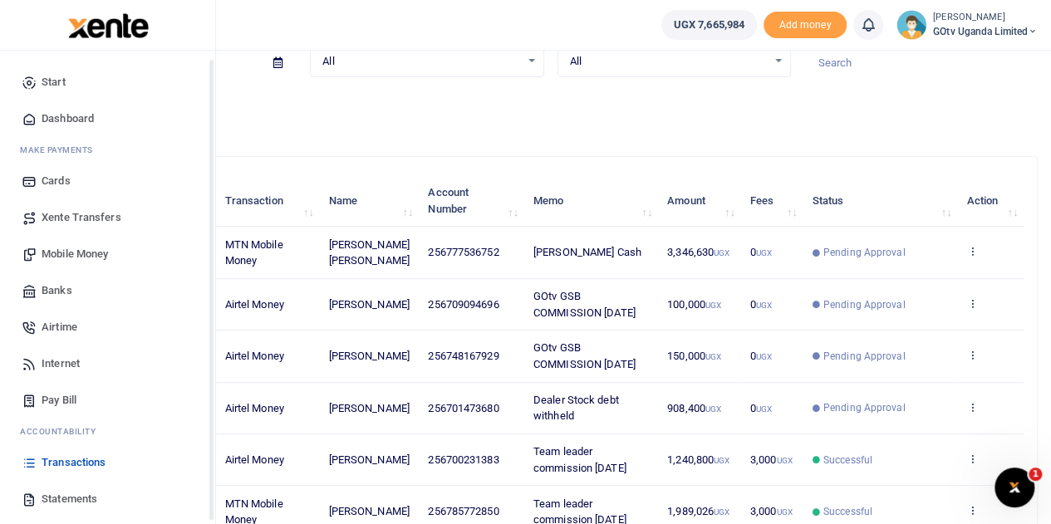
scroll to position [68, 0]
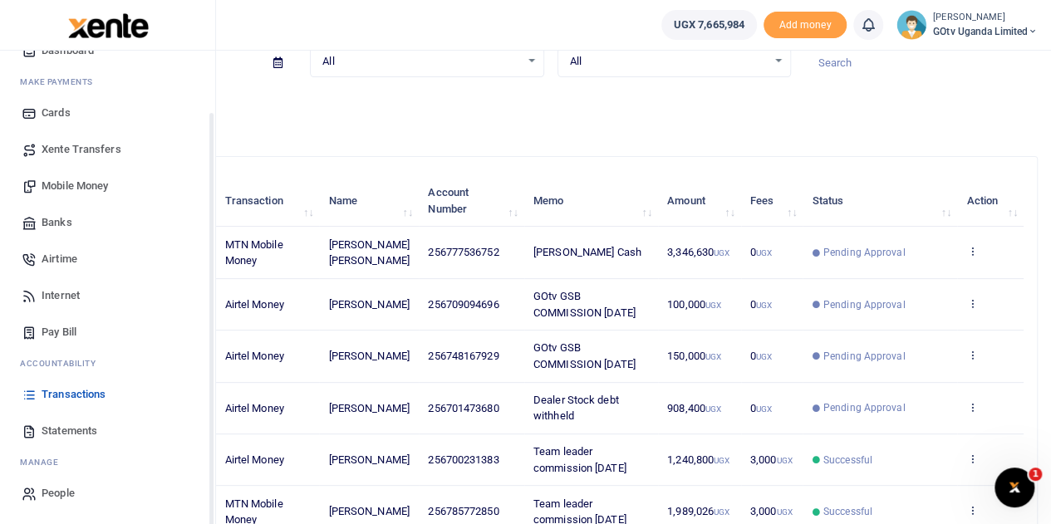
click at [61, 391] on span "Transactions" at bounding box center [74, 394] width 64 height 17
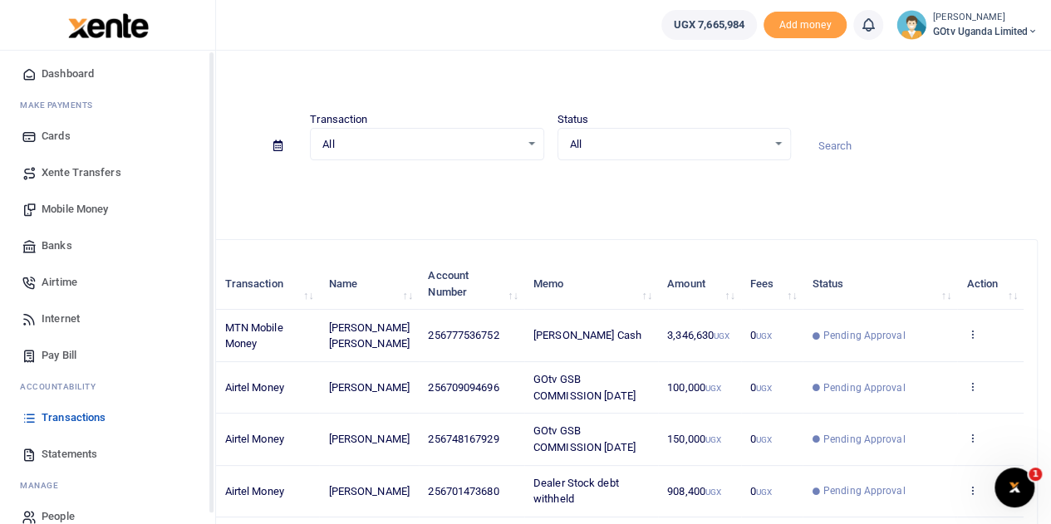
scroll to position [68, 0]
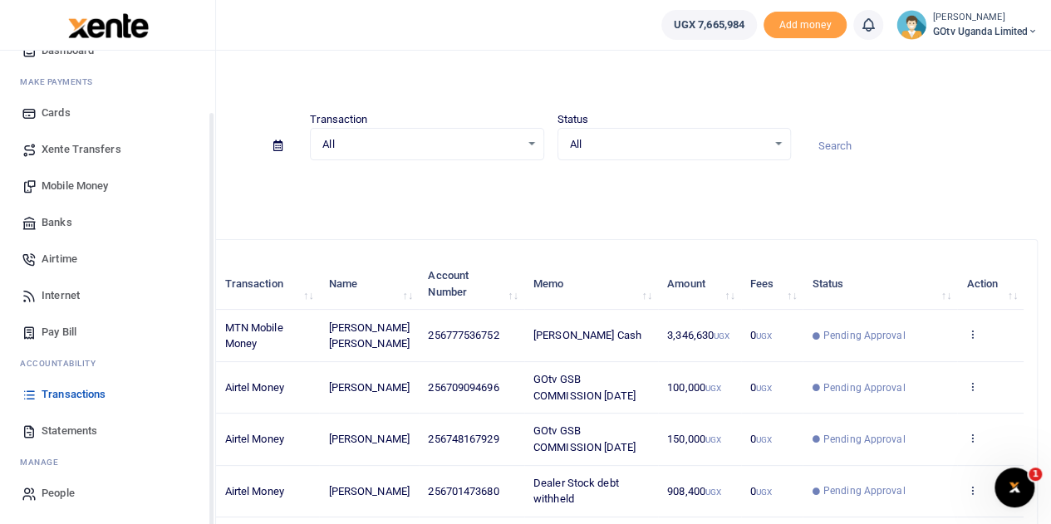
click at [78, 397] on span "Transactions" at bounding box center [74, 394] width 64 height 17
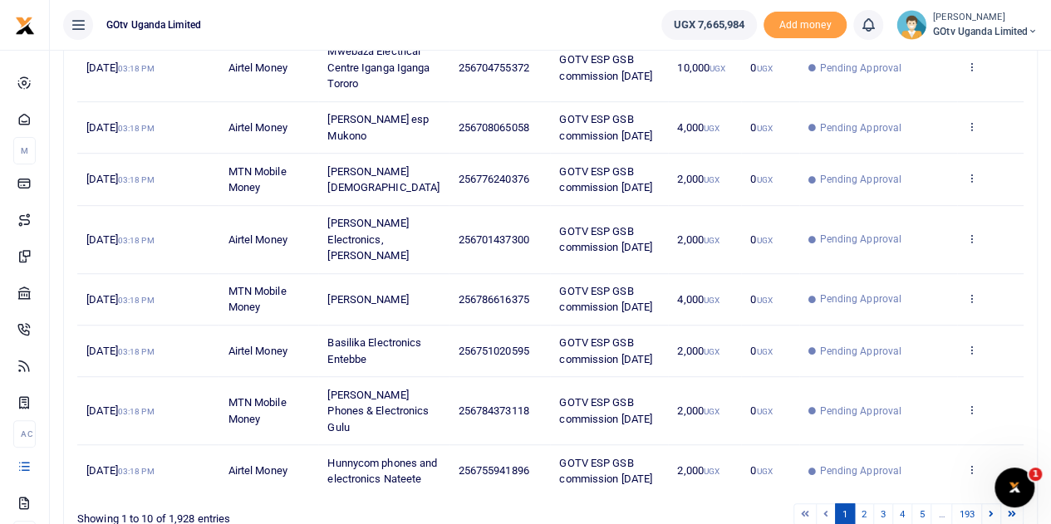
scroll to position [445, 0]
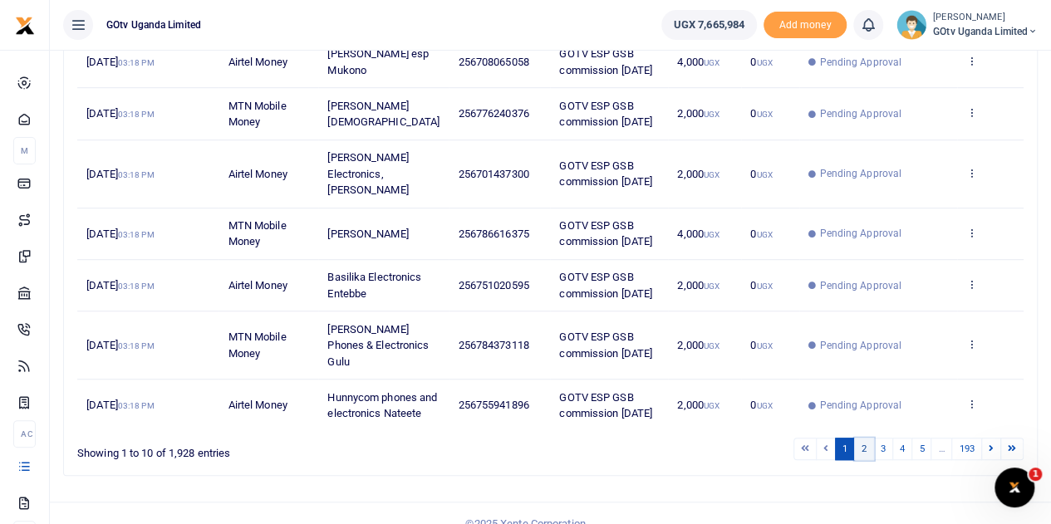
click at [861, 438] on link "2" at bounding box center [864, 449] width 20 height 22
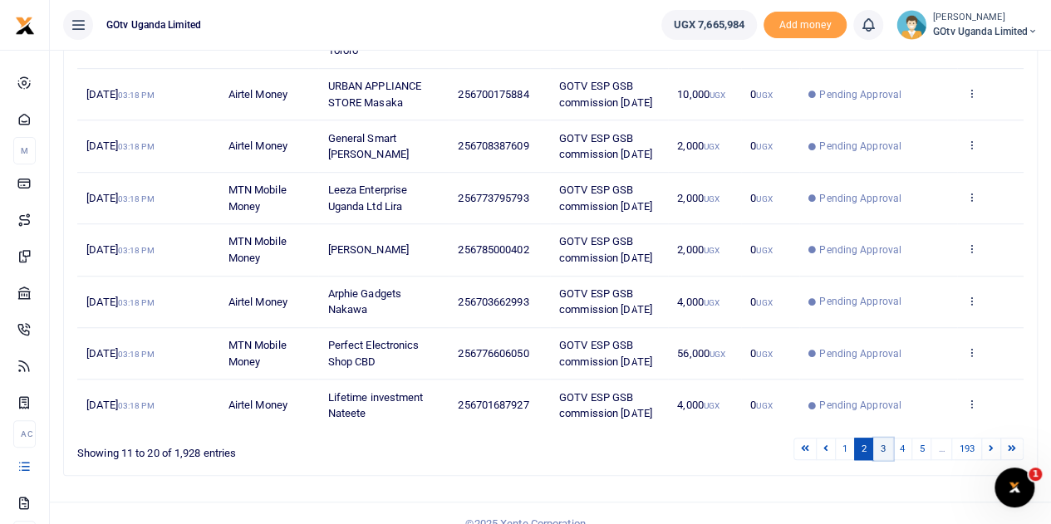
click at [889, 445] on link "3" at bounding box center [883, 449] width 20 height 22
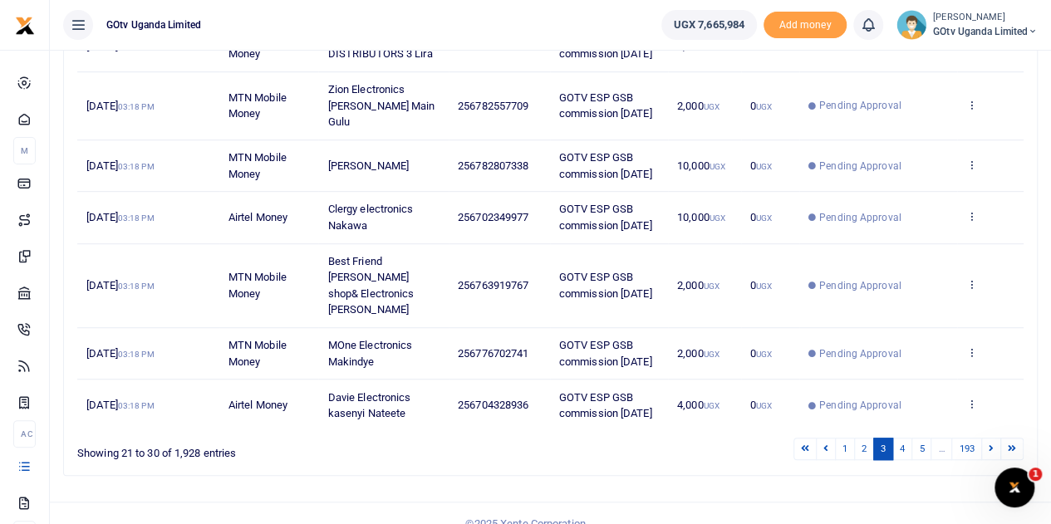
scroll to position [429, 0]
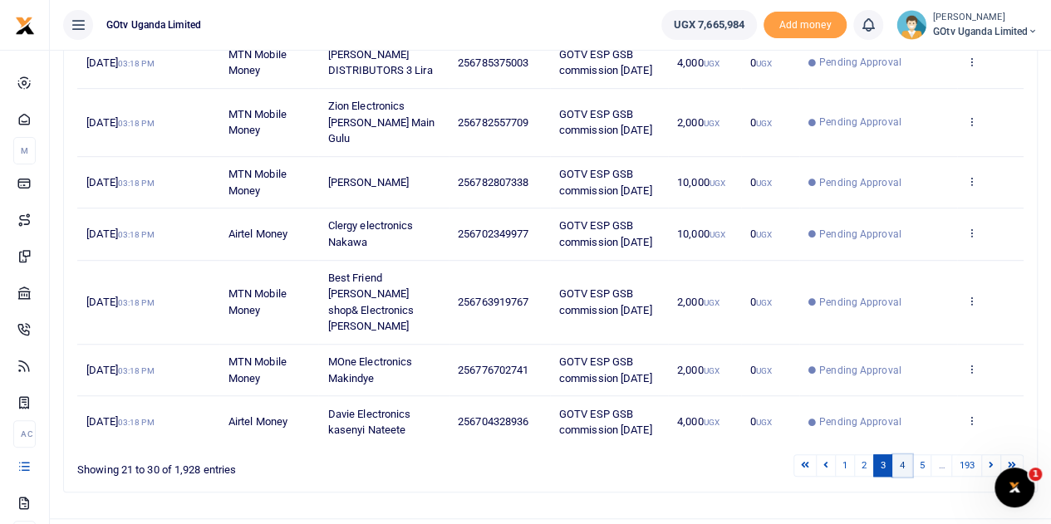
click at [907, 454] on link "4" at bounding box center [902, 465] width 20 height 22
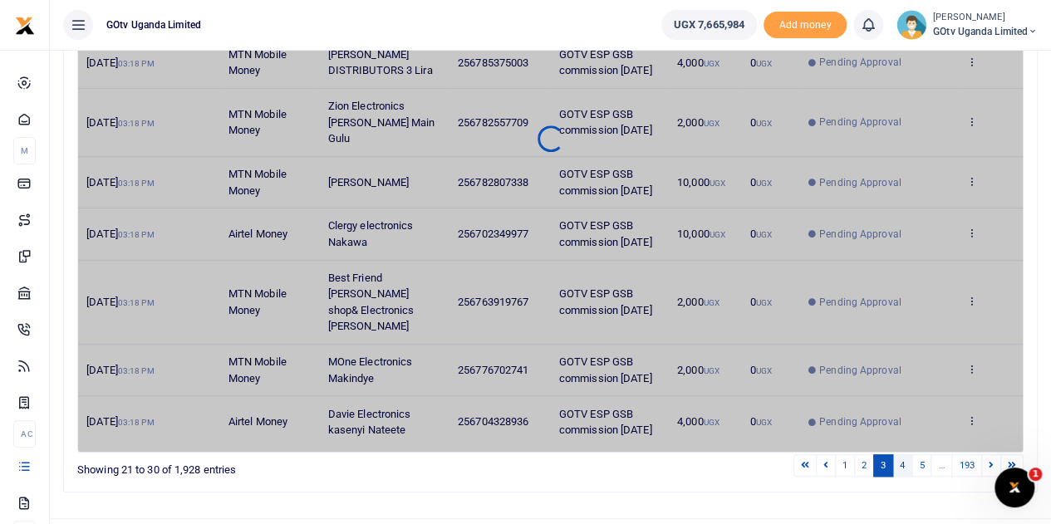
scroll to position [413, 0]
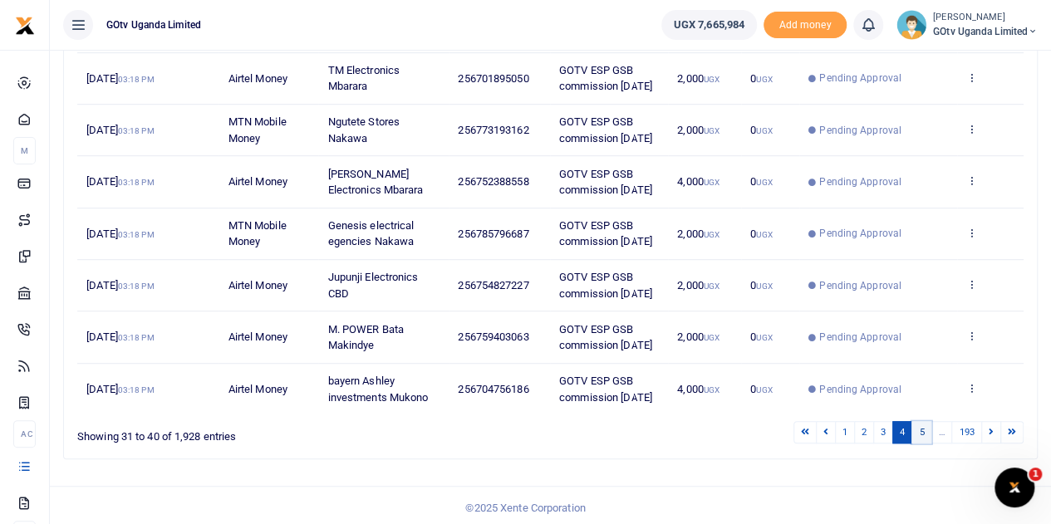
click at [925, 428] on link "5" at bounding box center [921, 432] width 20 height 22
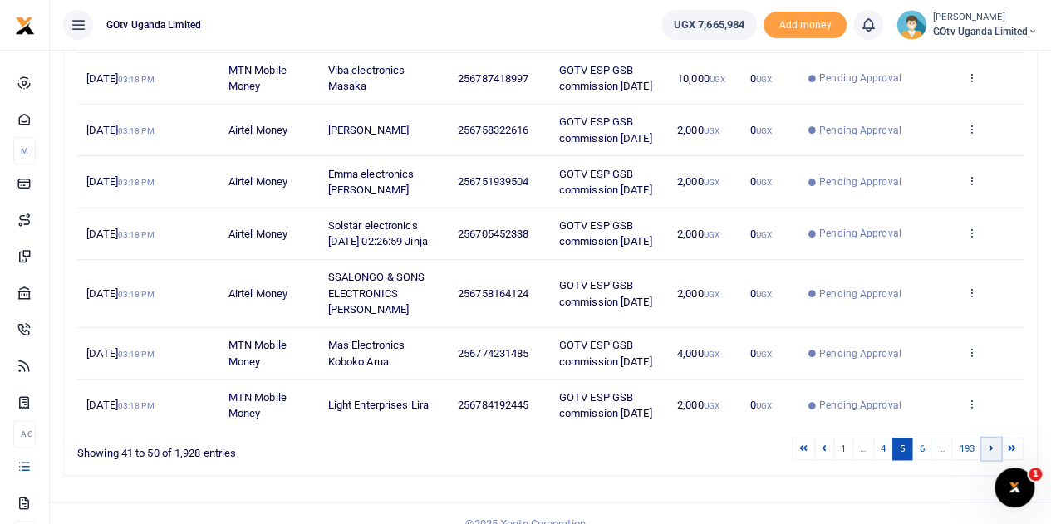
click at [994, 444] on icon at bounding box center [991, 448] width 5 height 9
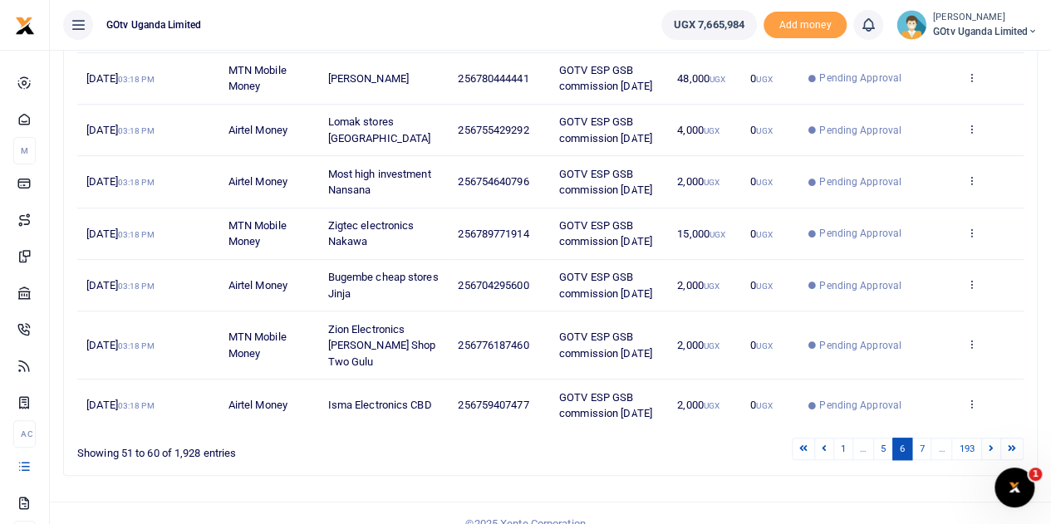
click at [994, 444] on div "Search: Date Transaction Name Account Number Memo Amount Fees Status Action 14t…" at bounding box center [550, 151] width 973 height 648
click at [991, 438] on link at bounding box center [991, 449] width 20 height 22
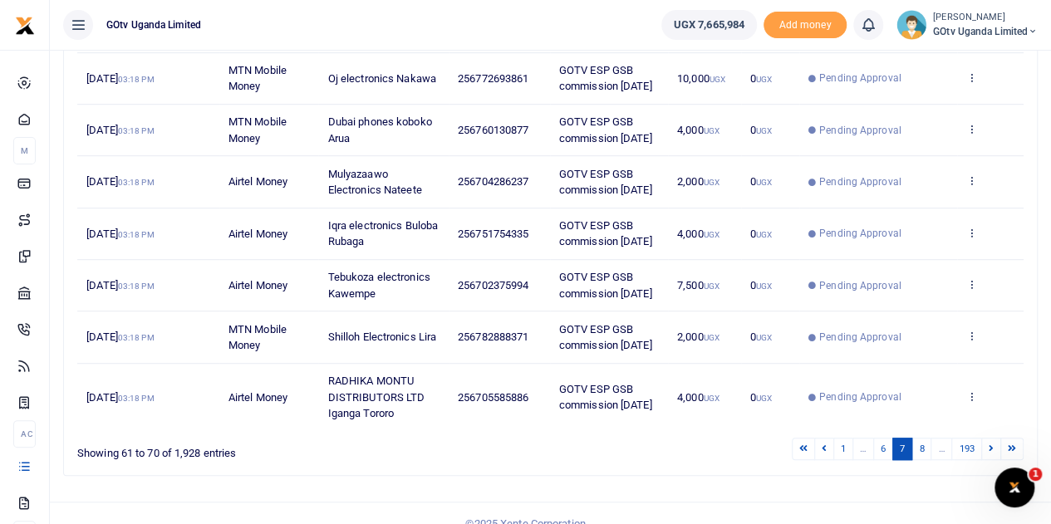
click at [991, 430] on div "Date Transaction Name Account Number Memo Amount Fees Status Action 14th Aug 20…" at bounding box center [550, 138] width 946 height 596
click at [992, 444] on icon at bounding box center [991, 448] width 5 height 9
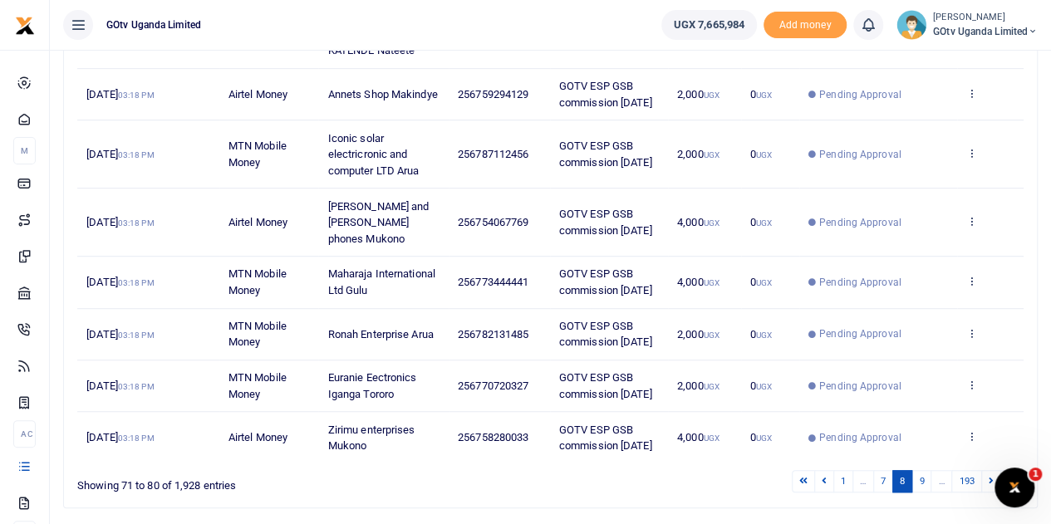
click at [992, 476] on icon at bounding box center [991, 480] width 5 height 9
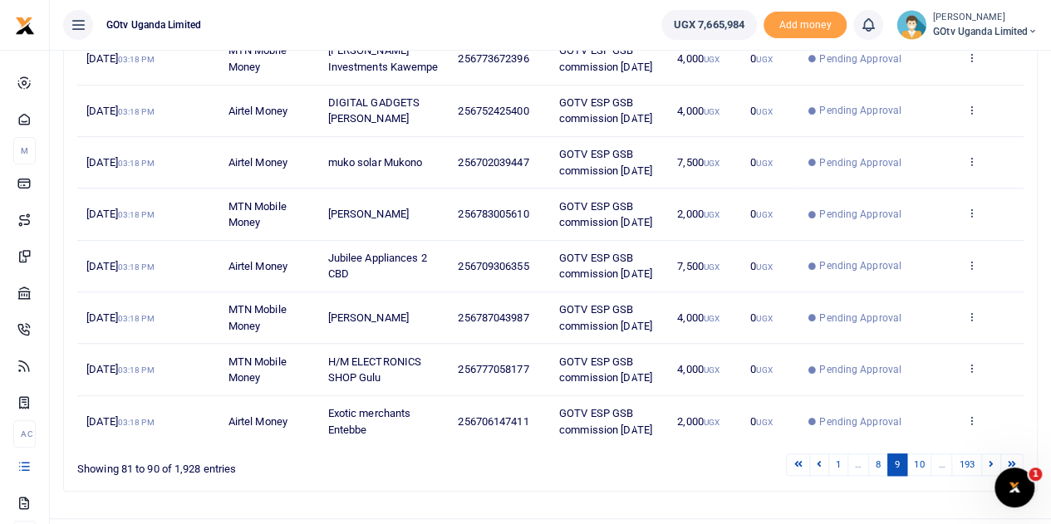
click at [992, 459] on icon at bounding box center [991, 463] width 5 height 9
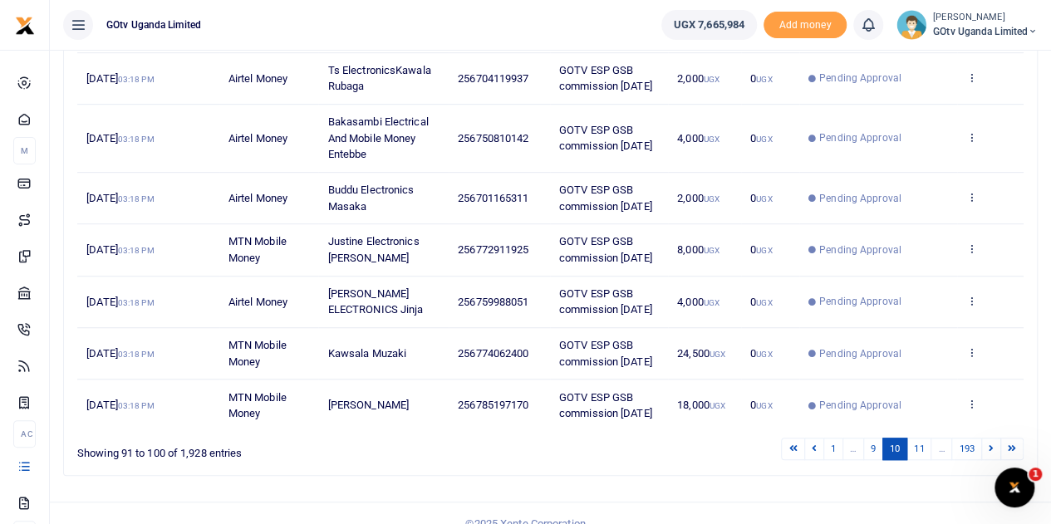
click at [992, 444] on icon at bounding box center [991, 448] width 5 height 9
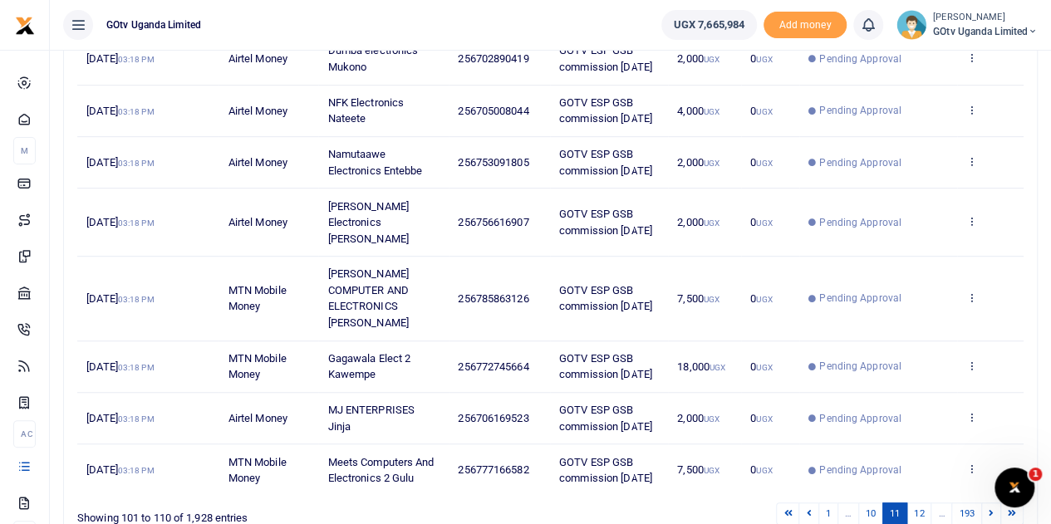
click at [992, 444] on td "View details Send again" at bounding box center [990, 469] width 66 height 51
click at [994, 508] on icon at bounding box center [991, 512] width 5 height 9
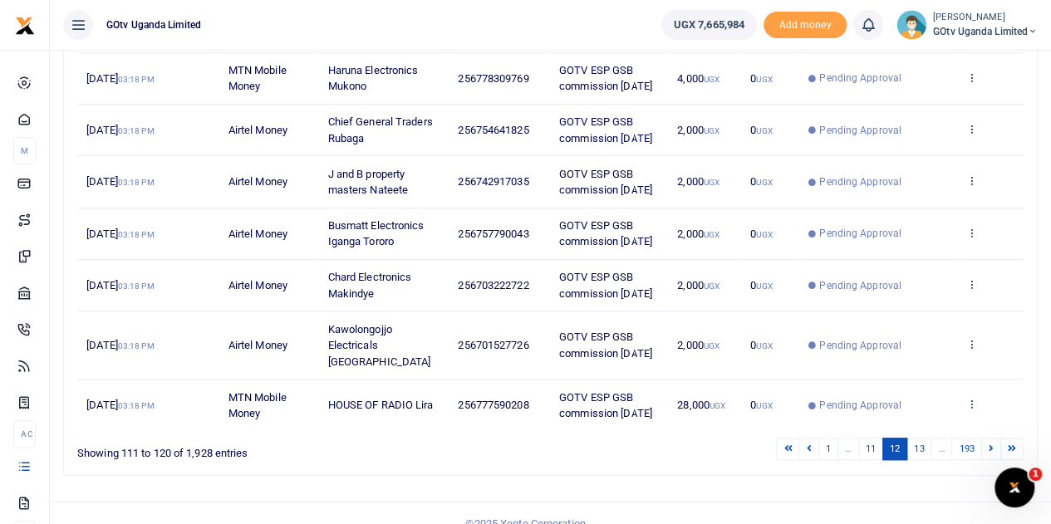
click at [994, 458] on div "Search: Date Transaction Name Account Number Memo Amount Fees Status Action 14t…" at bounding box center [550, 157] width 988 height 663
click at [992, 438] on link at bounding box center [991, 449] width 20 height 22
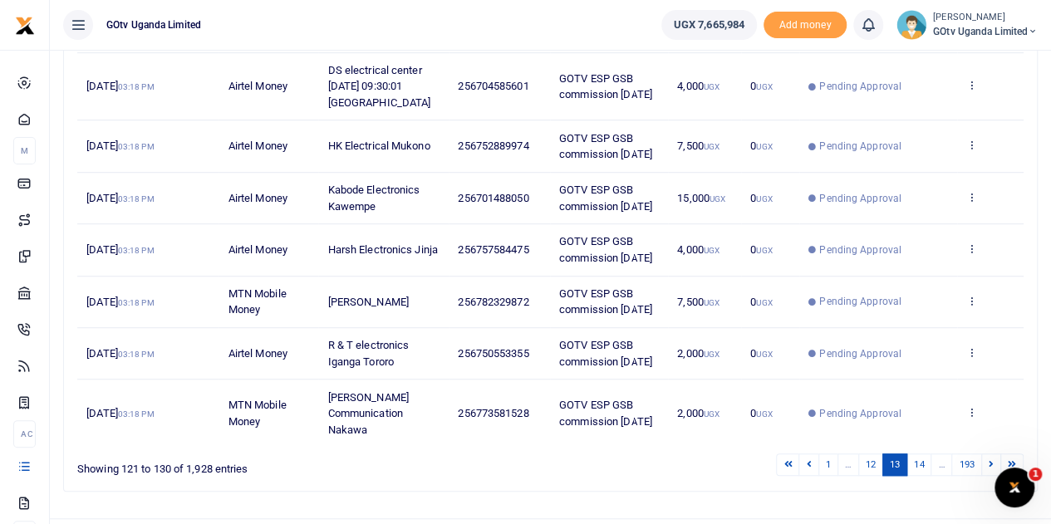
click at [992, 429] on div "Date Transaction Name Account Number Memo Amount Fees Status Action 14th Aug 20…" at bounding box center [550, 145] width 946 height 611
click at [993, 459] on icon at bounding box center [991, 463] width 5 height 9
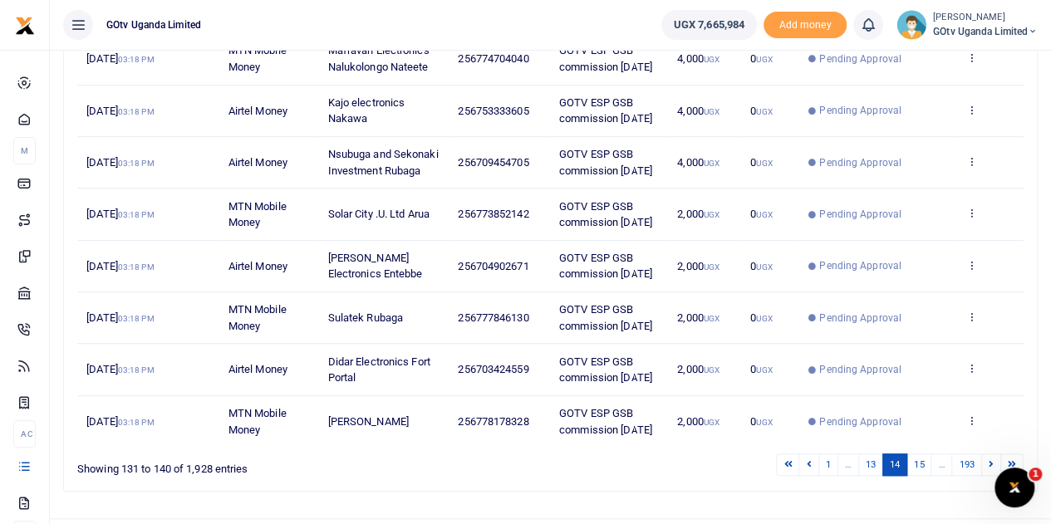
click at [993, 443] on td "View details Send again" at bounding box center [990, 421] width 66 height 51
click at [994, 459] on icon at bounding box center [991, 463] width 5 height 9
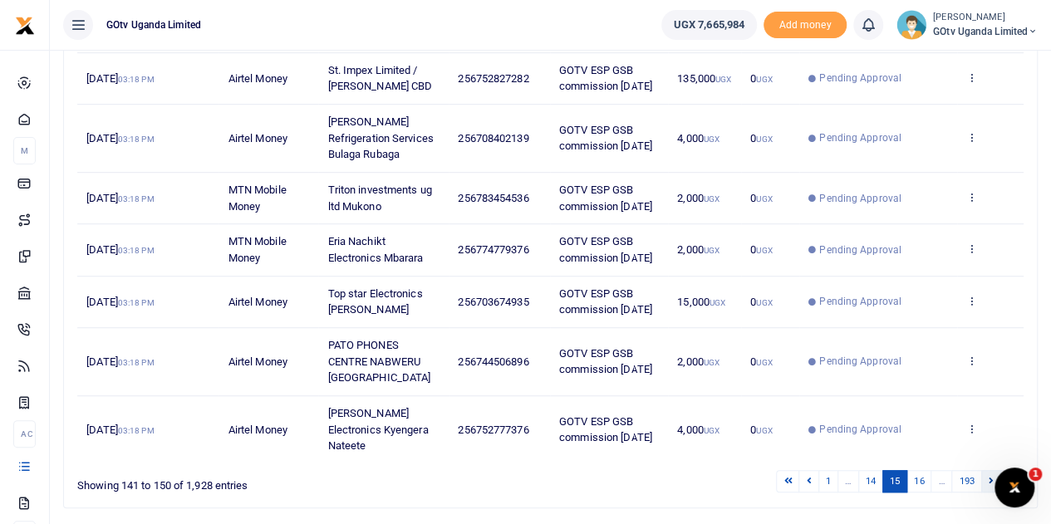
click at [994, 476] on icon at bounding box center [991, 480] width 5 height 9
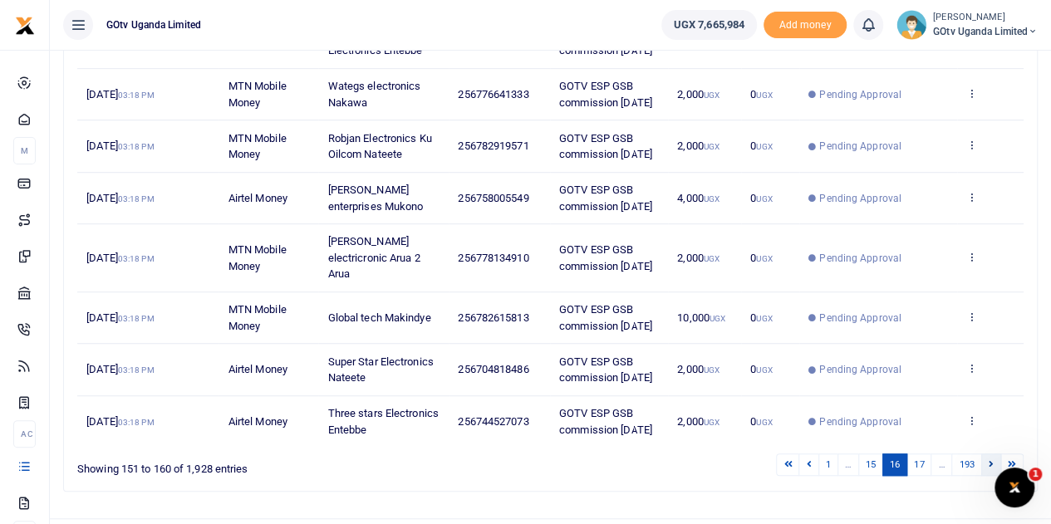
click at [994, 459] on icon at bounding box center [991, 463] width 5 height 9
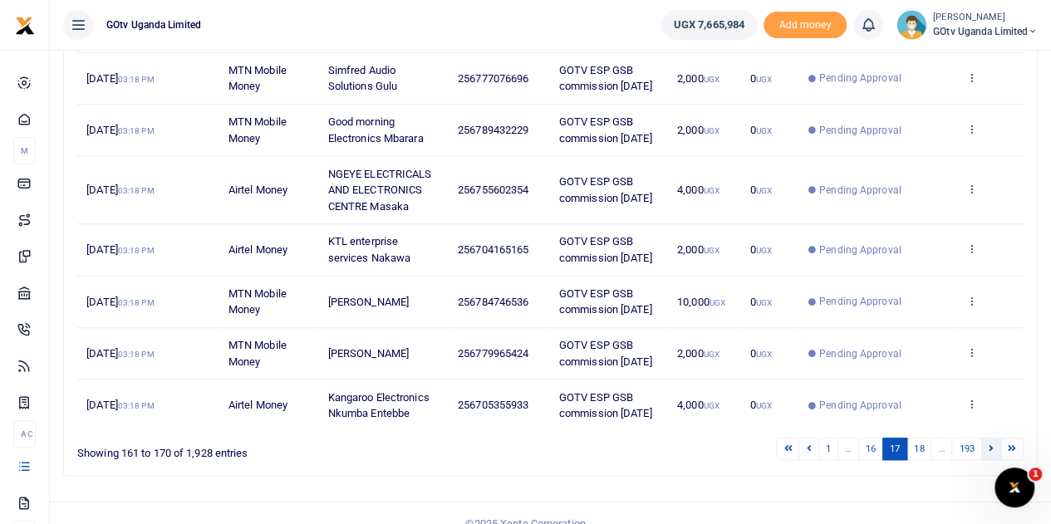
click at [992, 444] on icon at bounding box center [991, 448] width 5 height 9
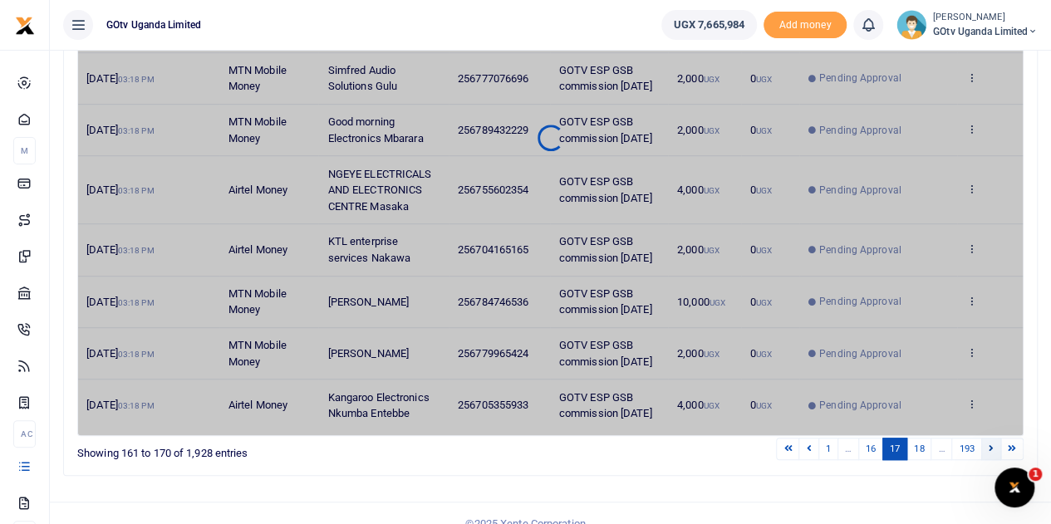
click at [992, 444] on icon at bounding box center [991, 448] width 5 height 9
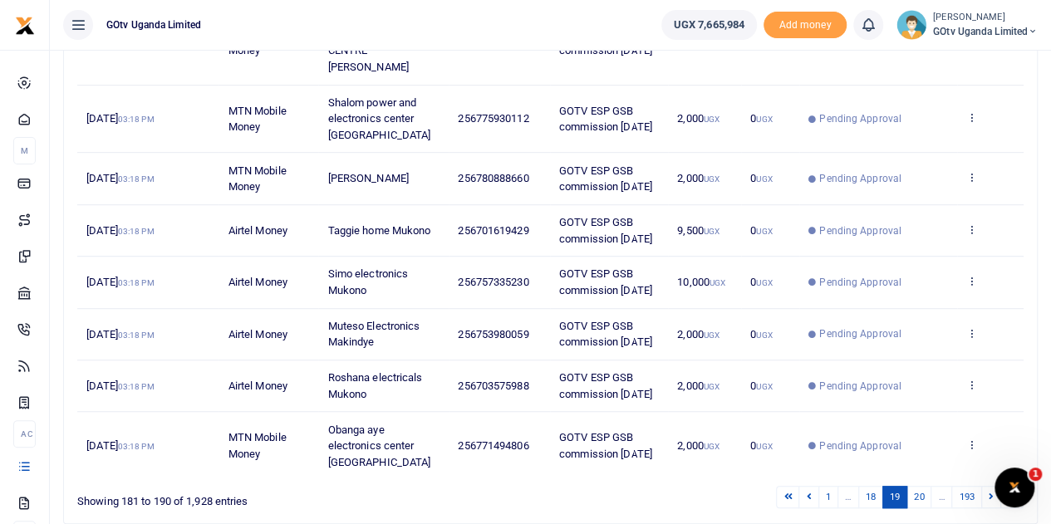
click at [992, 492] on icon at bounding box center [991, 496] width 5 height 9
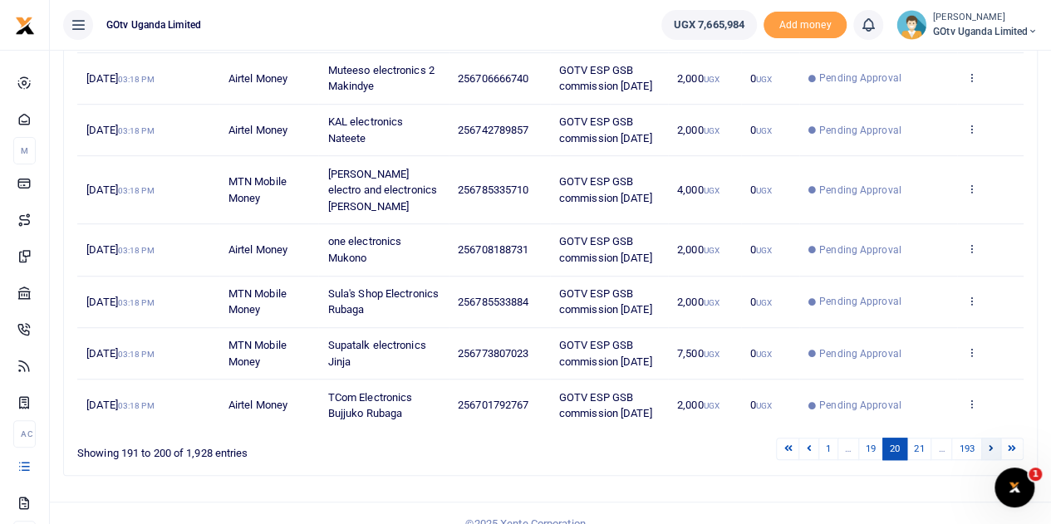
click at [992, 444] on icon at bounding box center [991, 448] width 5 height 9
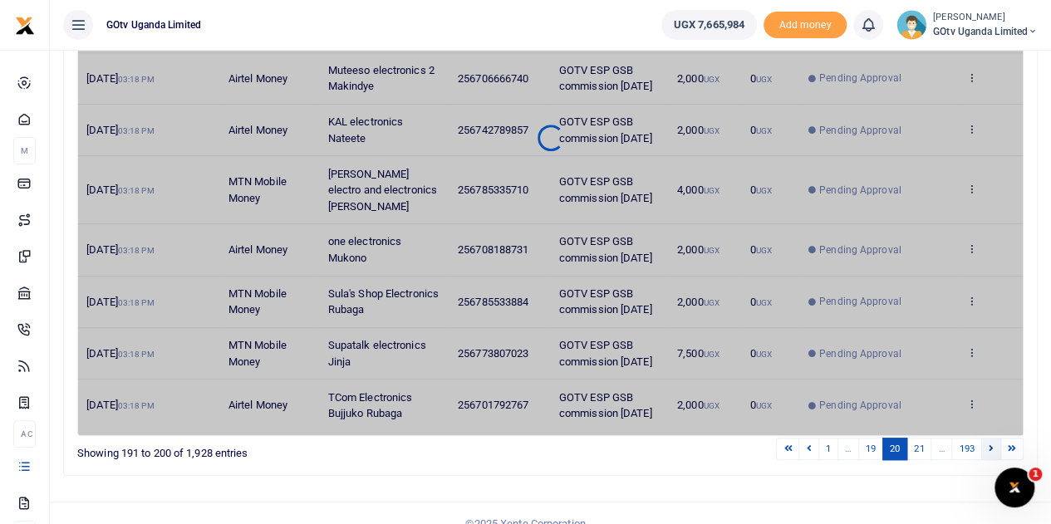
click at [992, 444] on icon at bounding box center [991, 448] width 5 height 9
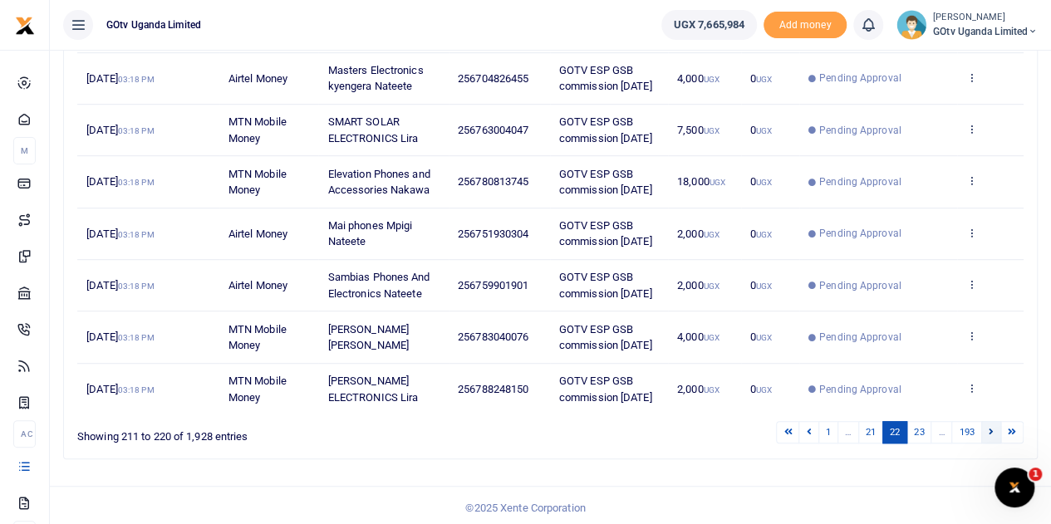
click at [989, 428] on icon at bounding box center [991, 431] width 5 height 9
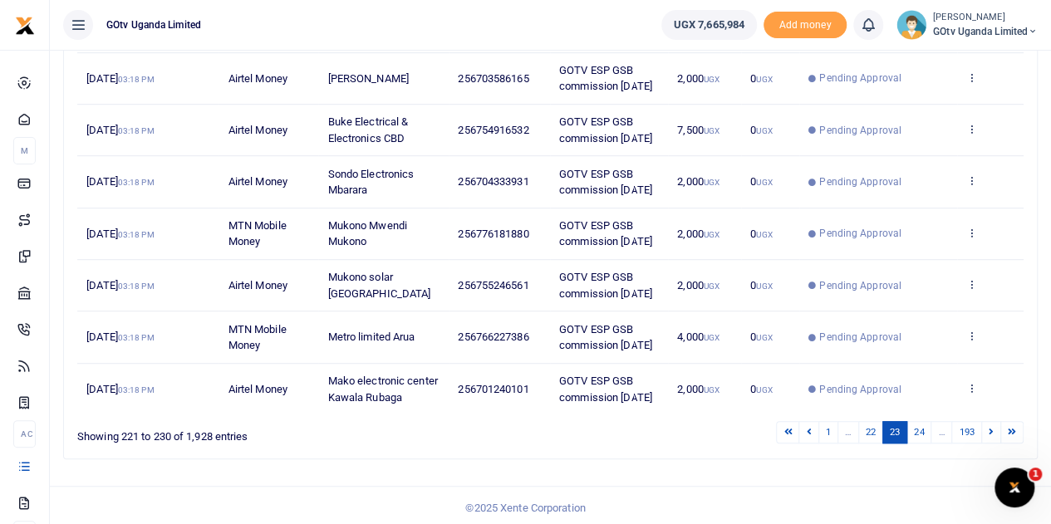
click at [989, 428] on icon at bounding box center [991, 431] width 5 height 9
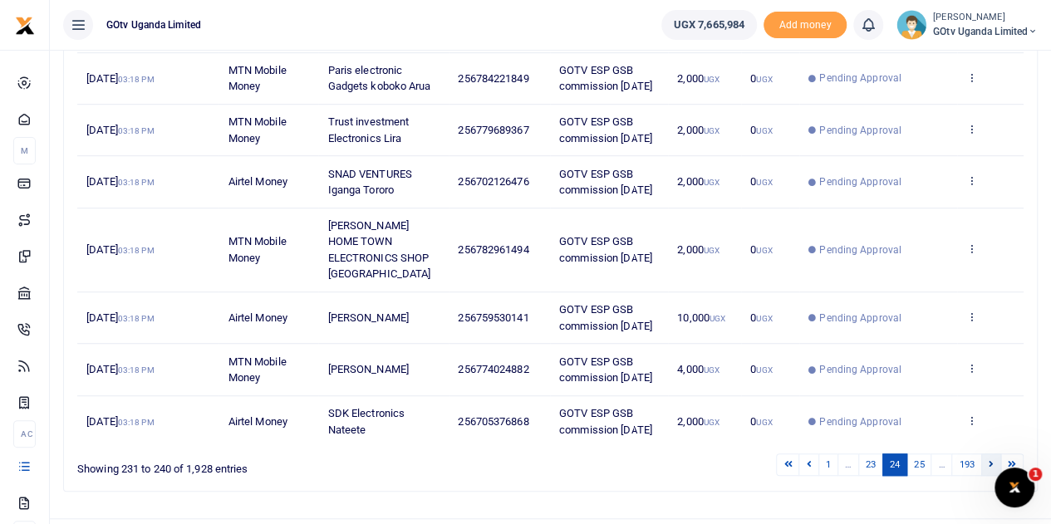
click at [998, 454] on link at bounding box center [991, 465] width 20 height 22
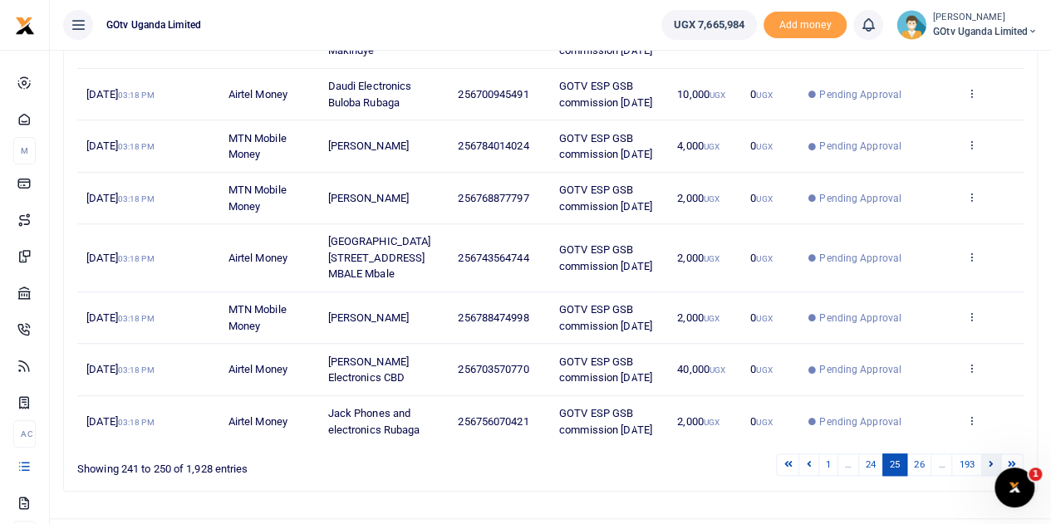
click at [995, 457] on link at bounding box center [991, 465] width 20 height 22
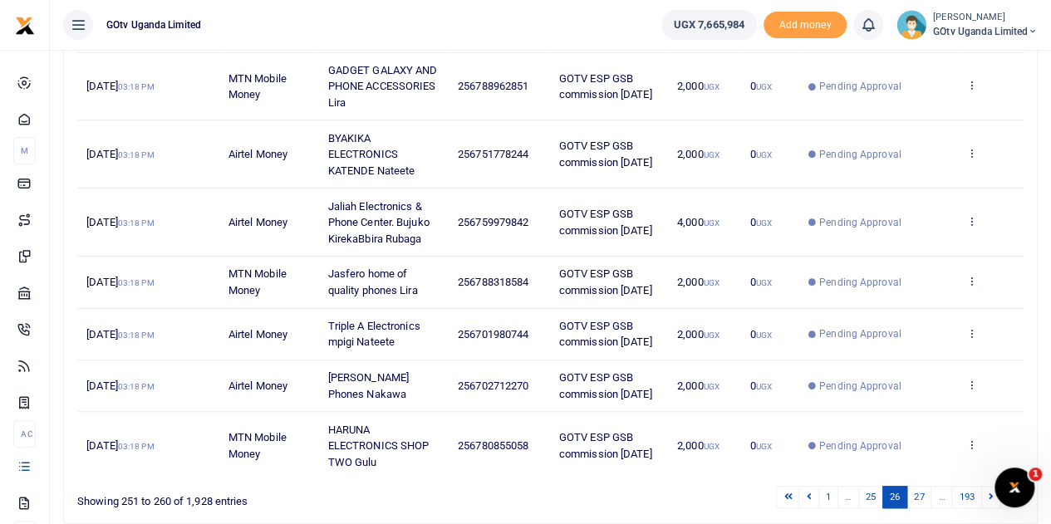
scroll to position [478, 0]
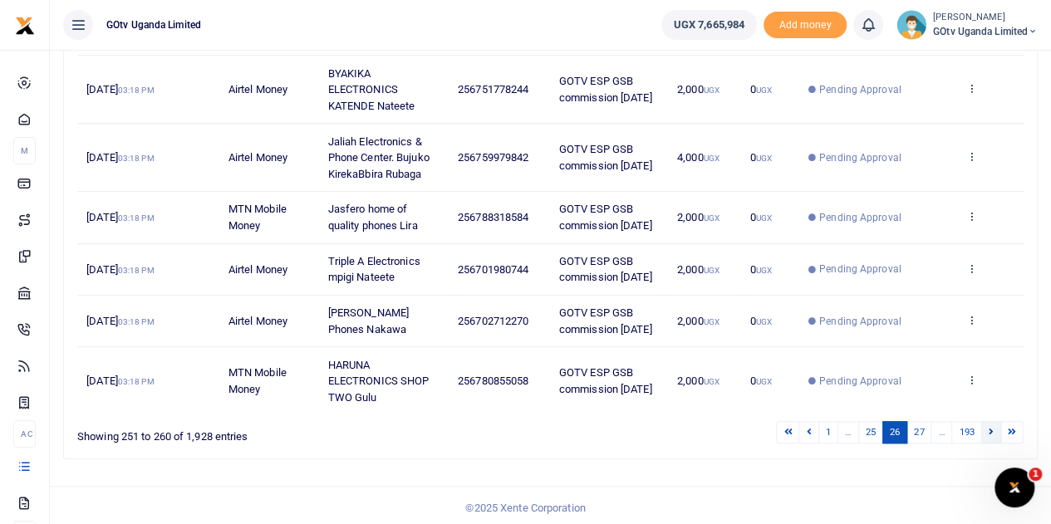
click at [988, 428] on link at bounding box center [991, 432] width 20 height 22
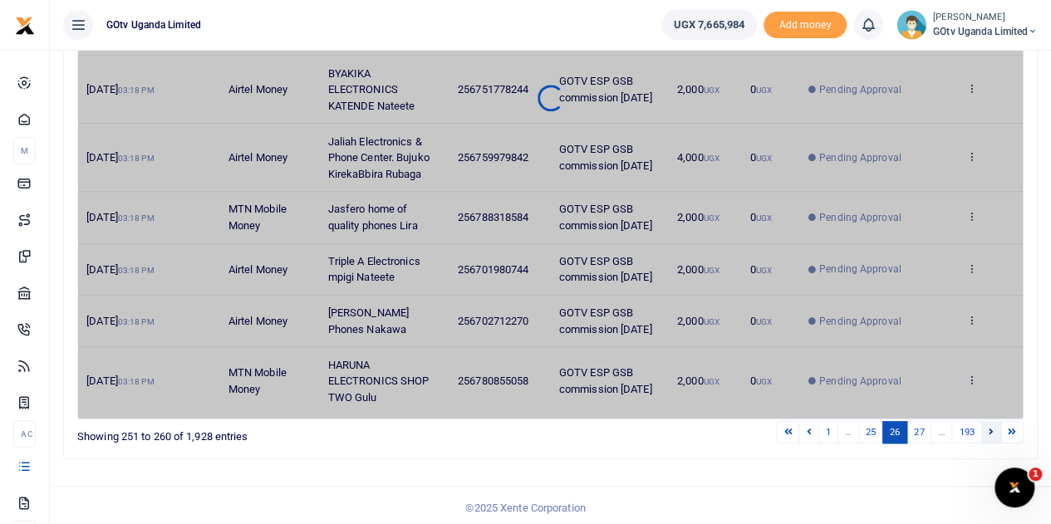
scroll to position [429, 0]
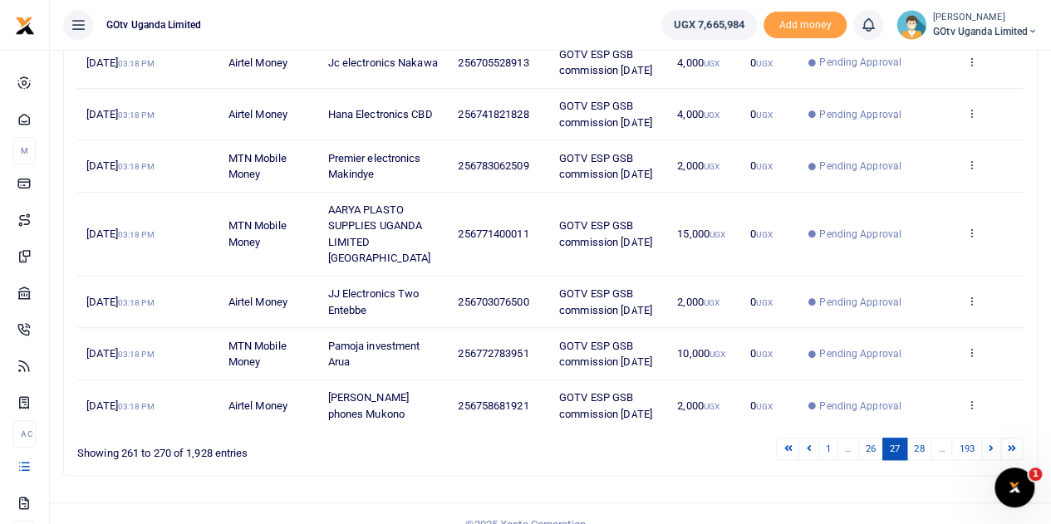
click at [988, 438] on link at bounding box center [991, 449] width 20 height 22
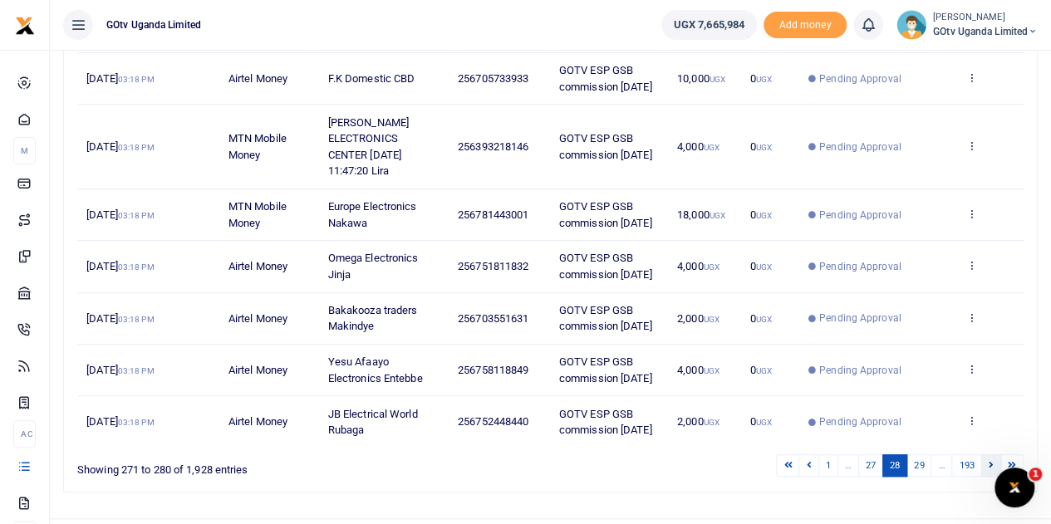
click at [996, 454] on link at bounding box center [991, 465] width 20 height 22
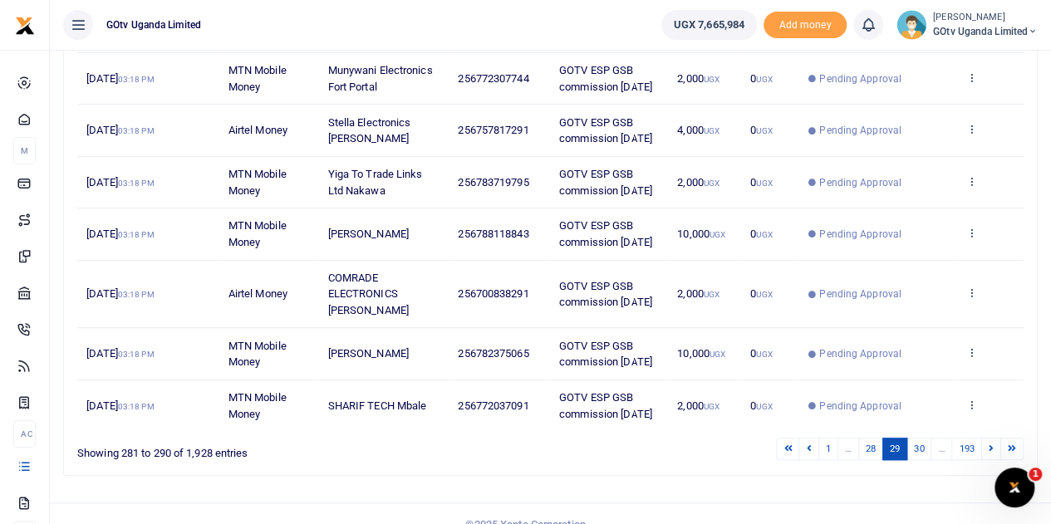
scroll to position [413, 0]
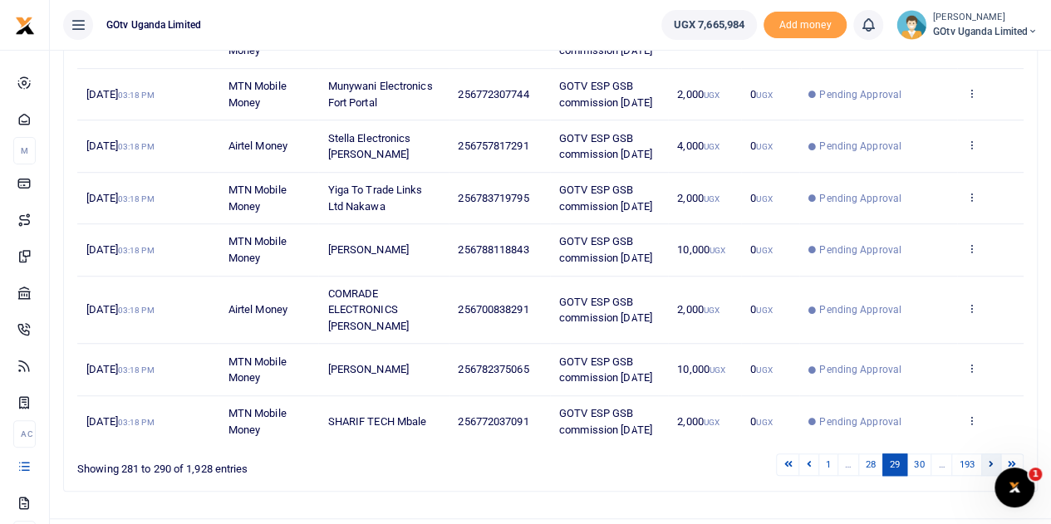
click at [996, 454] on link at bounding box center [991, 465] width 20 height 22
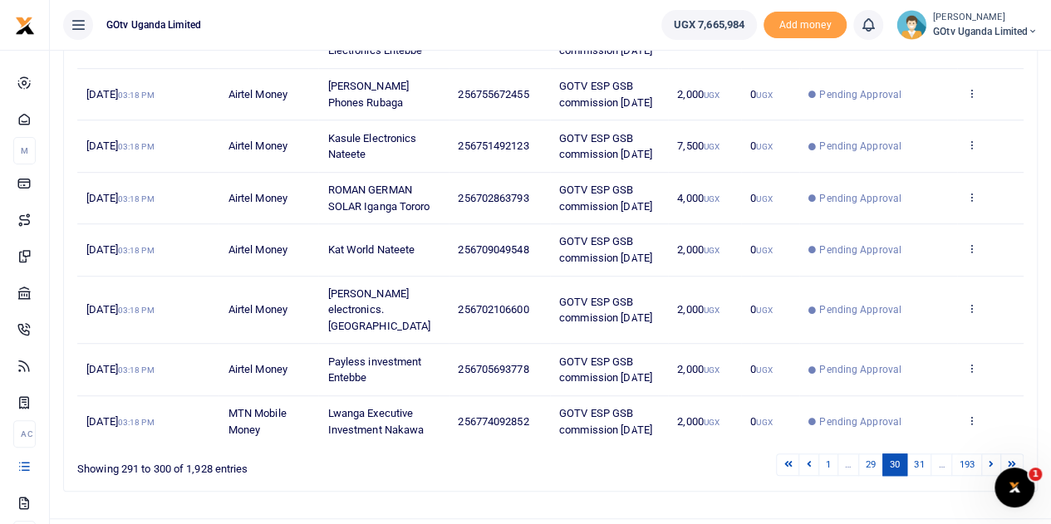
click at [996, 454] on link at bounding box center [991, 465] width 20 height 22
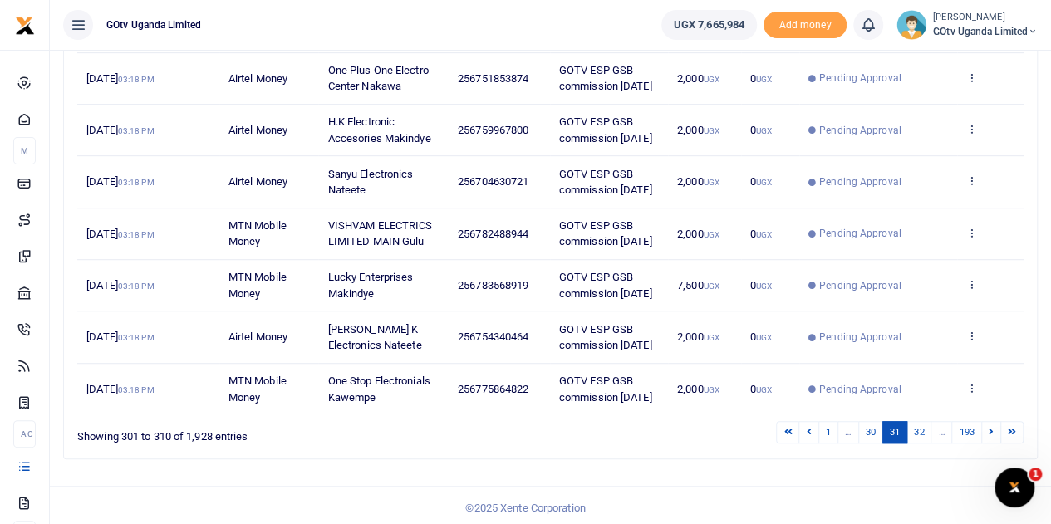
click at [996, 429] on link at bounding box center [991, 432] width 20 height 22
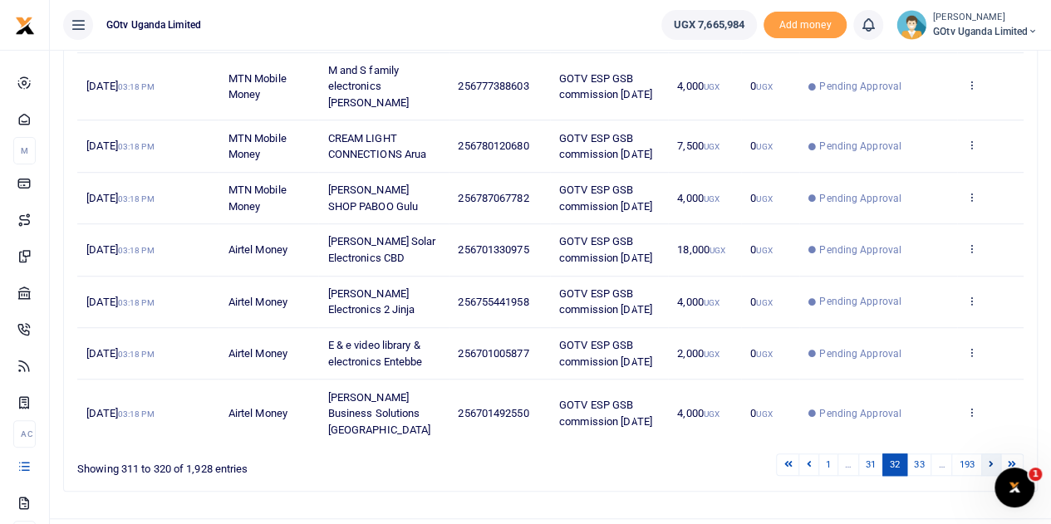
click at [997, 454] on link at bounding box center [991, 465] width 20 height 22
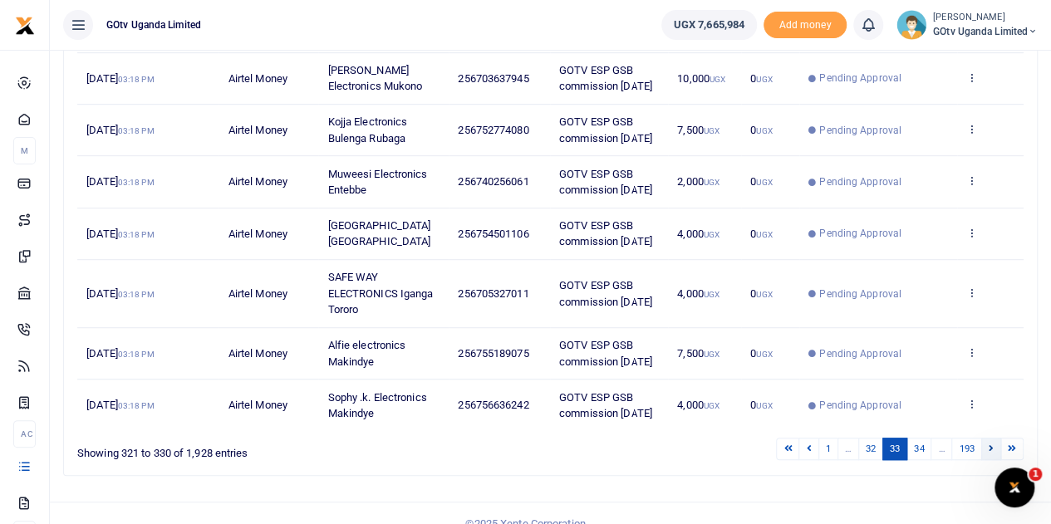
click at [997, 439] on link at bounding box center [991, 449] width 20 height 22
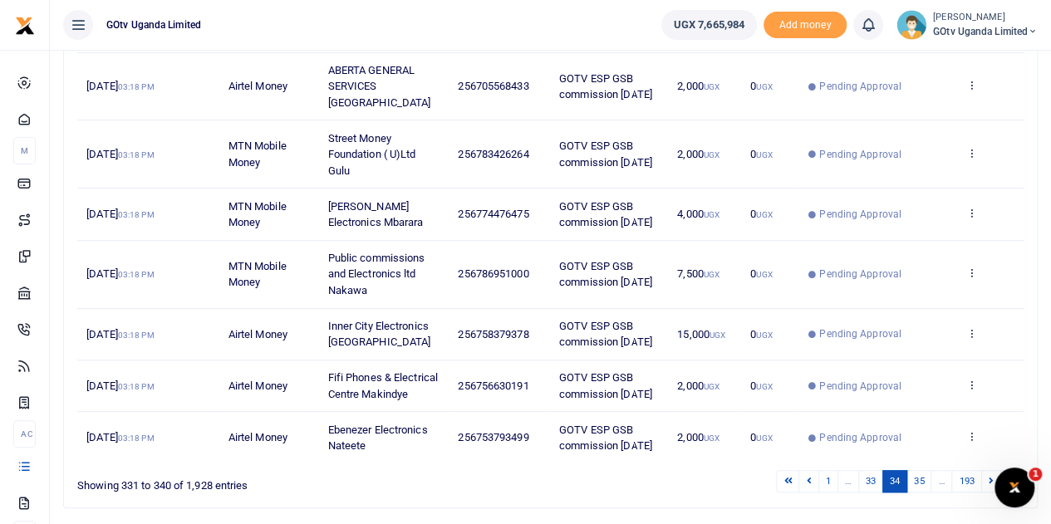
click at [996, 471] on div "1" at bounding box center [1014, 488] width 40 height 40
click at [990, 476] on icon at bounding box center [991, 480] width 5 height 9
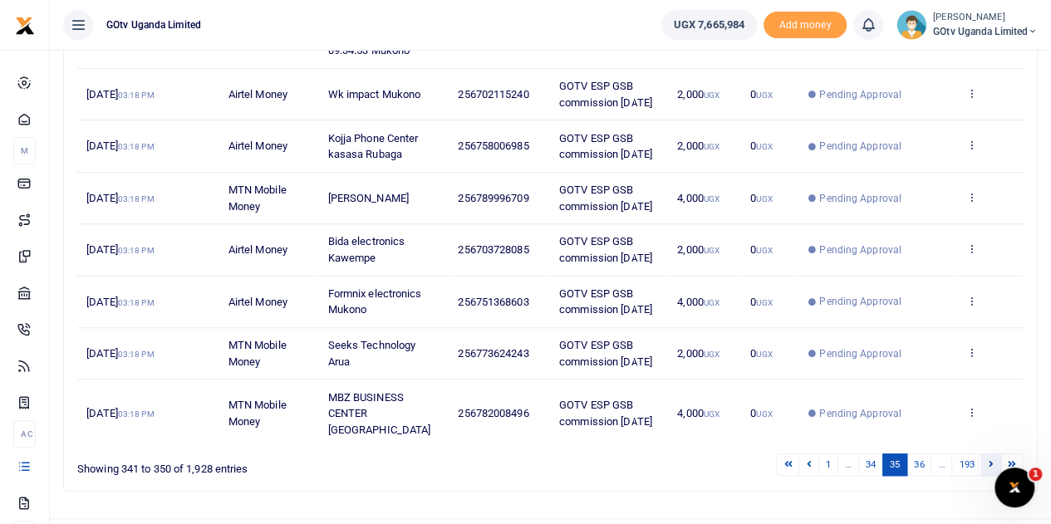
click at [994, 454] on link at bounding box center [991, 465] width 20 height 22
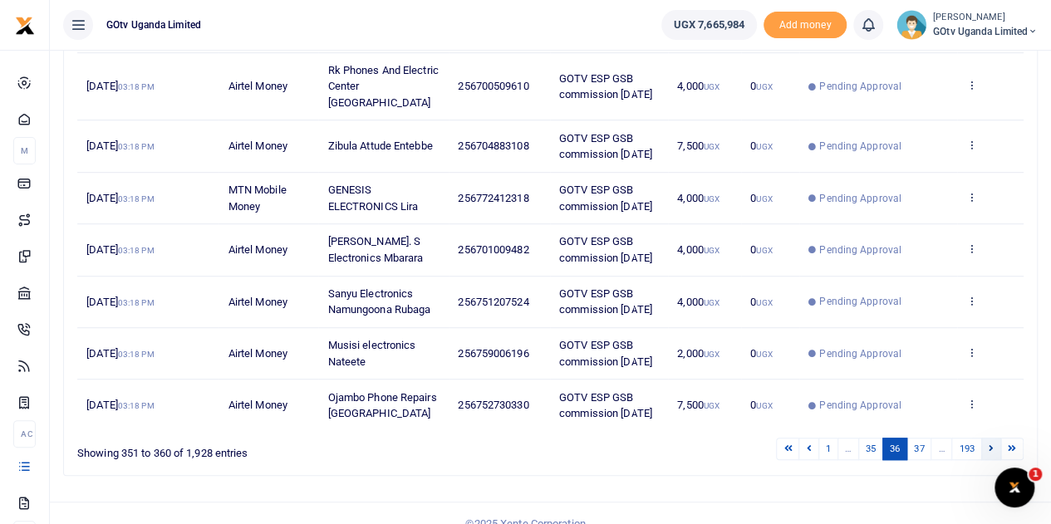
click at [992, 448] on link at bounding box center [991, 449] width 20 height 22
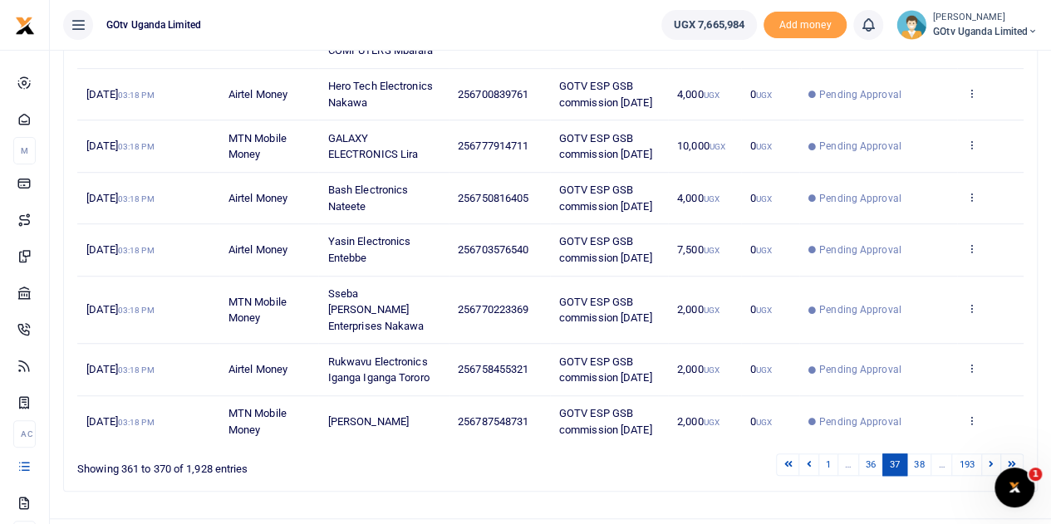
click at [992, 454] on link at bounding box center [991, 465] width 20 height 22
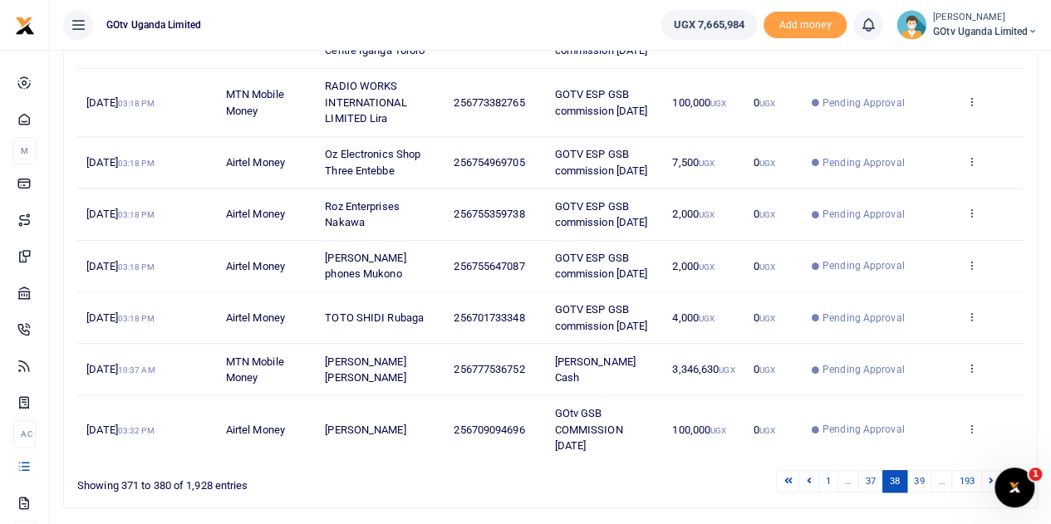
click at [1004, 351] on td "View details Send again" at bounding box center [990, 370] width 66 height 52
click at [703, 488] on div "Search: Date Transaction Name Account Number Memo Amount Fees Status Action 14t…" at bounding box center [550, 173] width 988 height 695
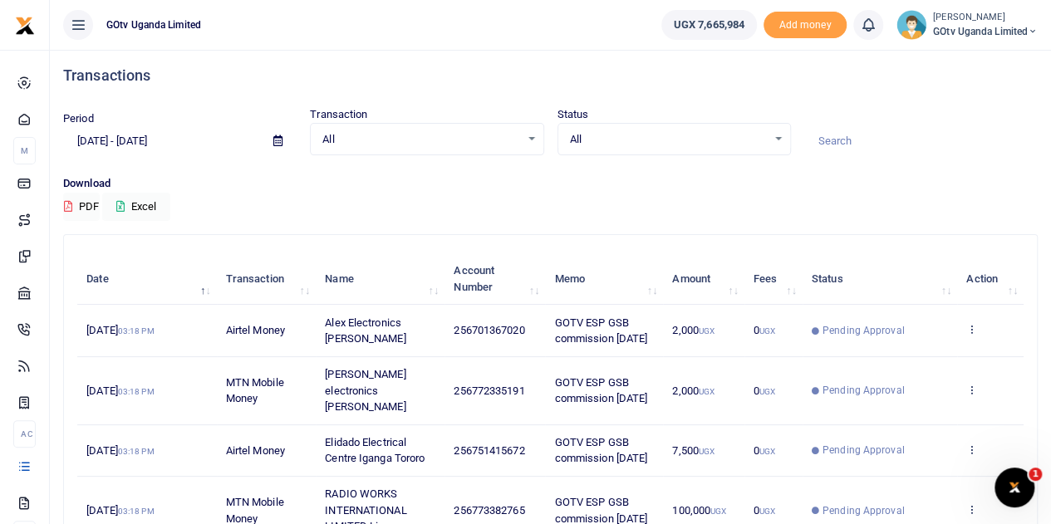
scroll to position [0, 0]
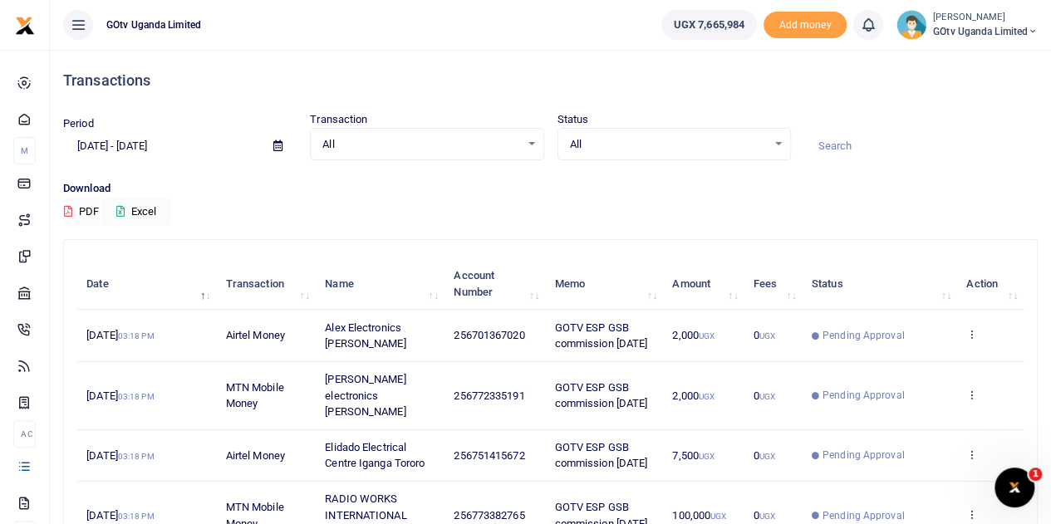
click at [776, 143] on div "All Select an option..." at bounding box center [674, 144] width 232 height 18
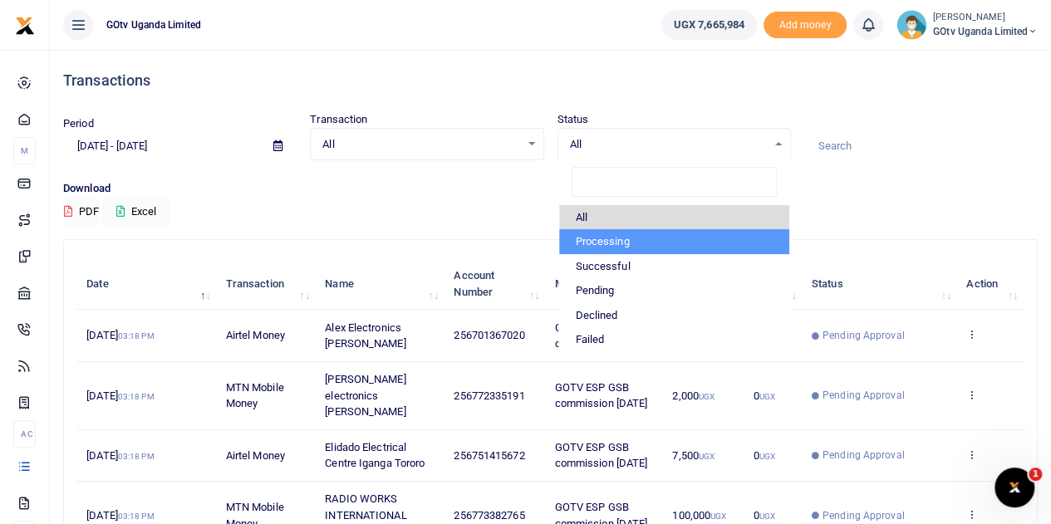
click at [625, 242] on li "Processing" at bounding box center [674, 241] width 230 height 25
select select "PROCESSING"
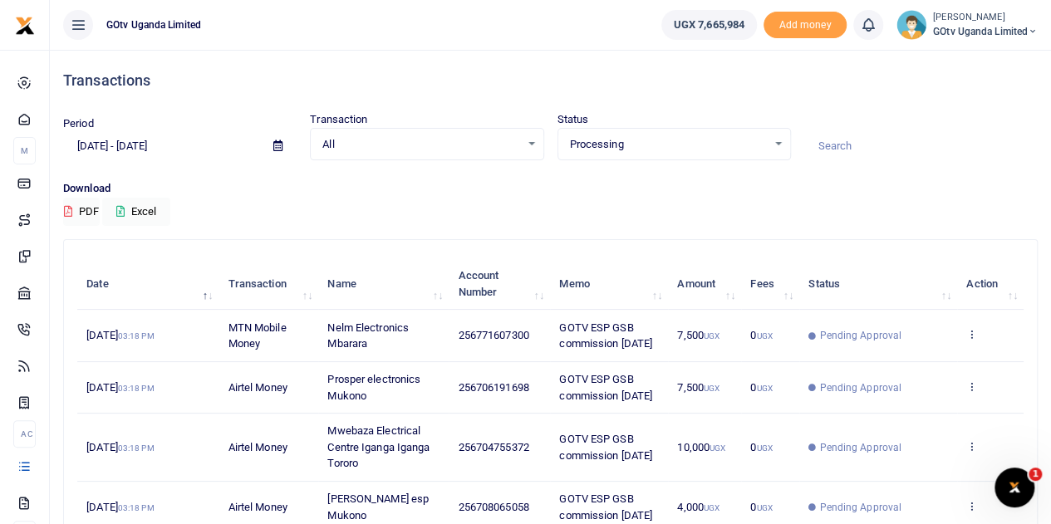
click at [277, 147] on icon at bounding box center [277, 145] width 9 height 11
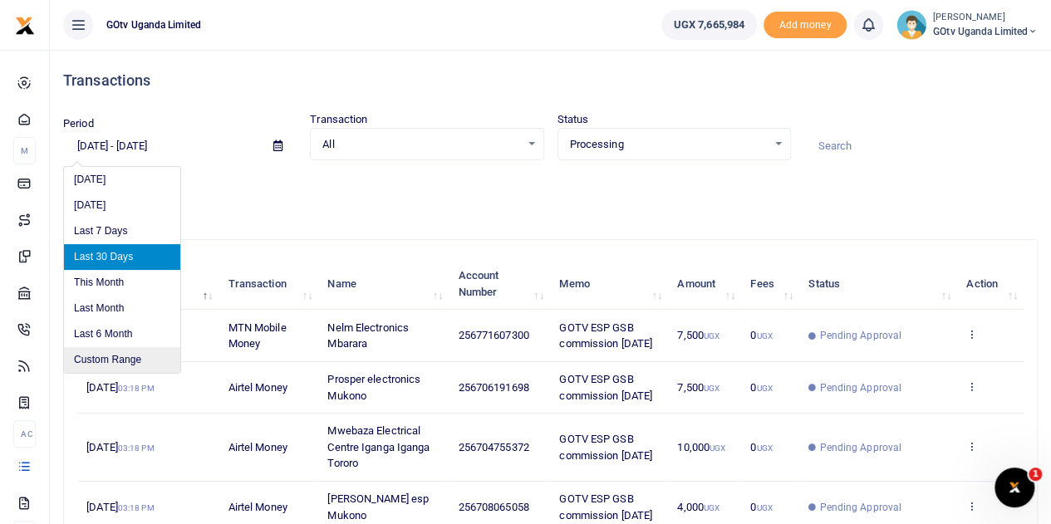
click at [111, 351] on li "Custom Range" at bounding box center [122, 360] width 116 height 26
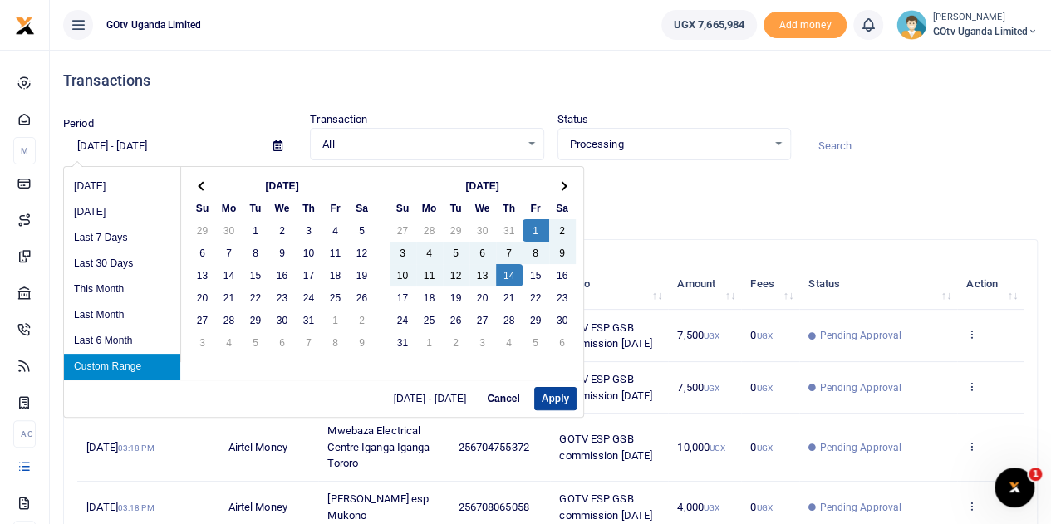
click at [562, 393] on button "Apply" at bounding box center [555, 398] width 42 height 23
type input "[DATE] - [DATE]"
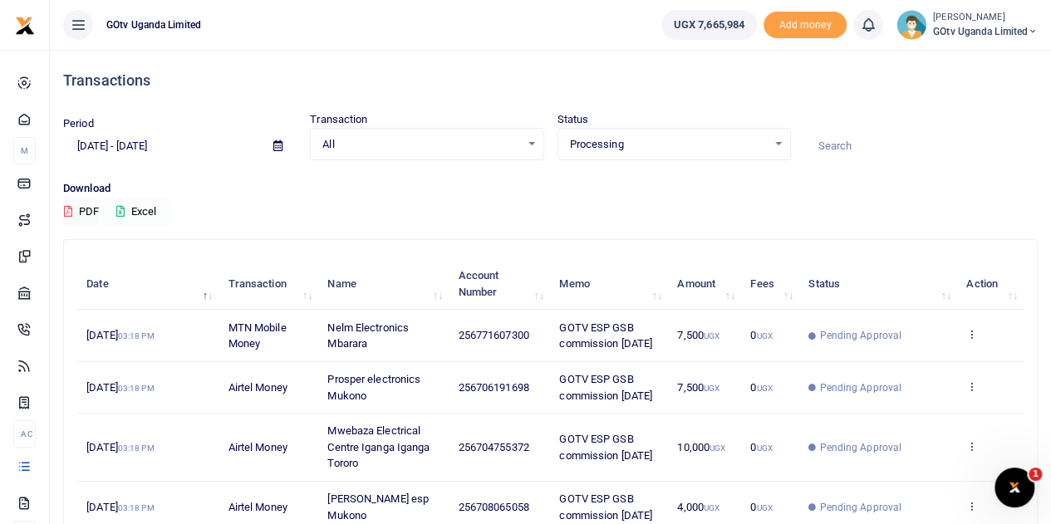
click at [125, 206] on icon at bounding box center [120, 211] width 8 height 11
click at [1013, 17] on small "[PERSON_NAME]" at bounding box center [985, 18] width 105 height 14
click at [995, 61] on link "Switch accounts" at bounding box center [975, 60] width 131 height 23
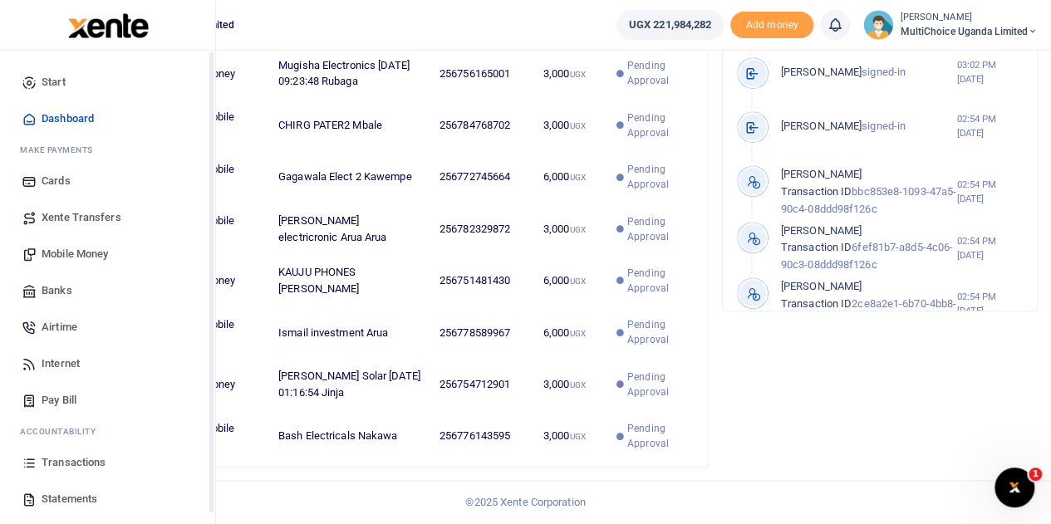
scroll to position [68, 0]
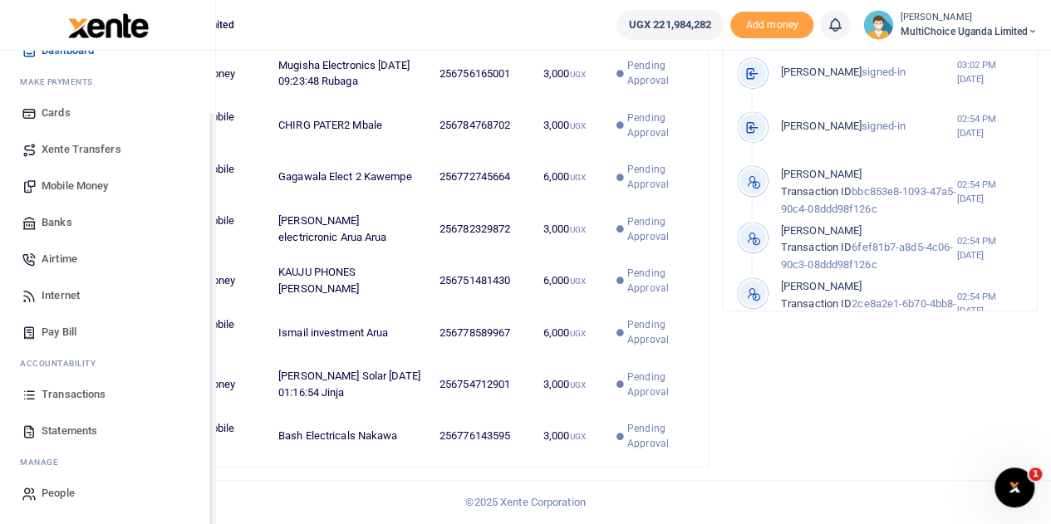
click at [57, 391] on span "Transactions" at bounding box center [74, 394] width 64 height 17
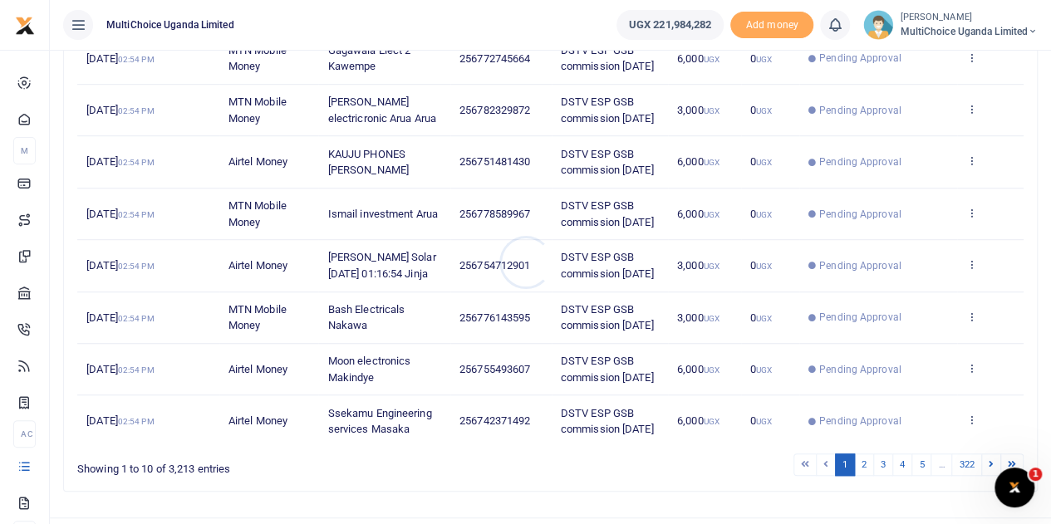
scroll to position [445, 0]
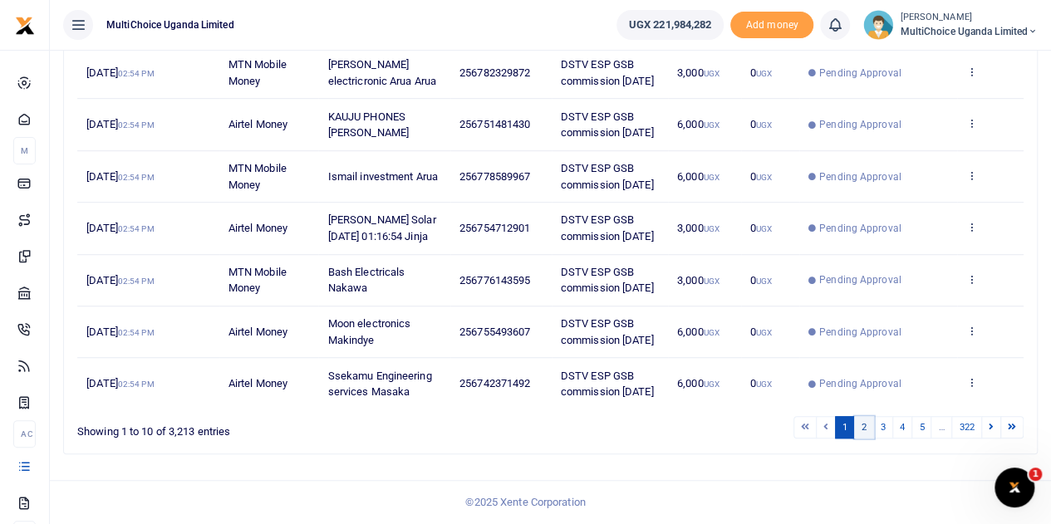
click at [866, 431] on link "2" at bounding box center [864, 427] width 20 height 22
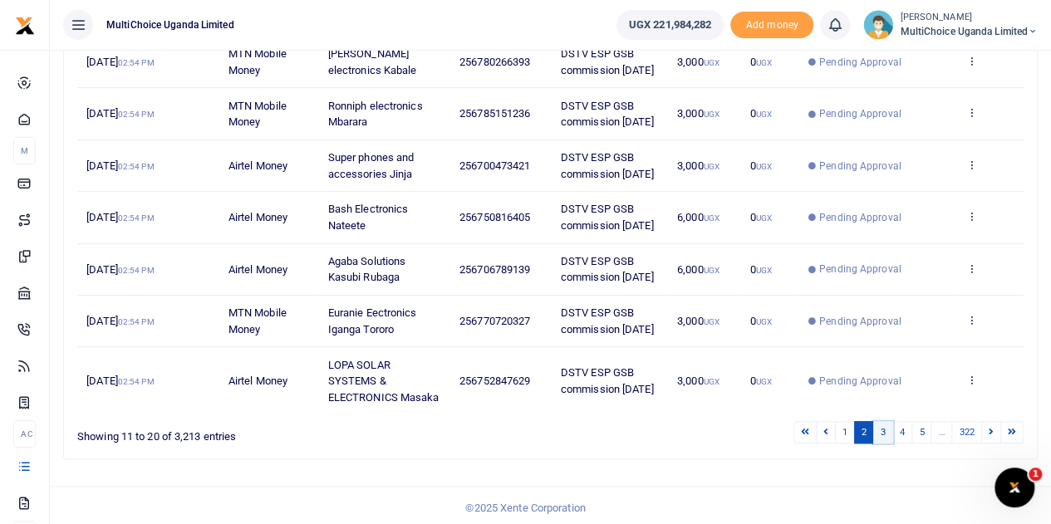
click at [887, 444] on link "3" at bounding box center [883, 432] width 20 height 22
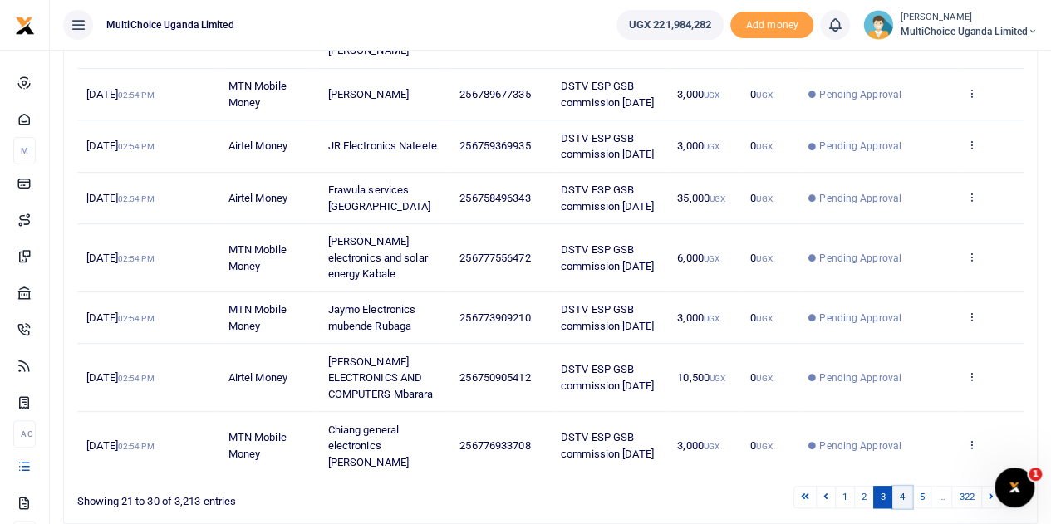
click at [904, 486] on link "4" at bounding box center [902, 497] width 20 height 22
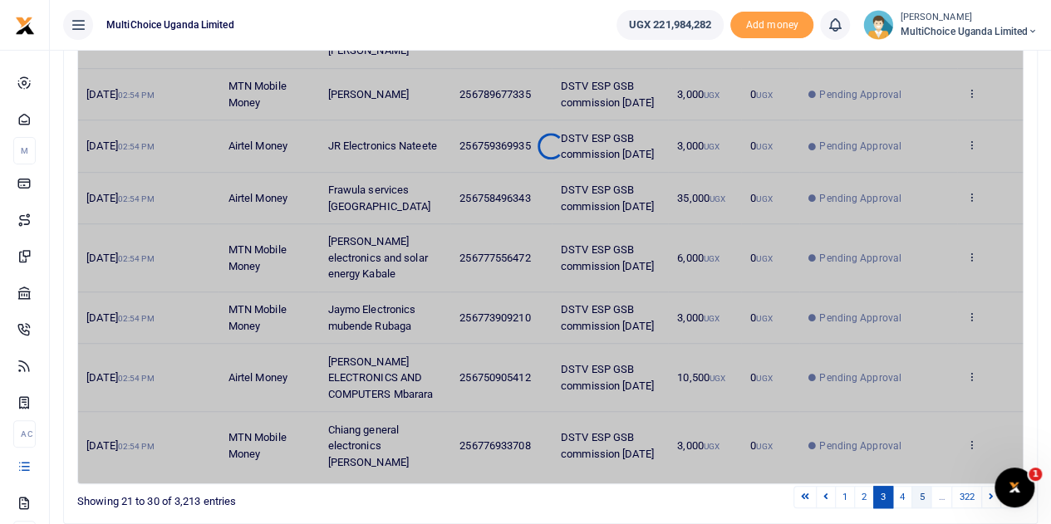
scroll to position [429, 0]
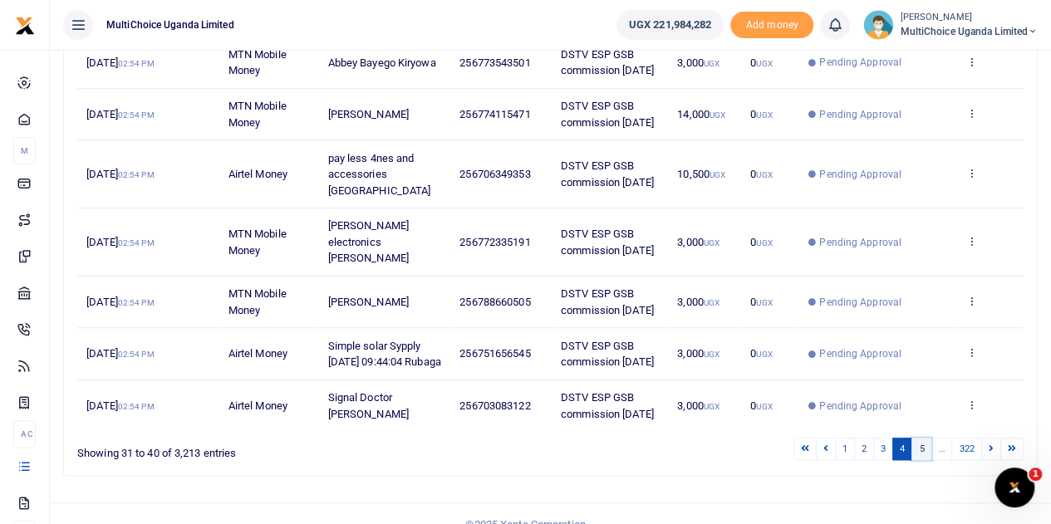
click at [924, 438] on link "5" at bounding box center [921, 449] width 20 height 22
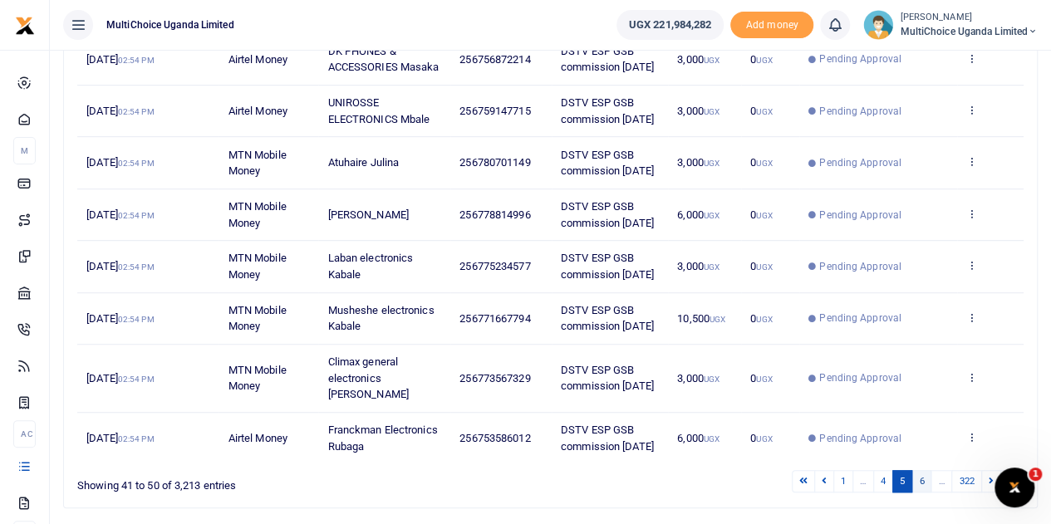
click at [921, 470] on link "6" at bounding box center [921, 481] width 20 height 22
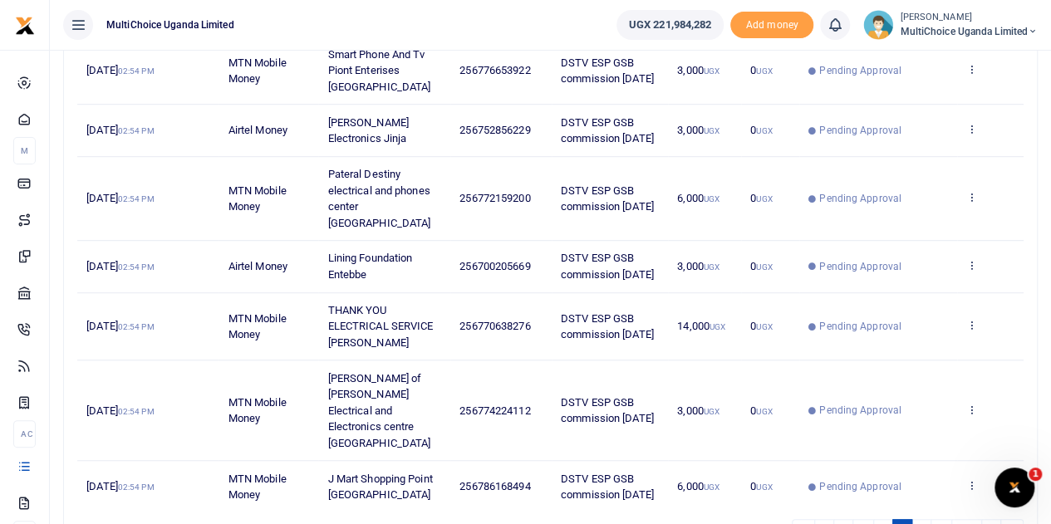
scroll to position [493, 0]
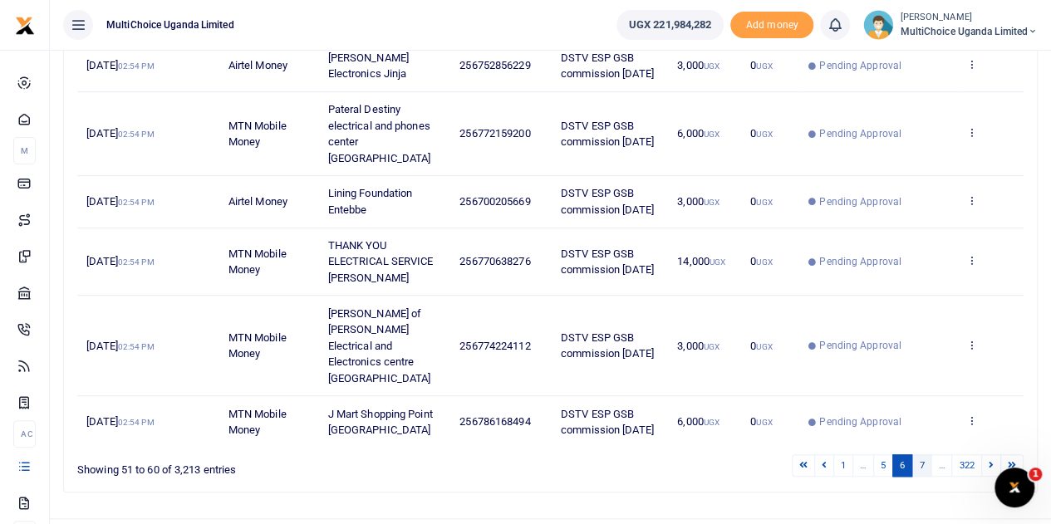
click at [925, 454] on link "7" at bounding box center [921, 465] width 20 height 22
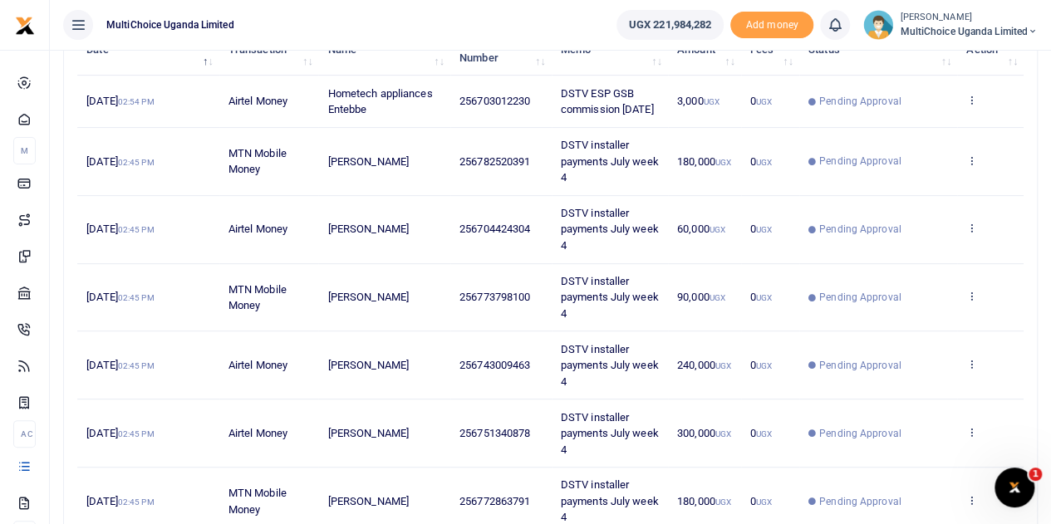
scroll to position [78, 0]
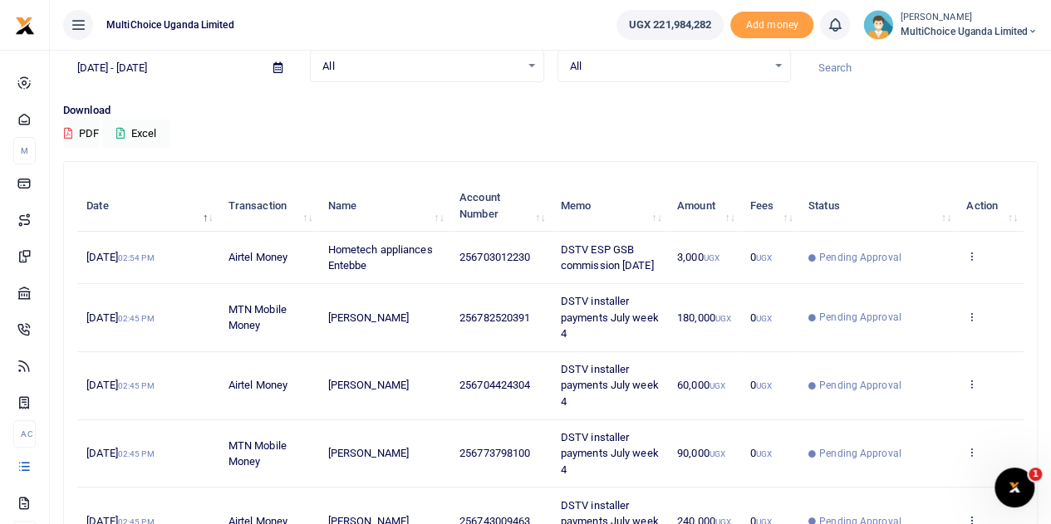
click at [276, 67] on icon at bounding box center [277, 67] width 9 height 11
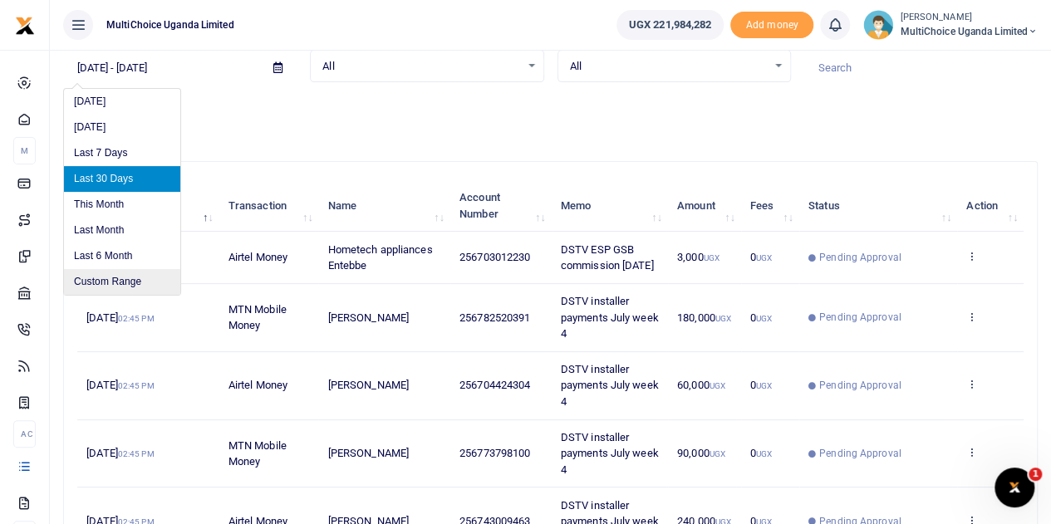
click at [85, 274] on li "Custom Range" at bounding box center [122, 282] width 116 height 26
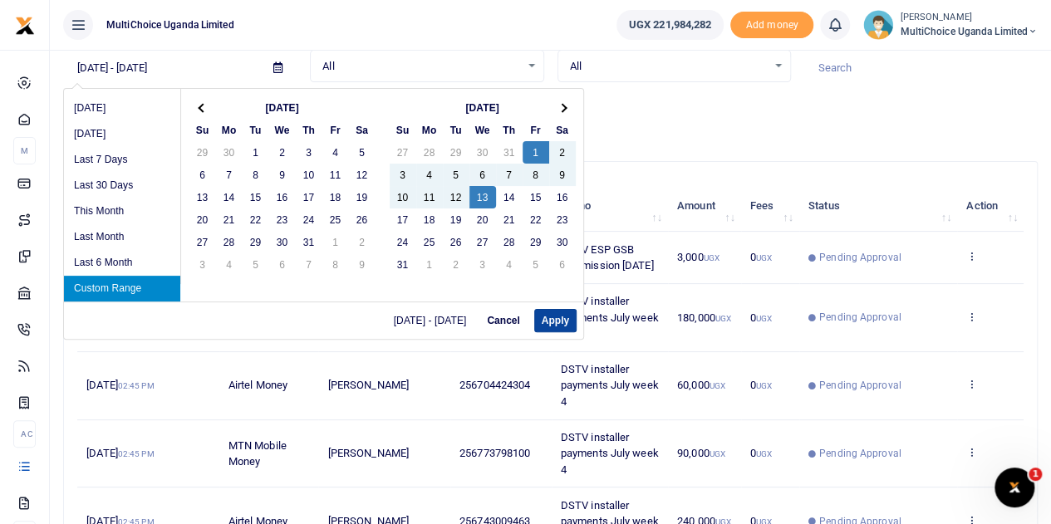
click at [547, 317] on button "Apply" at bounding box center [555, 320] width 42 height 23
type input "[DATE] - [DATE]"
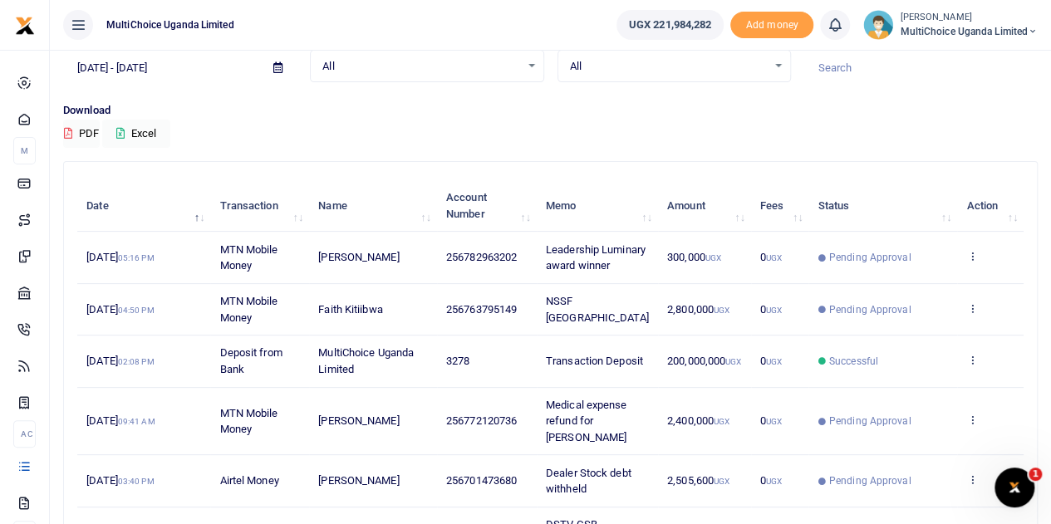
click at [783, 62] on div "All Select an option..." at bounding box center [674, 66] width 232 height 18
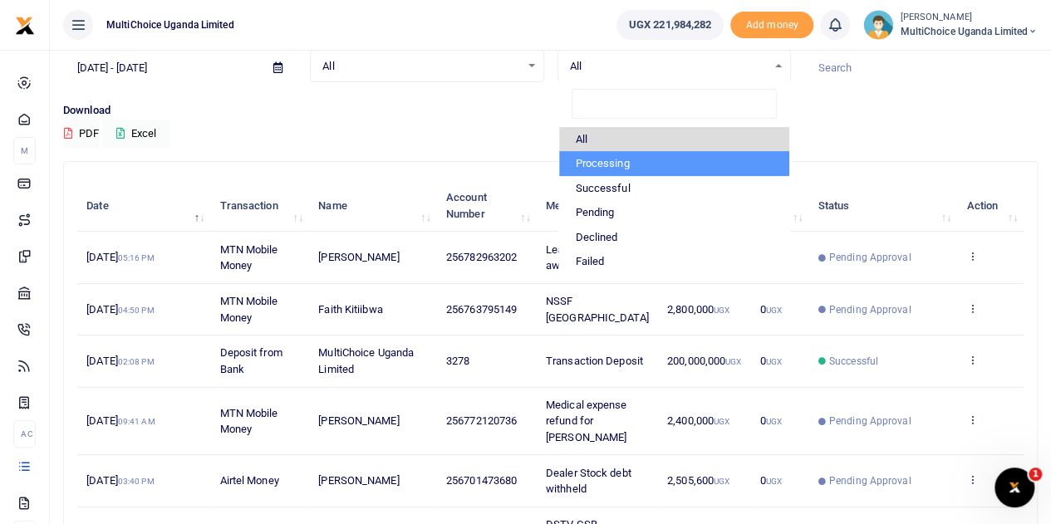
click at [616, 166] on li "Processing" at bounding box center [674, 163] width 230 height 25
select select "PROCESSING"
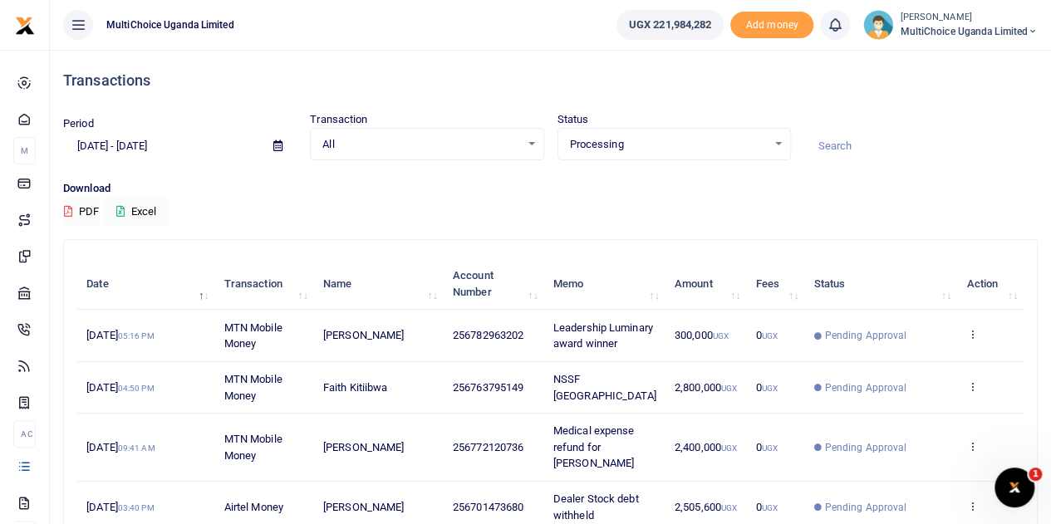
scroll to position [0, 0]
click at [126, 211] on button "Excel" at bounding box center [136, 212] width 68 height 28
click at [278, 147] on icon at bounding box center [277, 145] width 9 height 11
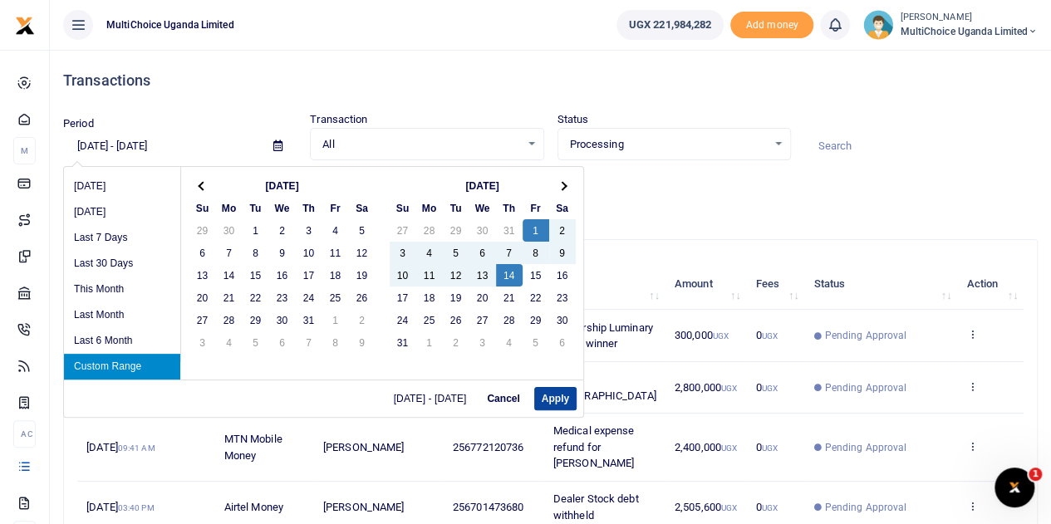
click at [550, 395] on button "Apply" at bounding box center [555, 398] width 42 height 23
type input "[DATE] - [DATE]"
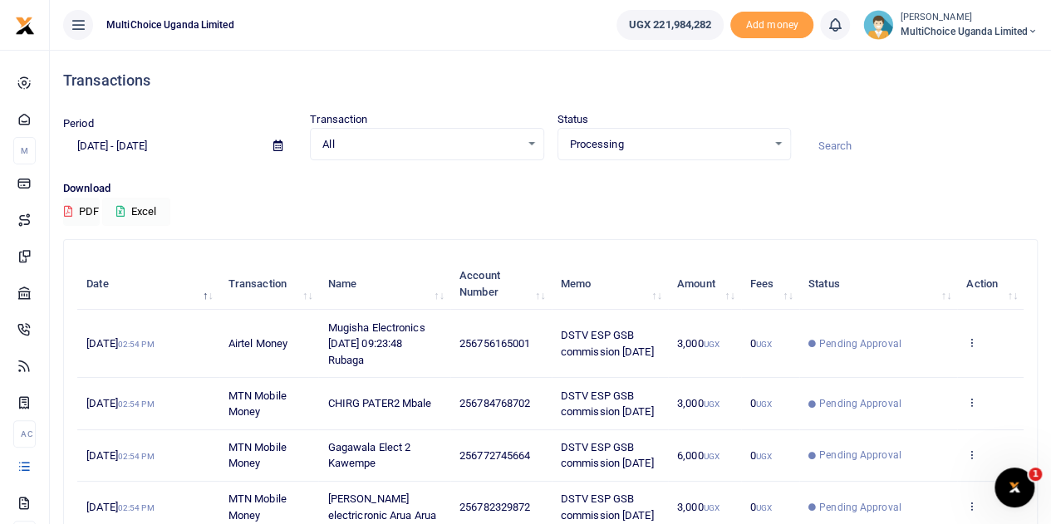
click at [125, 209] on icon at bounding box center [120, 211] width 8 height 11
